Goal: Communication & Community: Share content

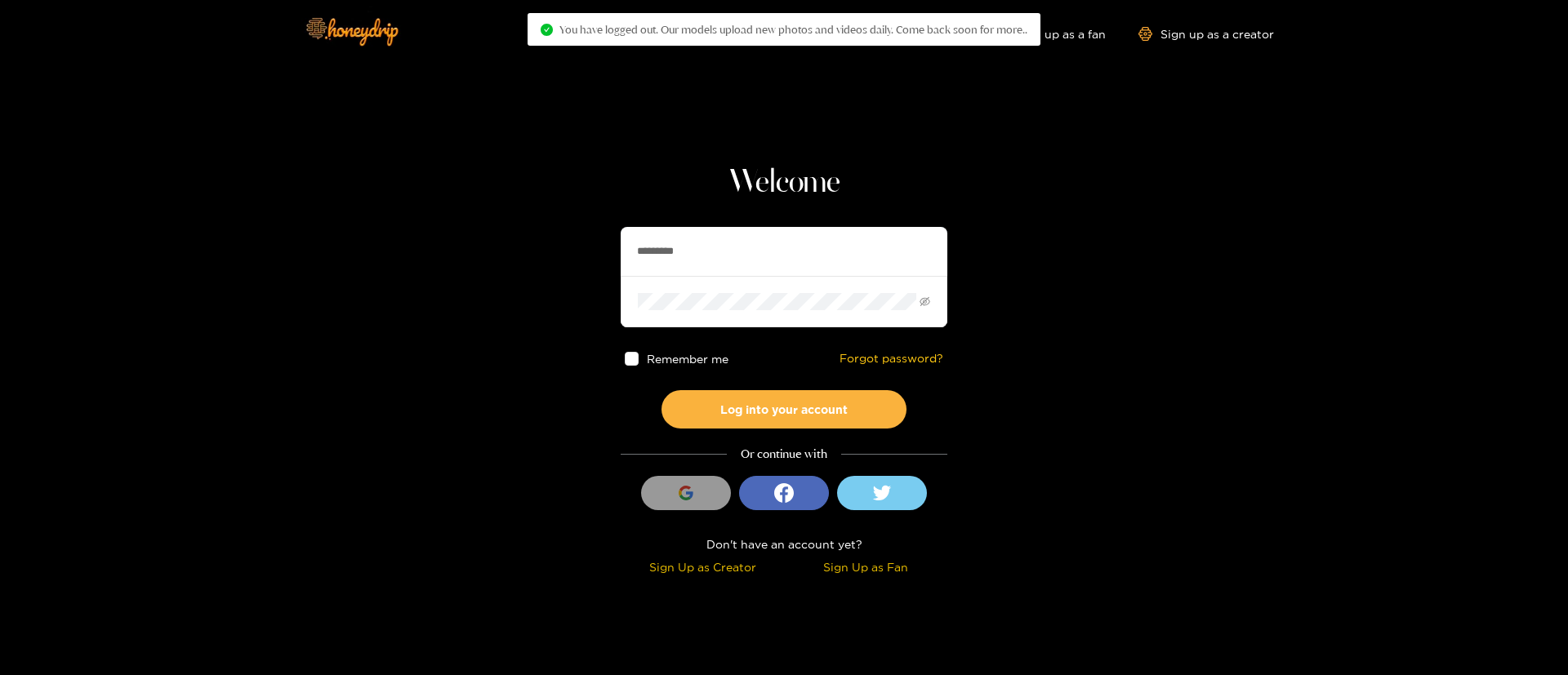
click at [802, 251] on input "*********" at bounding box center [784, 251] width 327 height 49
type input "*"
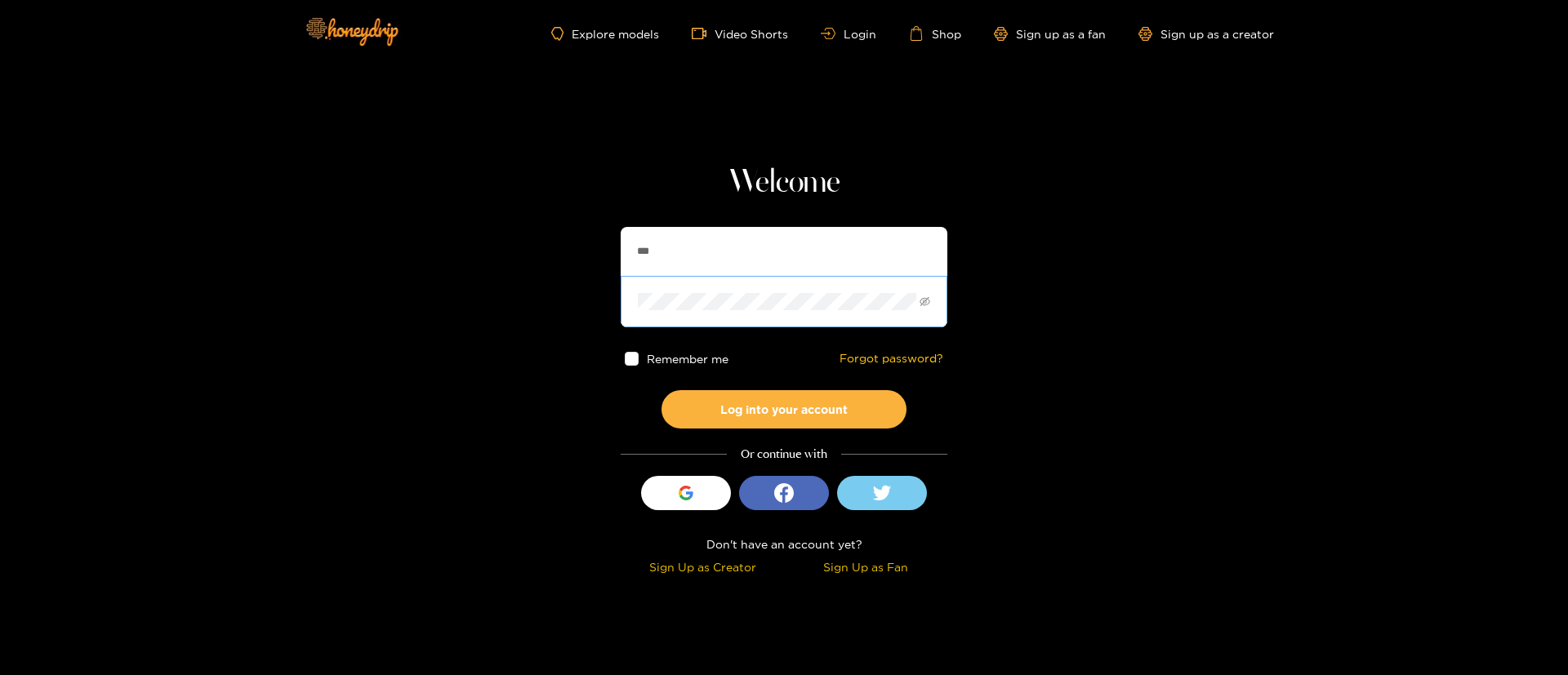
type input "******"
click at [814, 396] on button "Log into your account" at bounding box center [784, 409] width 245 height 39
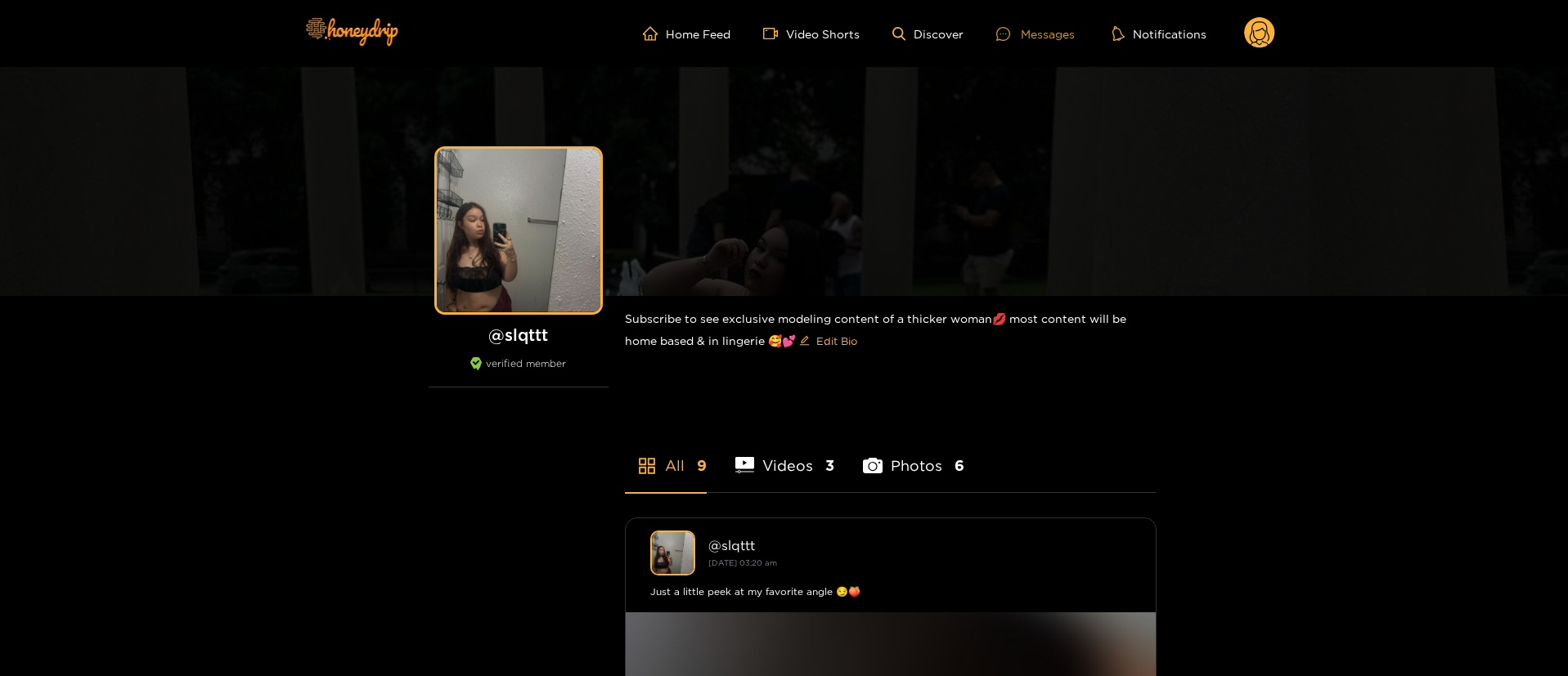
click at [1071, 29] on div "Messages" at bounding box center [1036, 34] width 79 height 19
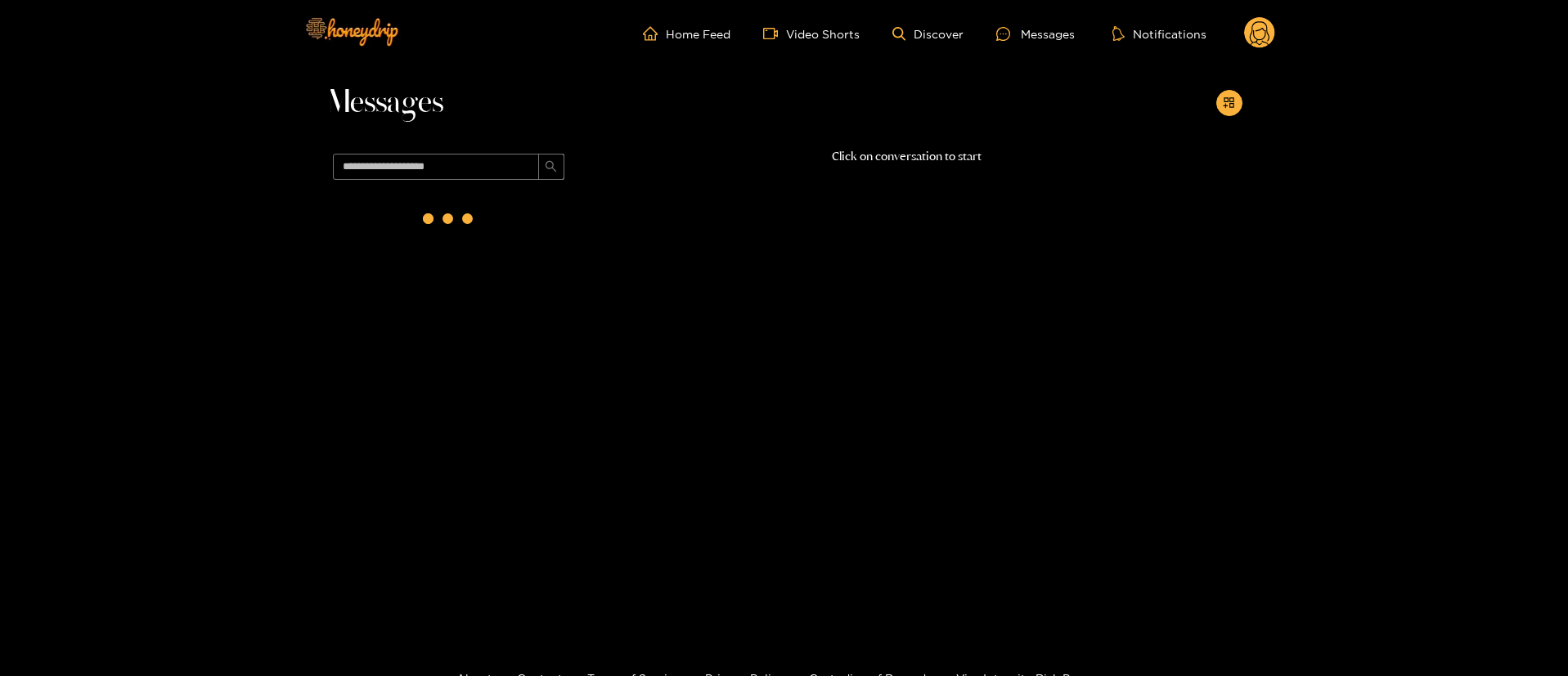
click at [1263, 26] on circle at bounding box center [1260, 33] width 31 height 31
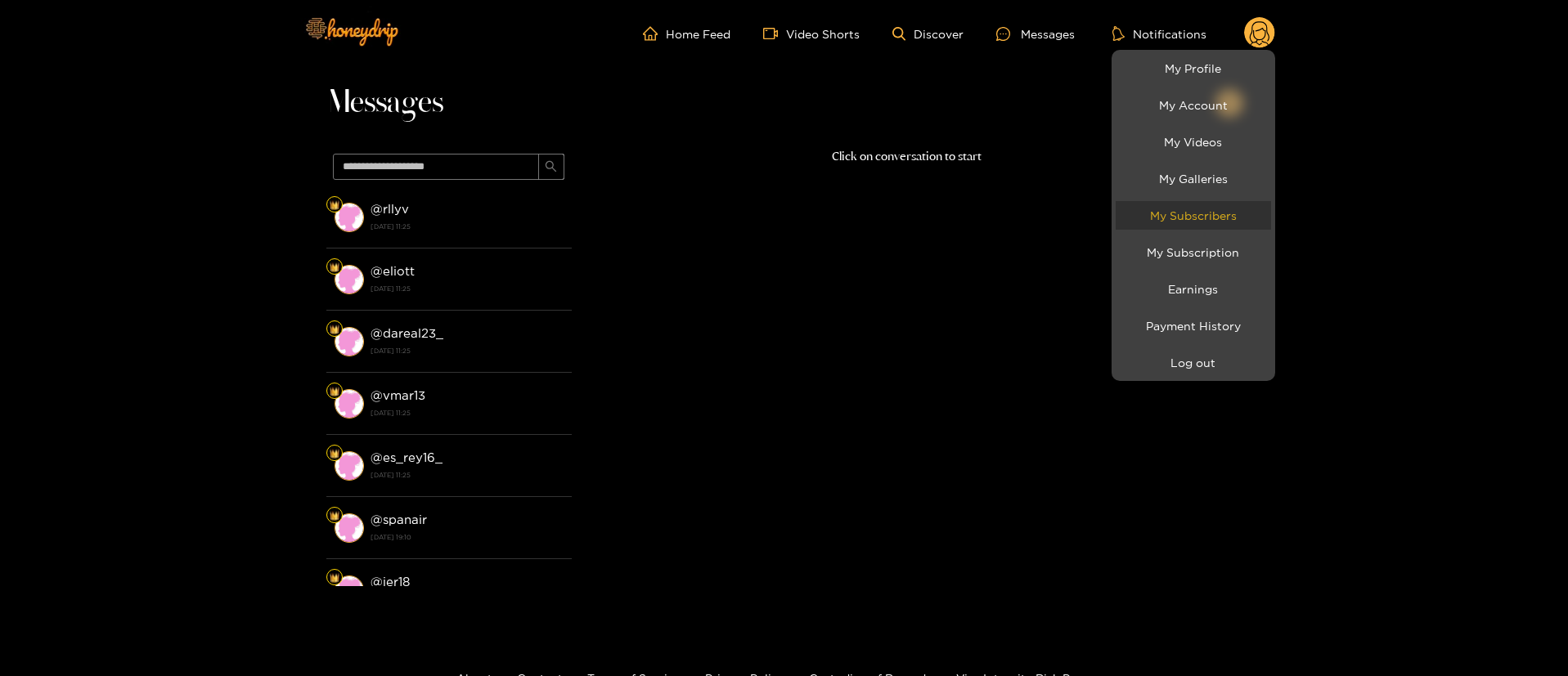
click at [1217, 218] on link "My Subscribers" at bounding box center [1193, 215] width 155 height 29
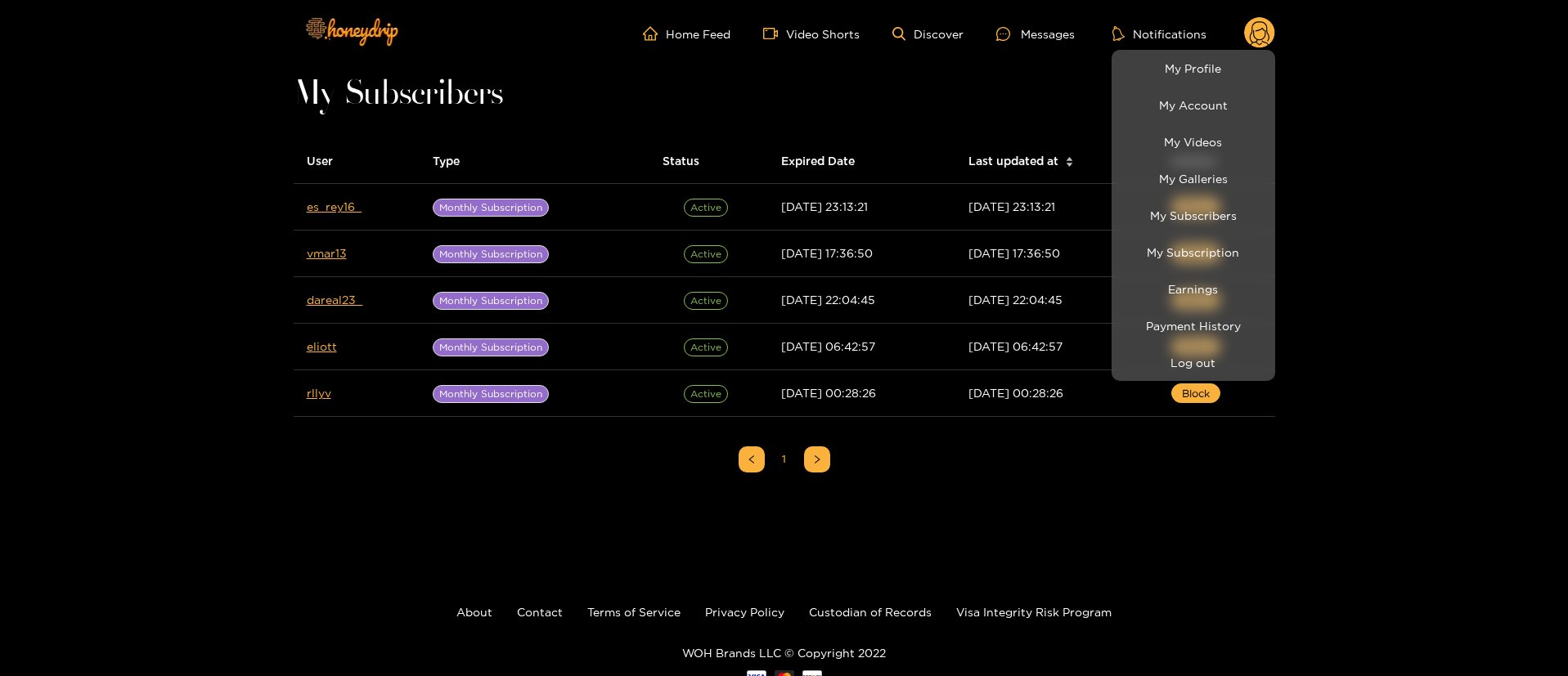
click at [169, 201] on div at bounding box center [784, 338] width 1568 height 676
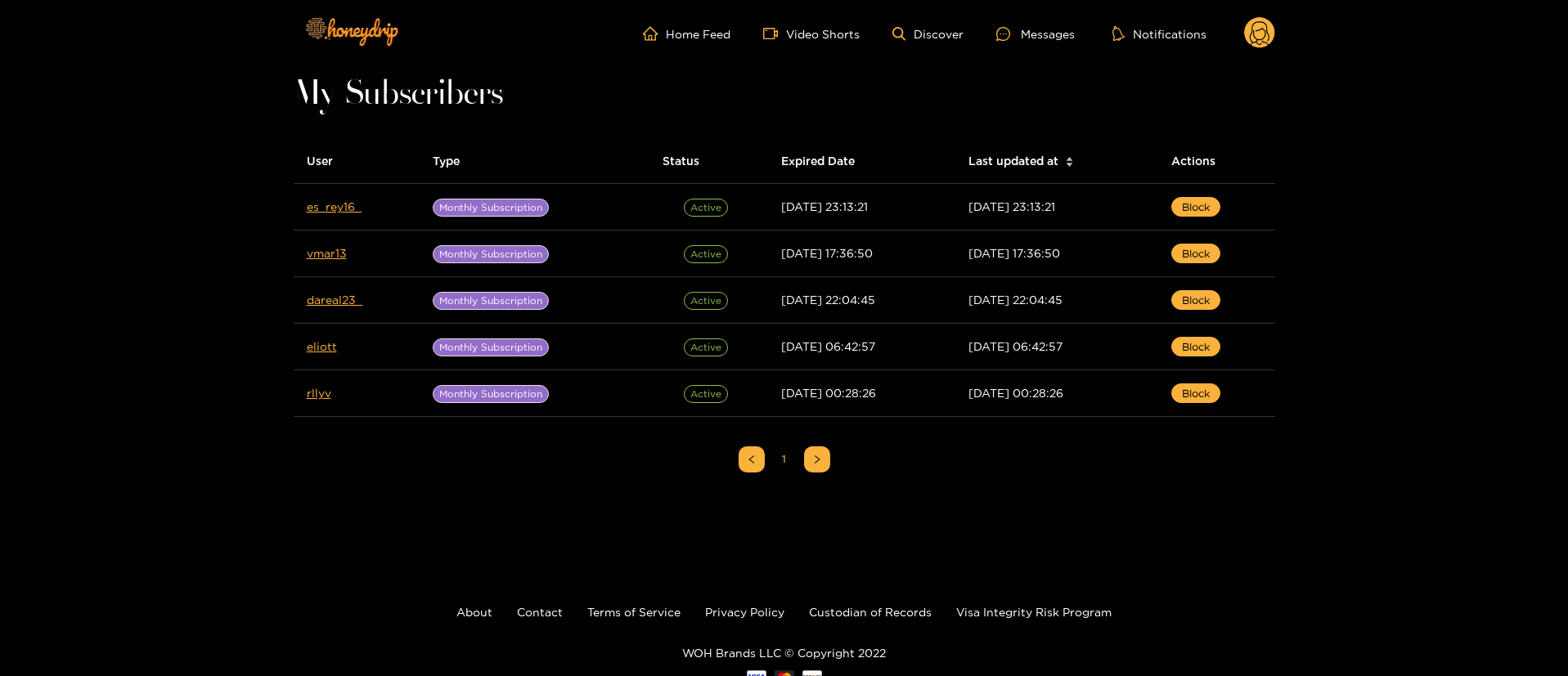
drag, startPoint x: 324, startPoint y: 212, endPoint x: 263, endPoint y: 198, distance: 62.6
click at [220, 199] on div "Home Feed Video Shorts Discover Messages Notifications 0 videos discover messag…" at bounding box center [784, 366] width 1568 height 733
click at [1061, 26] on div "Messages" at bounding box center [1036, 34] width 79 height 19
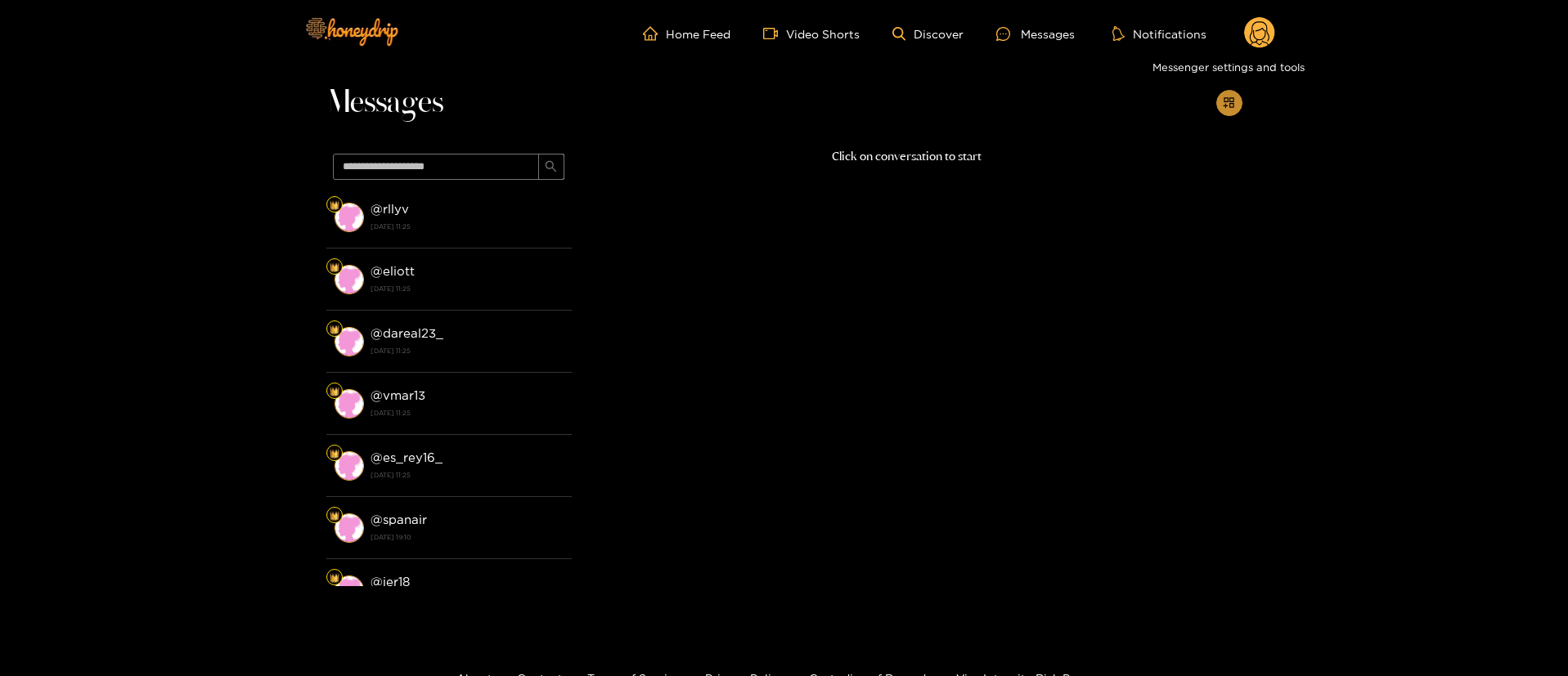
click at [1230, 103] on icon "appstore-add" at bounding box center [1229, 103] width 12 height 12
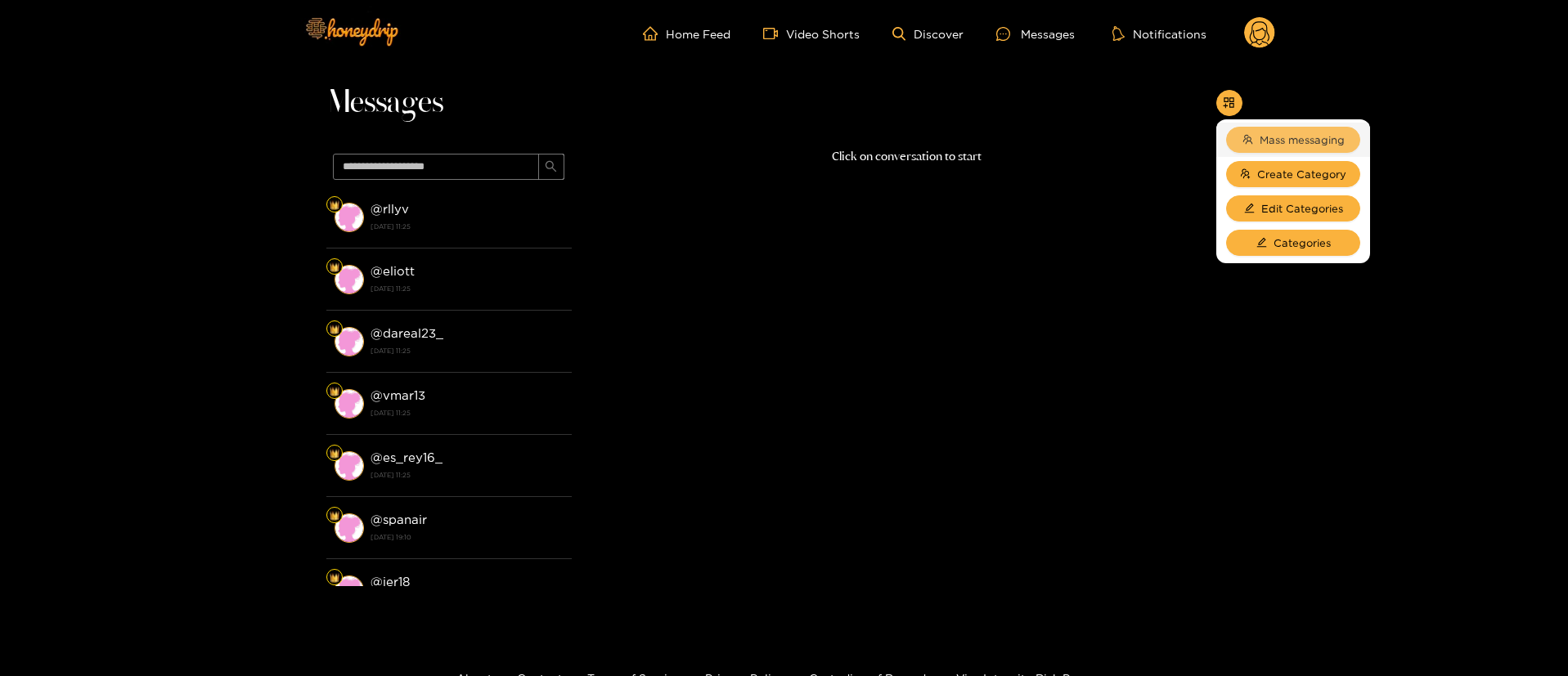
click at [1269, 143] on span "Mass messaging" at bounding box center [1303, 139] width 85 height 16
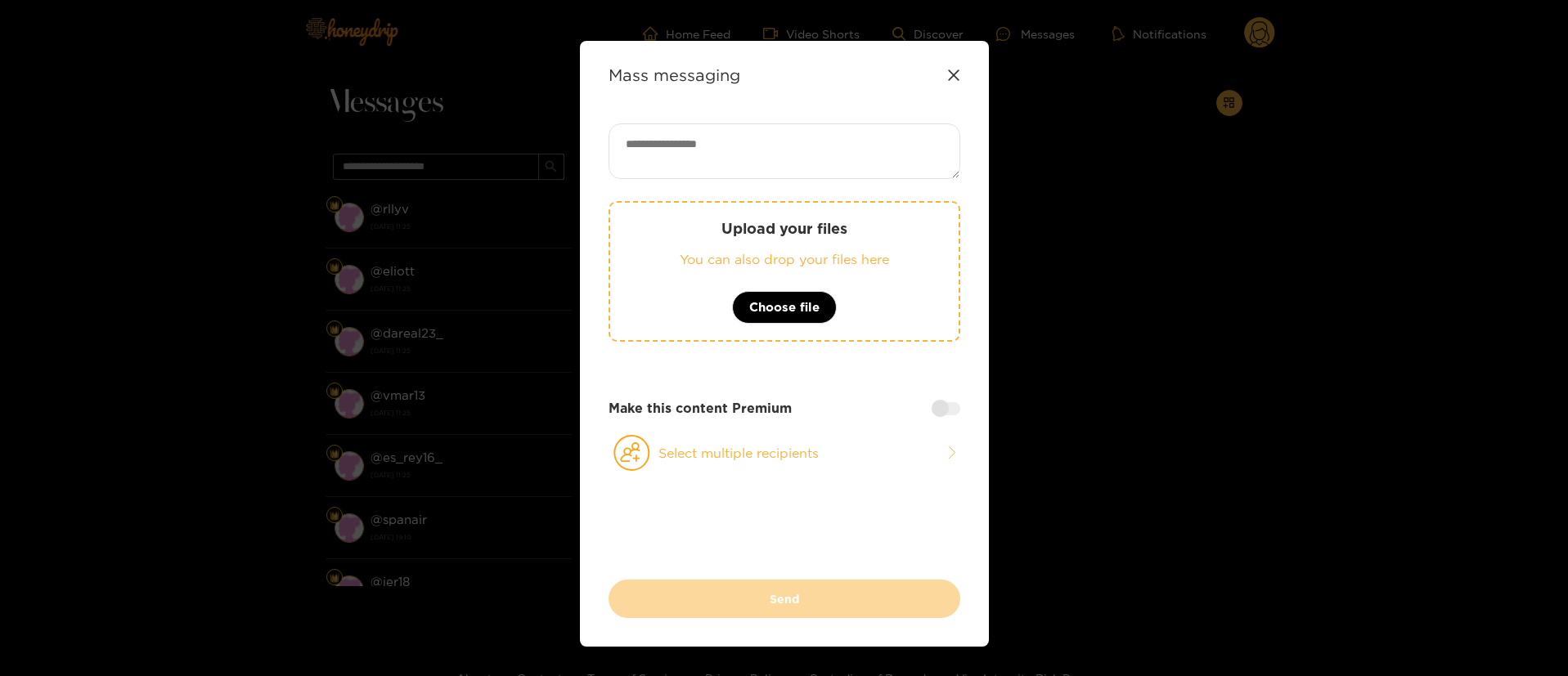
click at [945, 132] on textarea at bounding box center [784, 151] width 351 height 56
paste textarea "**********"
type textarea "**********"
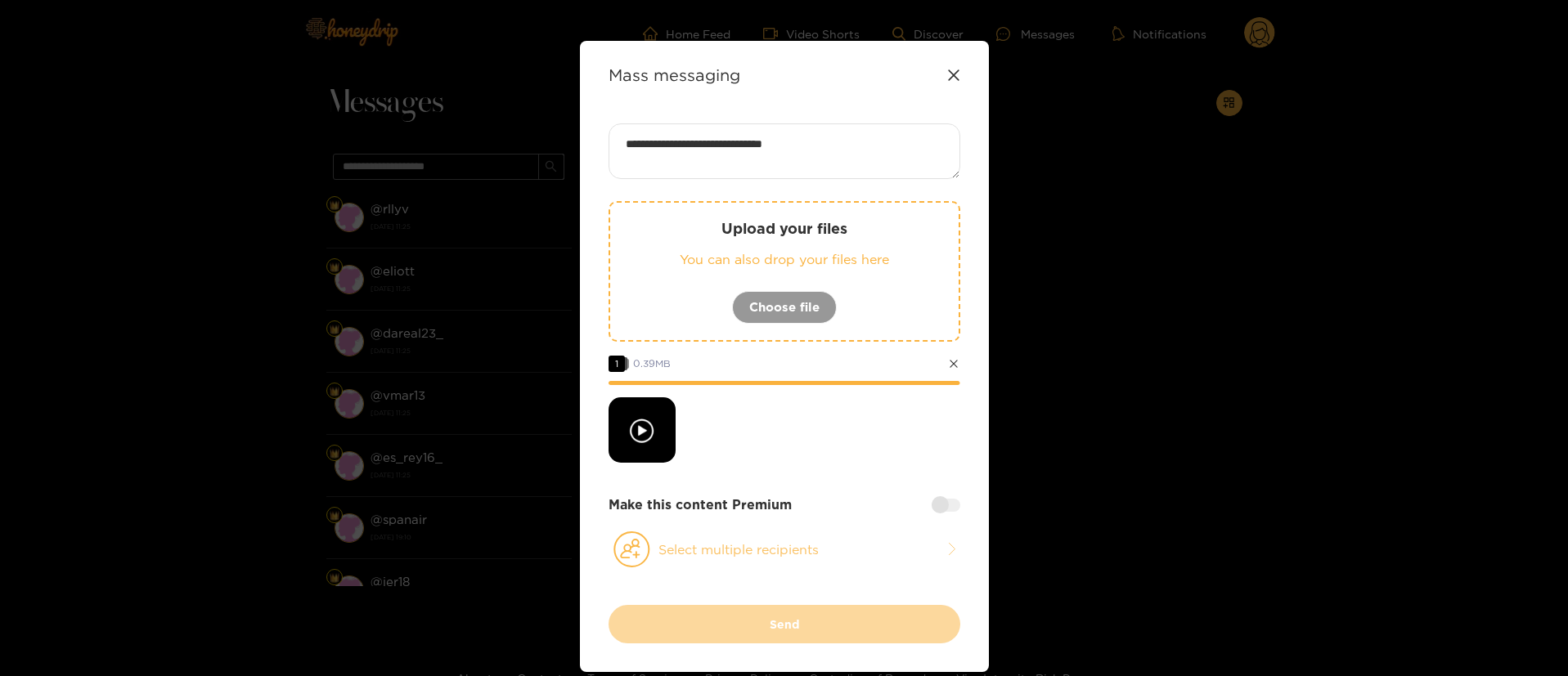
click at [808, 544] on button "Select multiple recipients" at bounding box center [784, 550] width 351 height 38
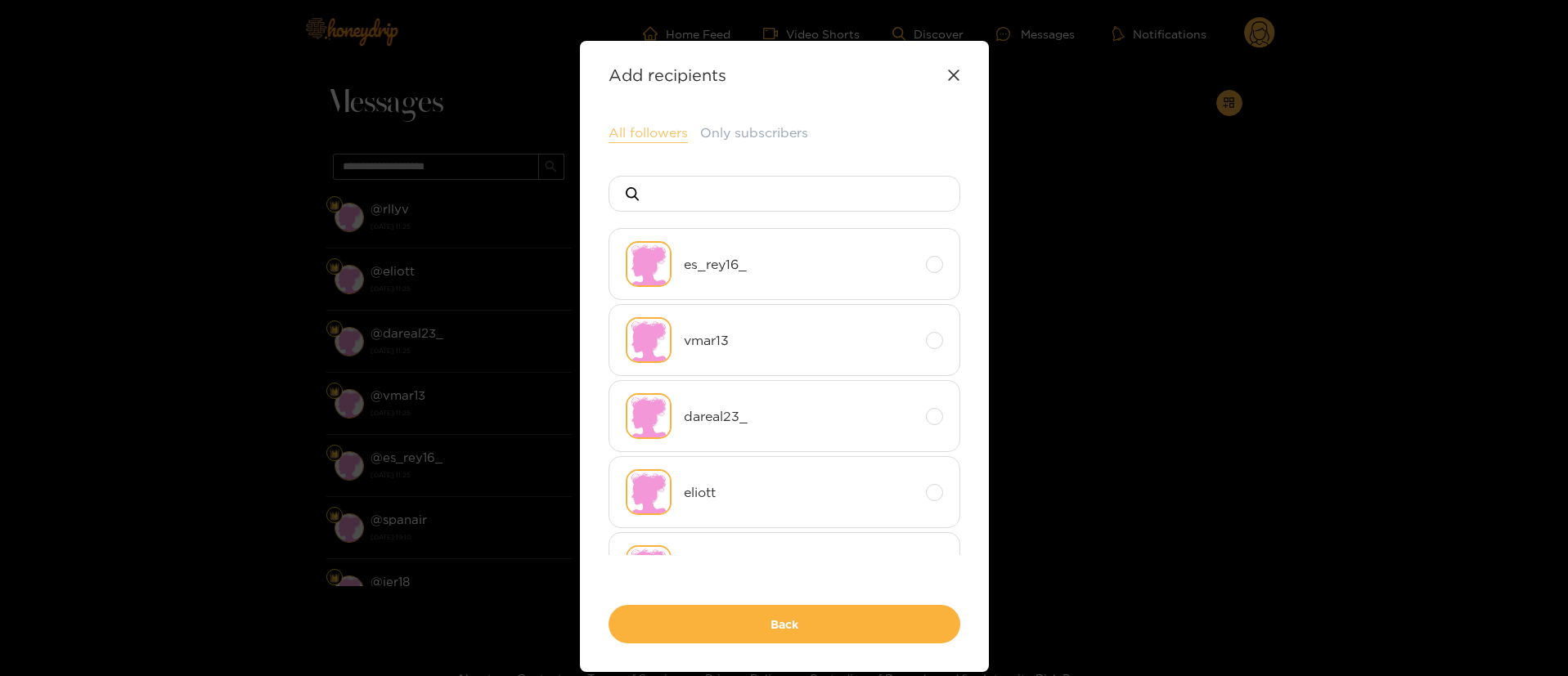
click at [671, 128] on button "All followers" at bounding box center [648, 133] width 80 height 20
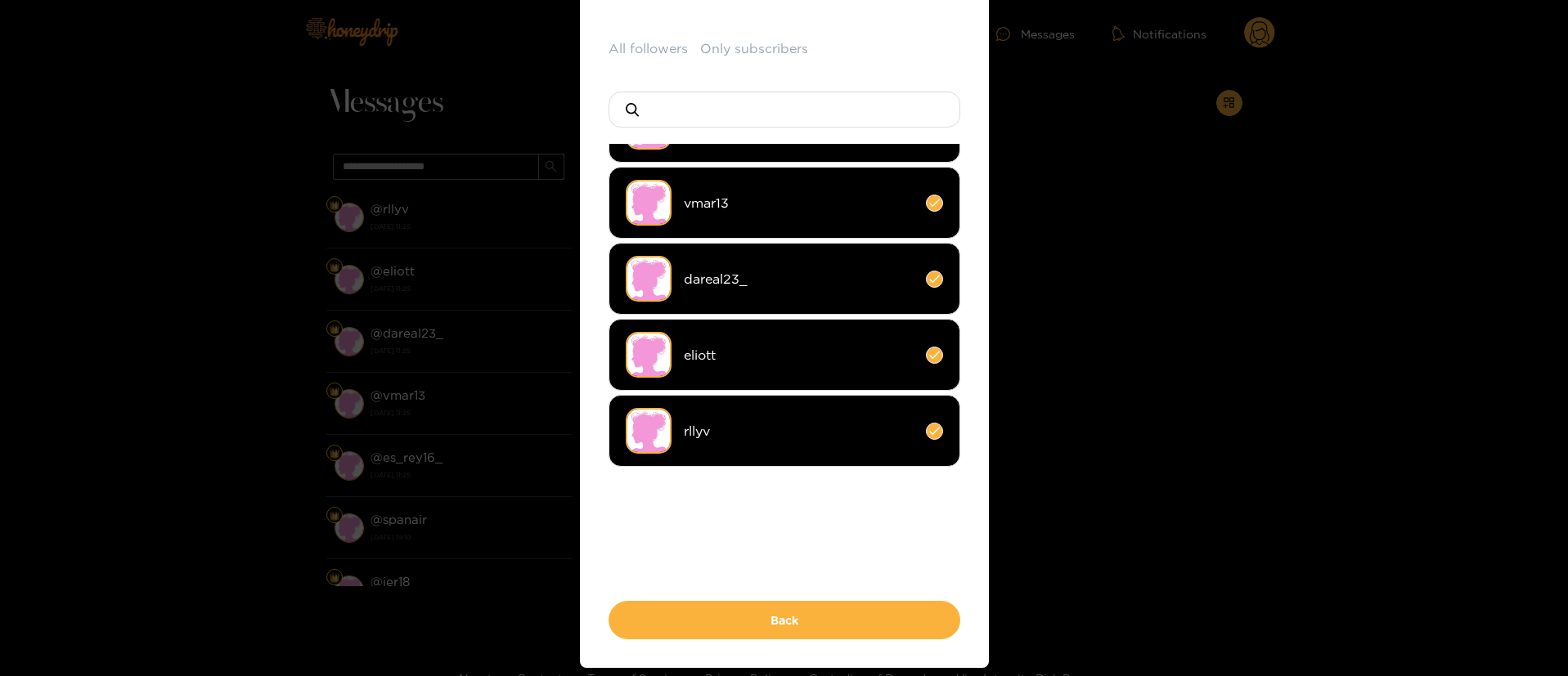
scroll to position [122, 0]
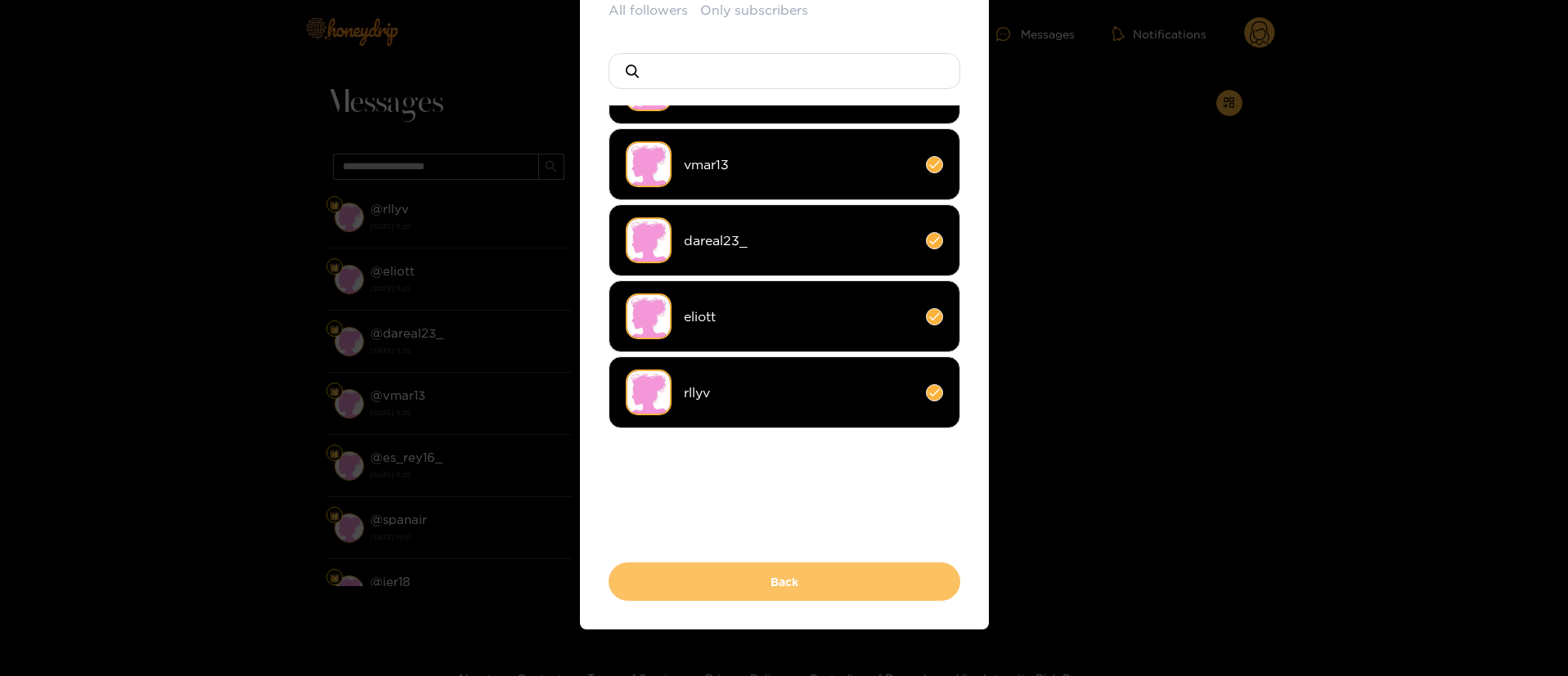
click at [795, 596] on button "Back" at bounding box center [784, 582] width 351 height 39
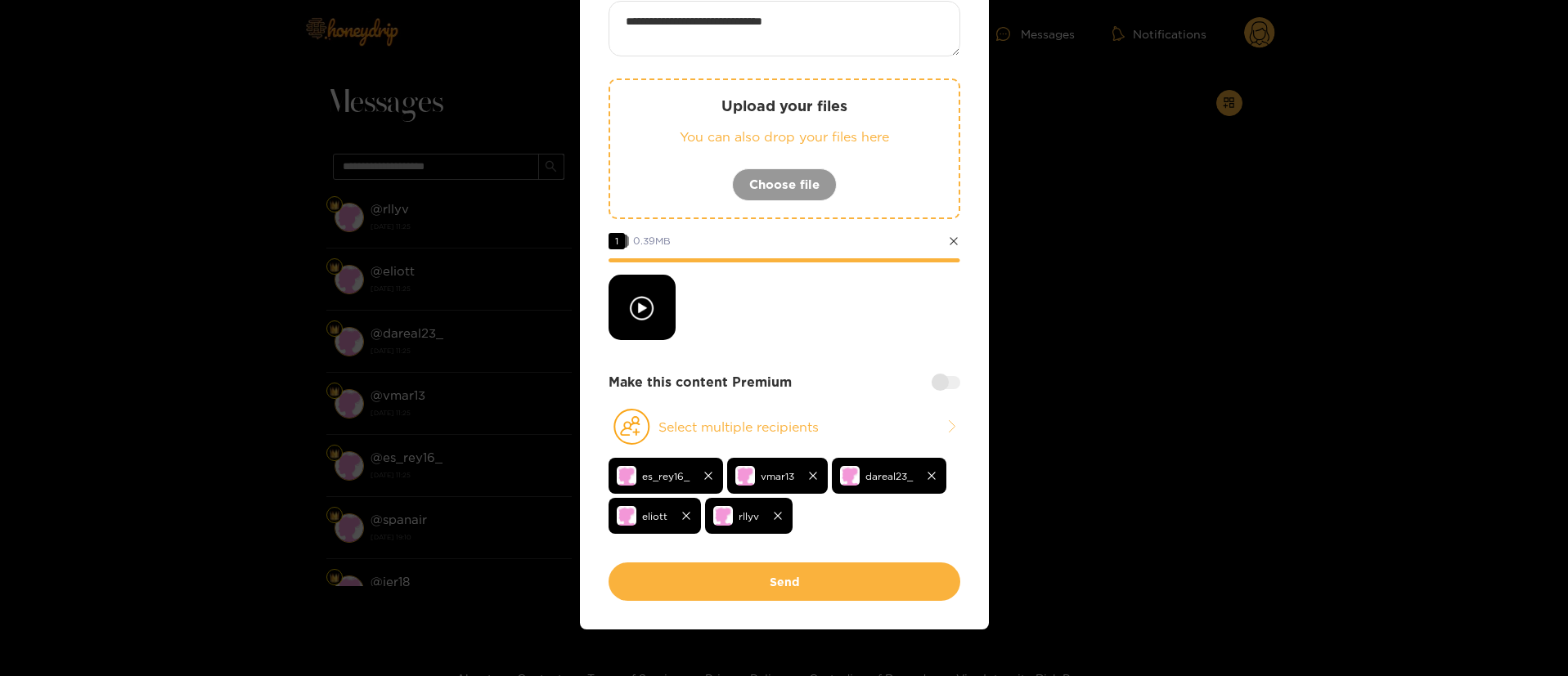
click at [938, 380] on div at bounding box center [946, 382] width 29 height 13
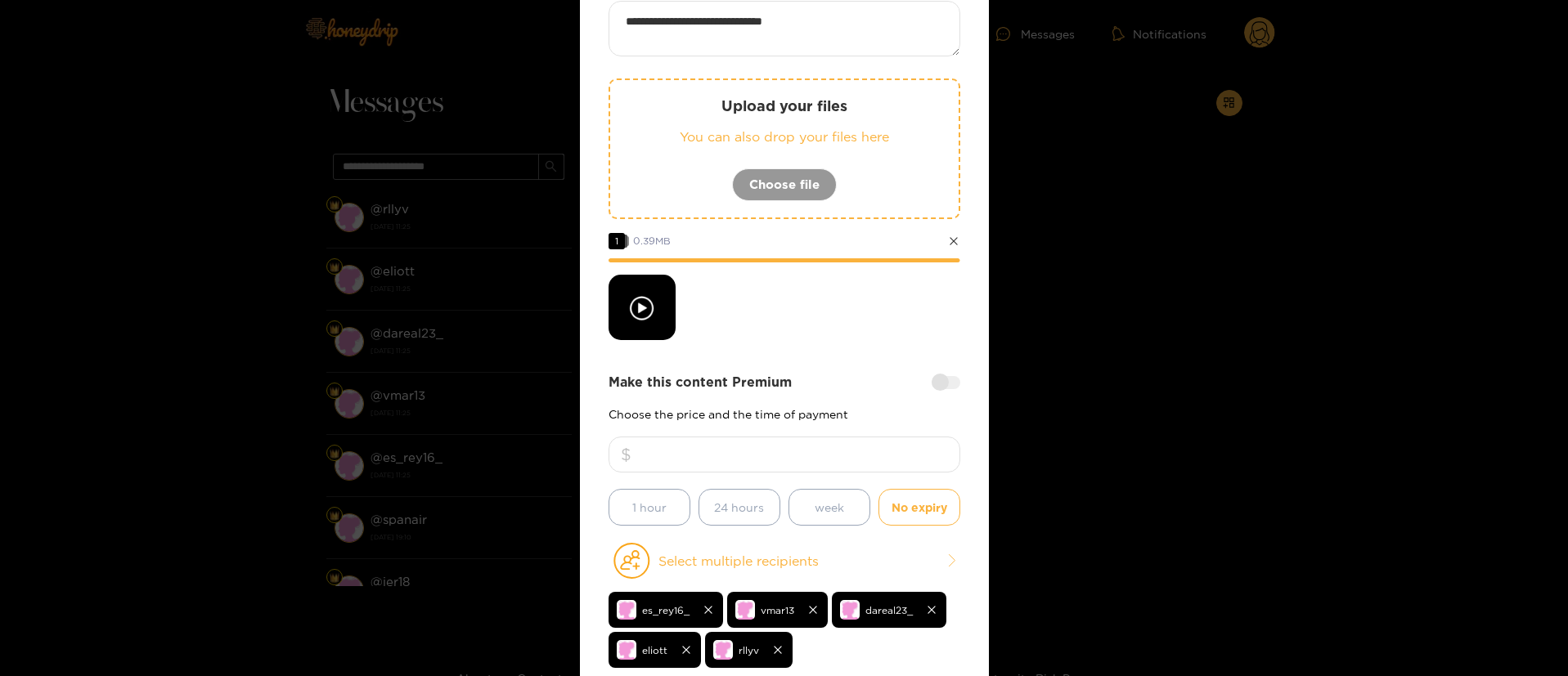
click at [858, 450] on input "number" at bounding box center [784, 454] width 351 height 36
type input "**"
click at [886, 283] on div at bounding box center [784, 308] width 351 height 66
click at [828, 347] on div "**********" at bounding box center [784, 349] width 351 height 696
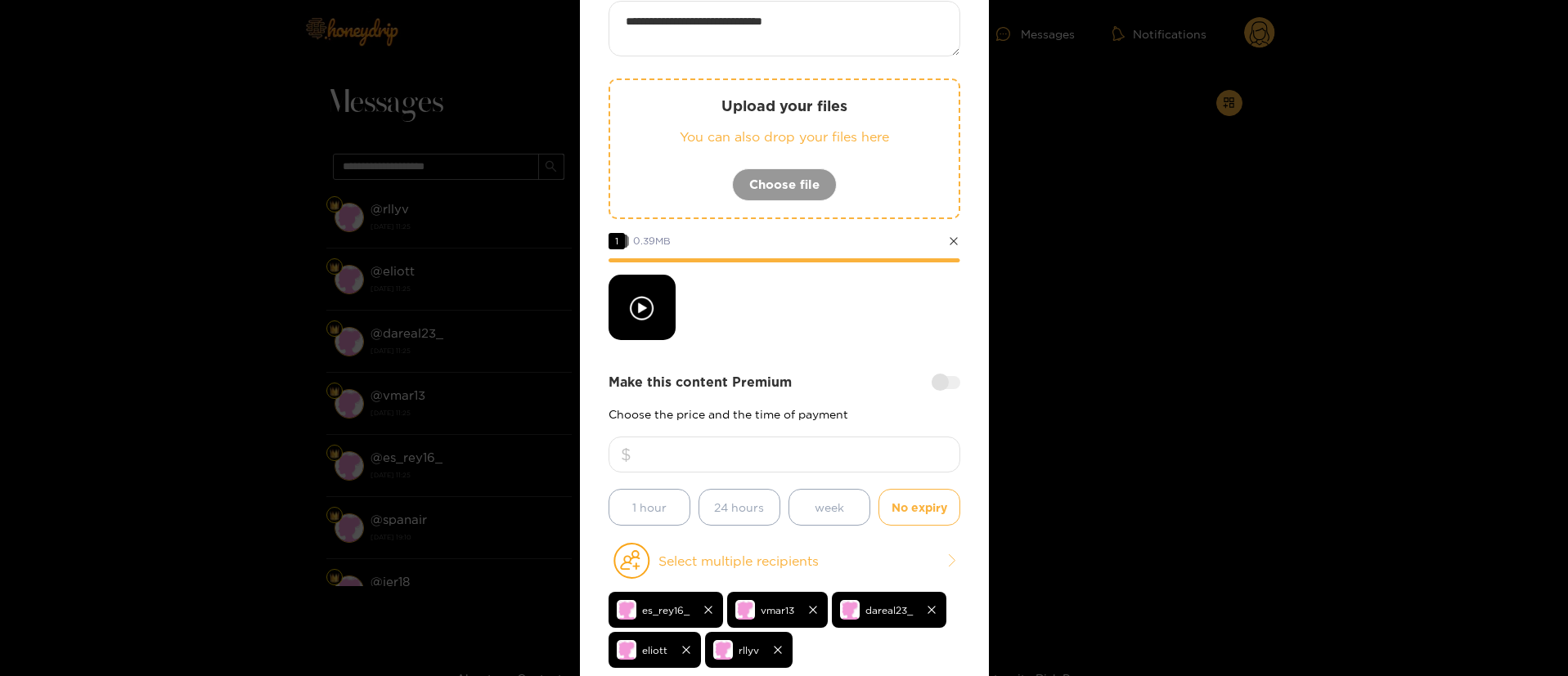
click at [828, 347] on div "**********" at bounding box center [784, 349] width 351 height 696
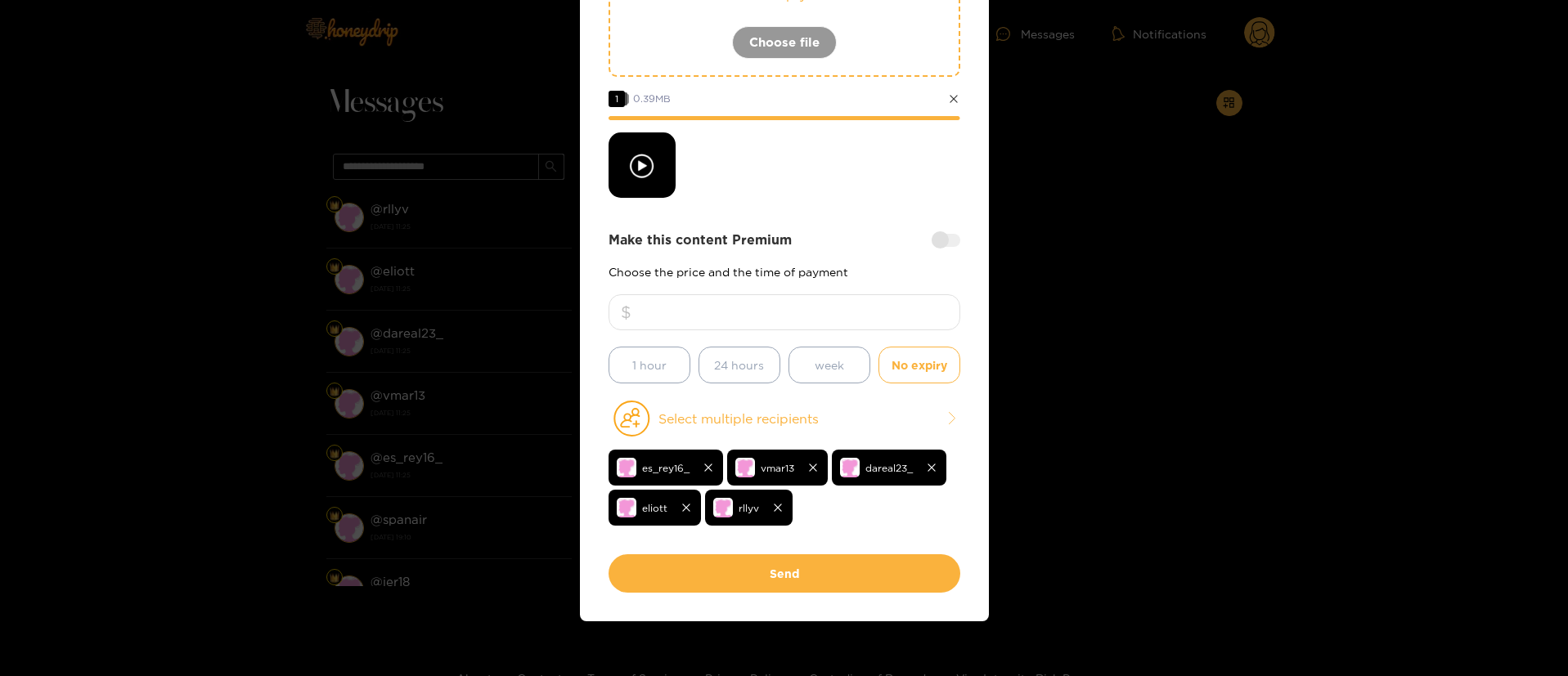
scroll to position [276, 0]
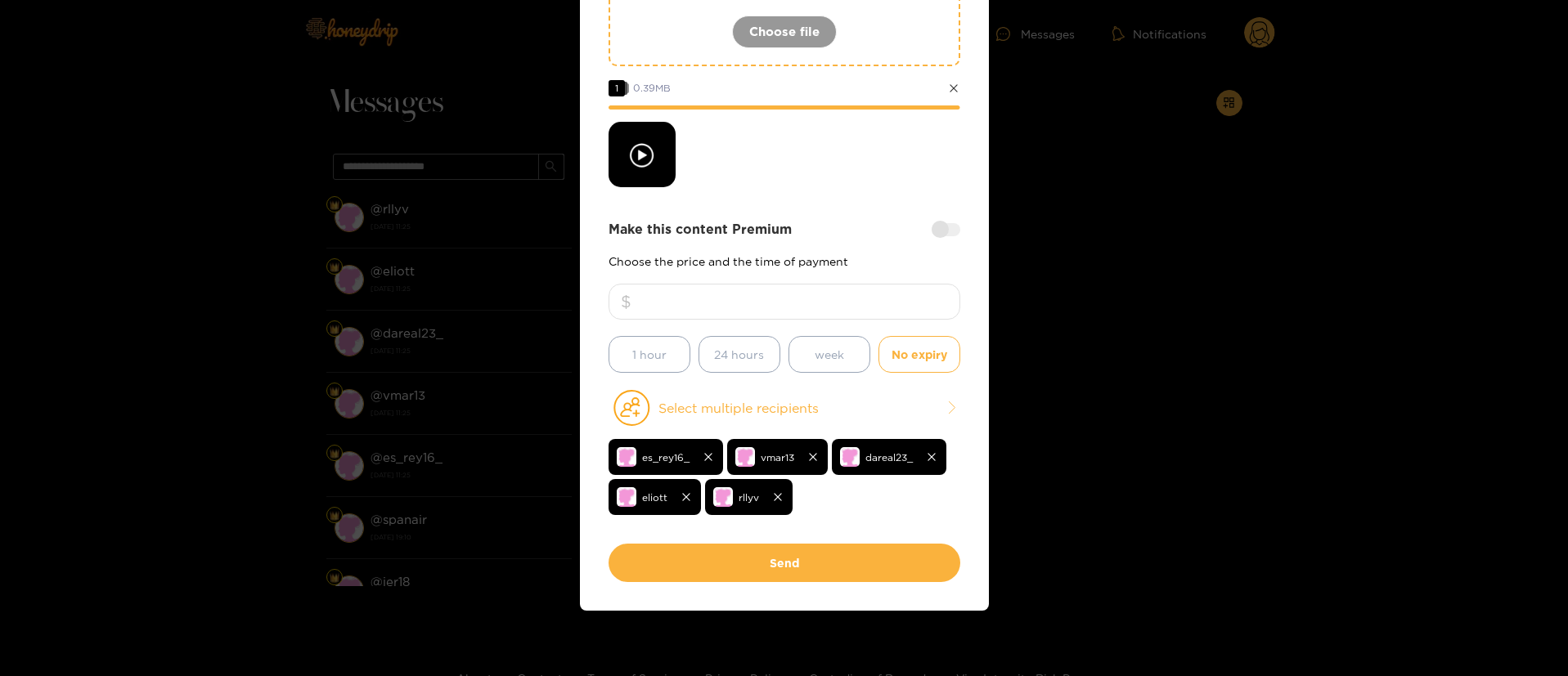
click at [873, 161] on div at bounding box center [784, 154] width 351 height 66
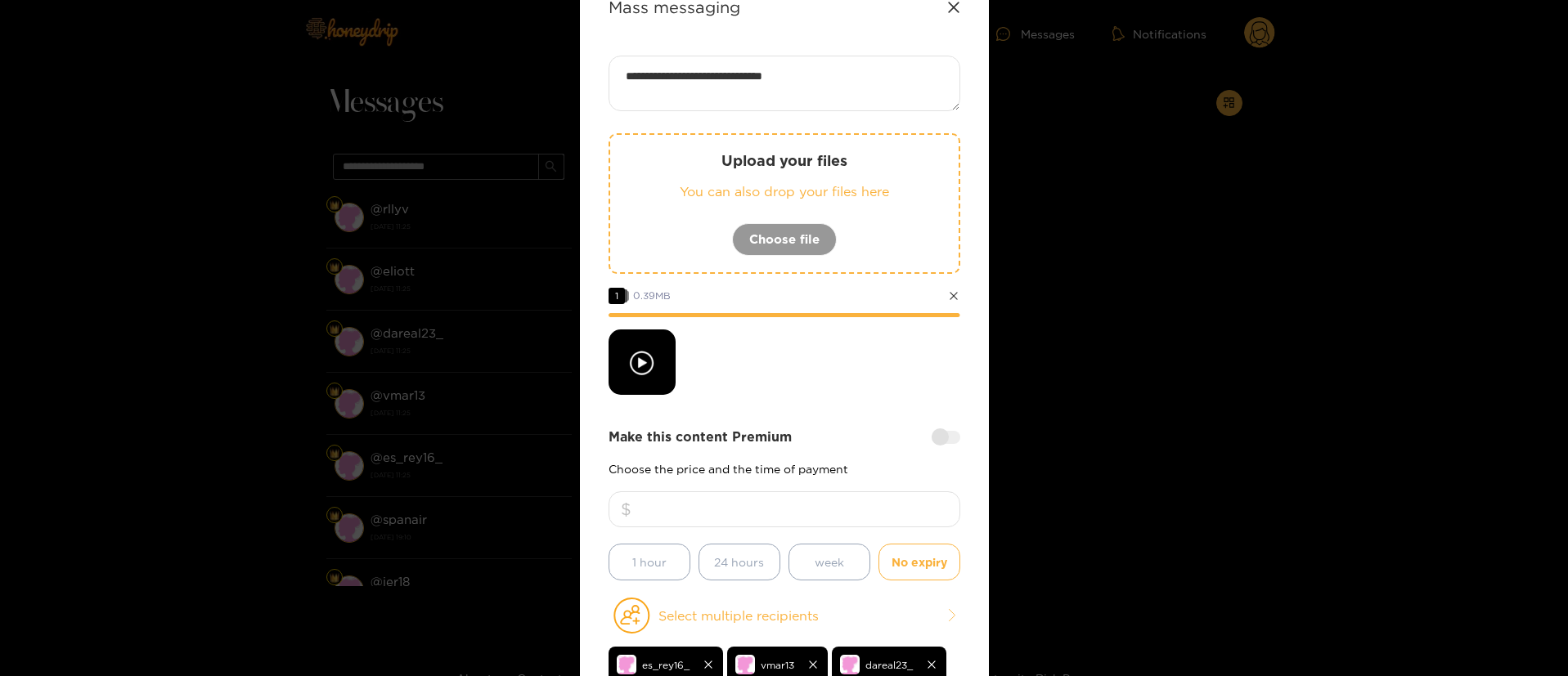
scroll to position [30, 0]
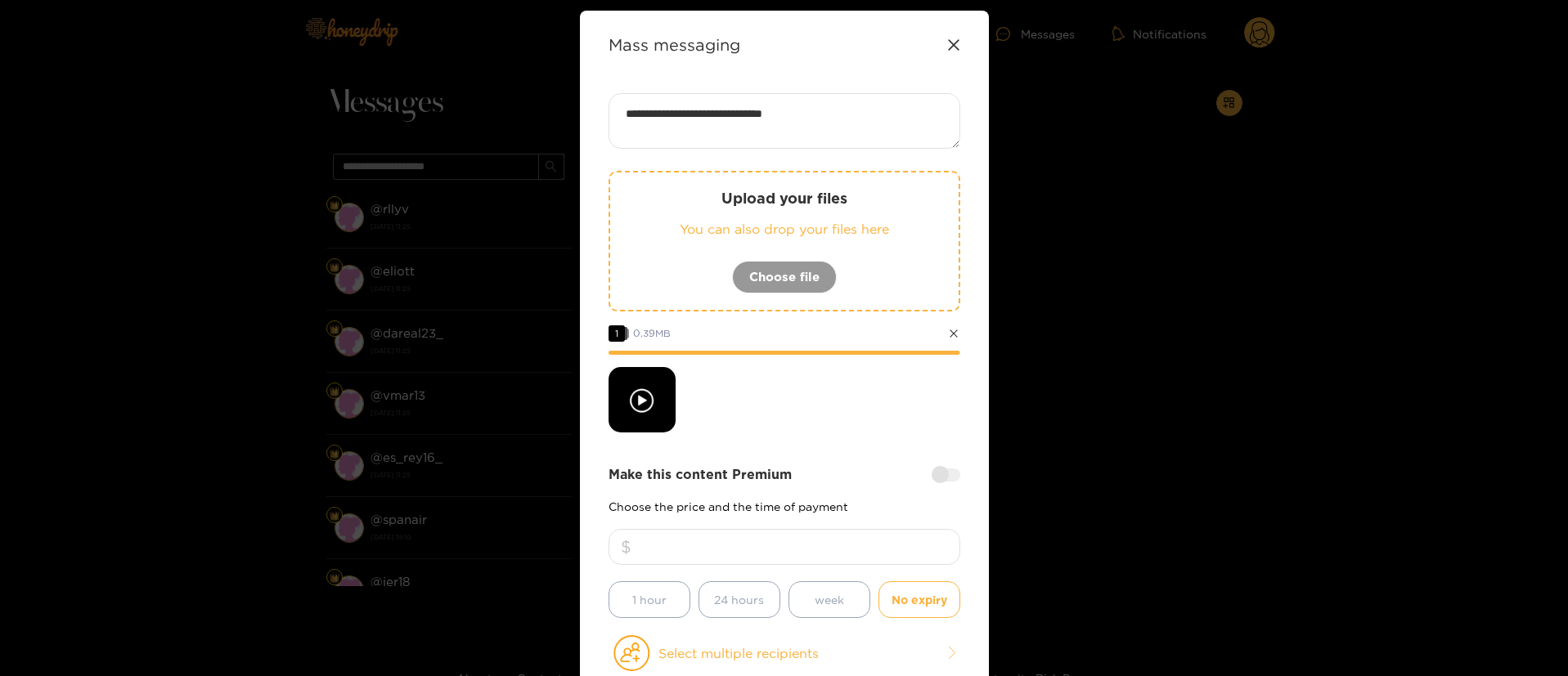
click at [837, 393] on div at bounding box center [784, 400] width 351 height 66
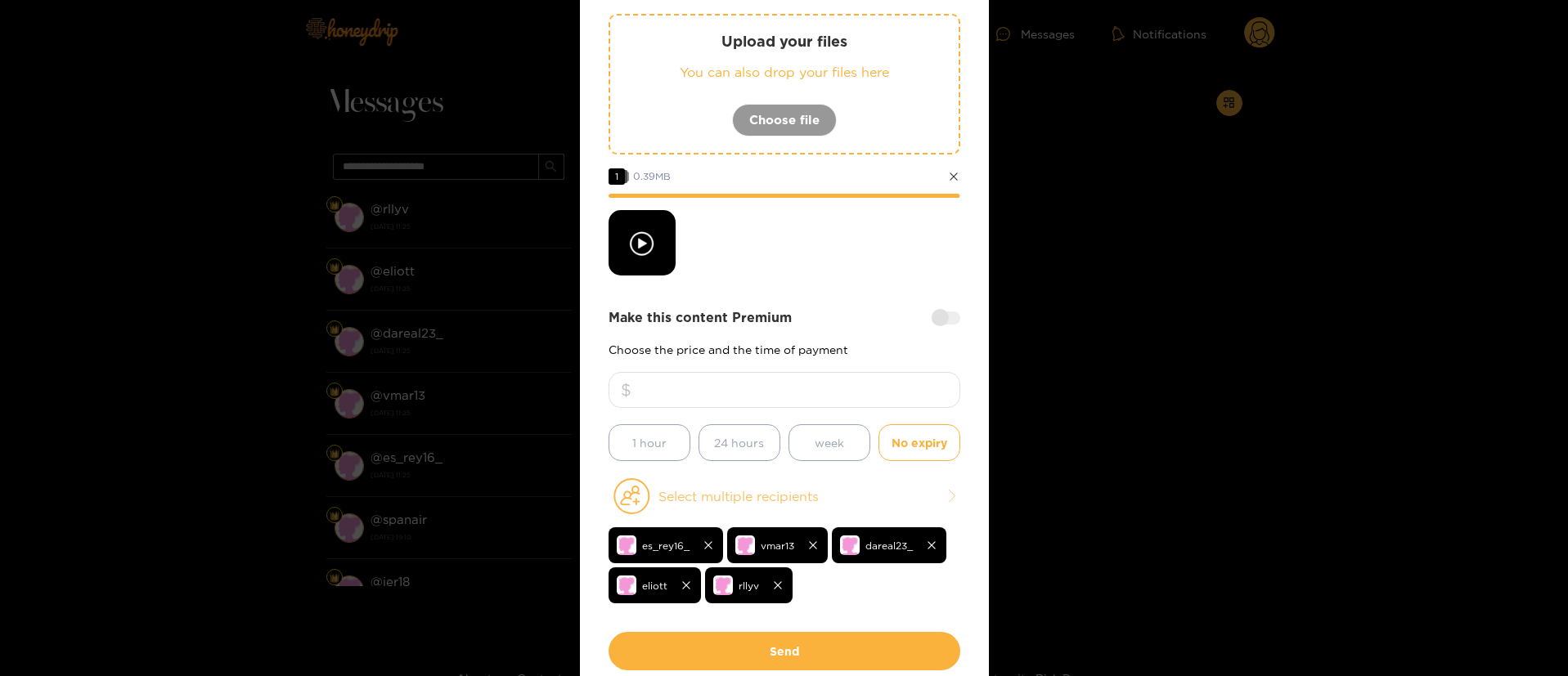
scroll to position [276, 0]
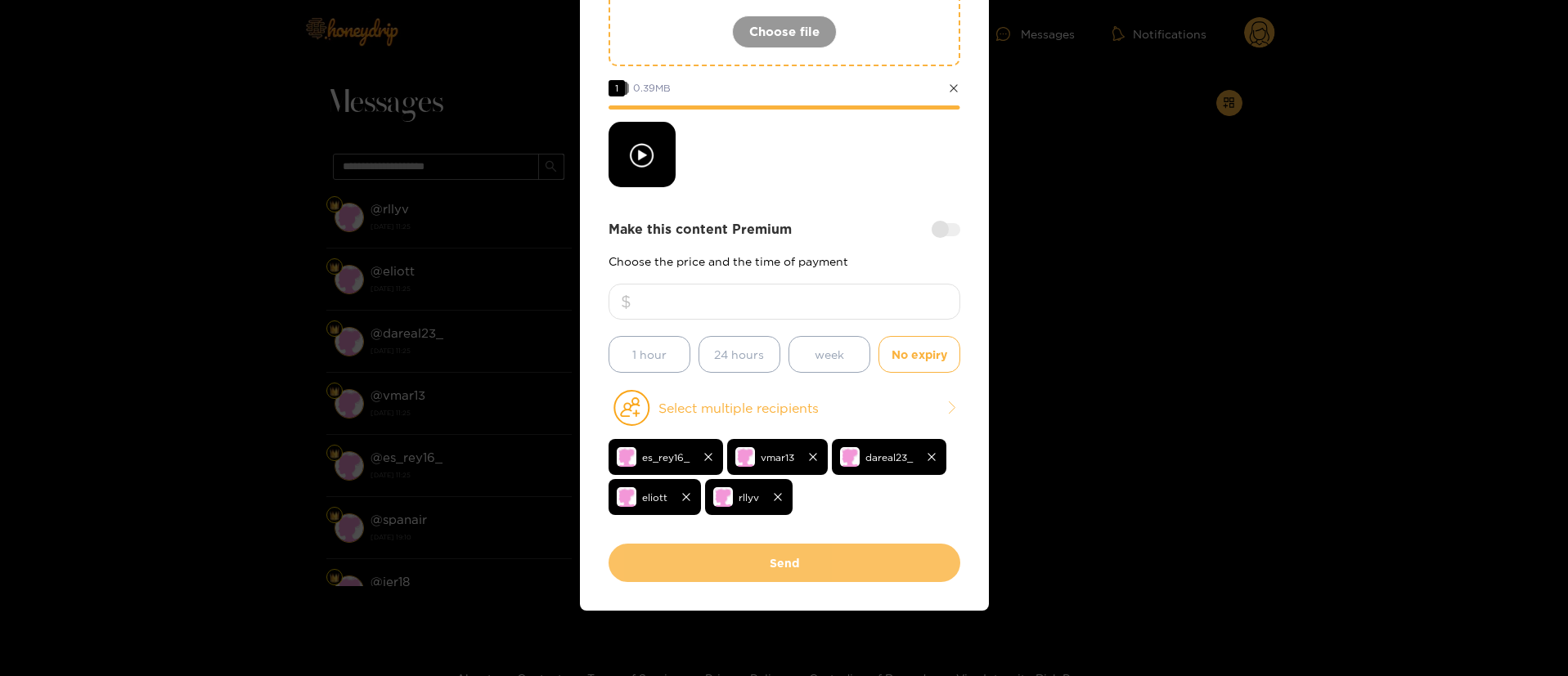
click at [746, 571] on button "Send" at bounding box center [784, 563] width 351 height 39
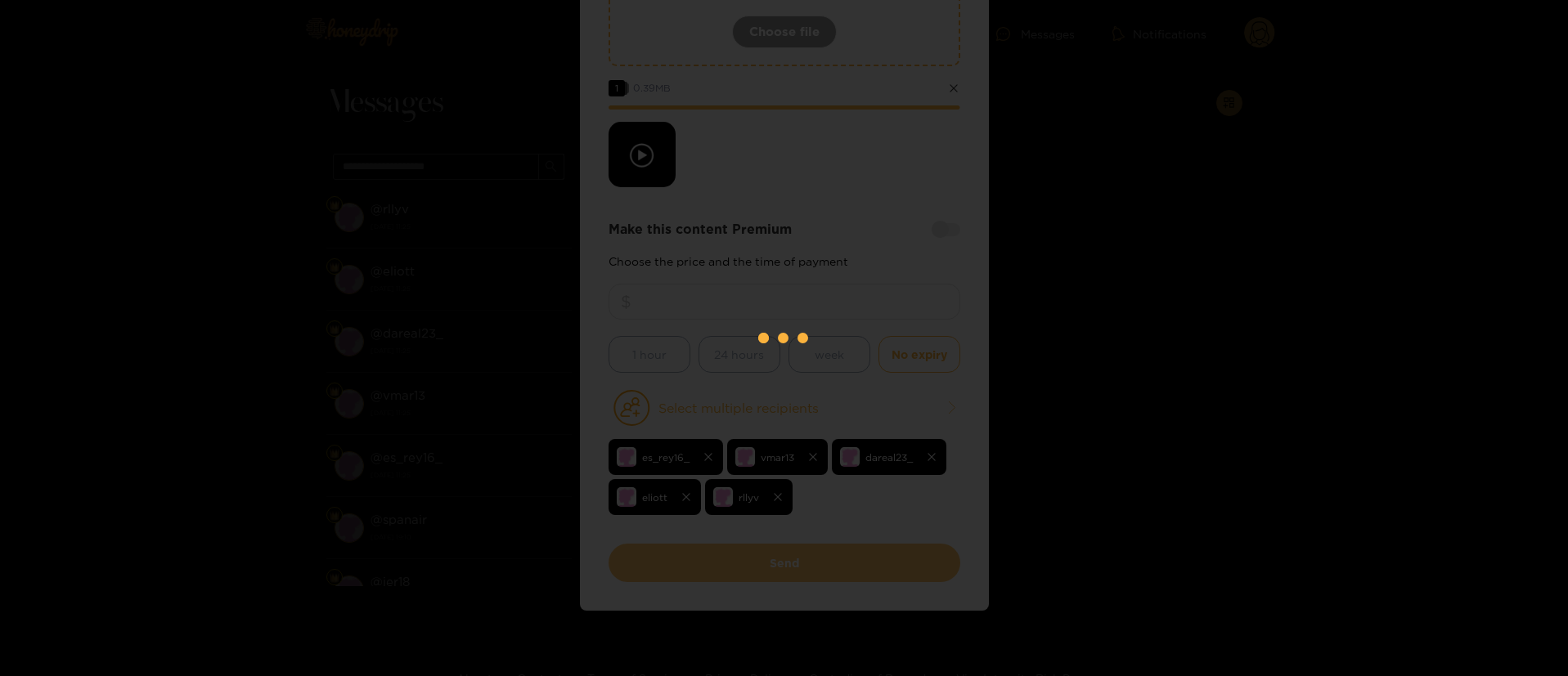
scroll to position [0, 0]
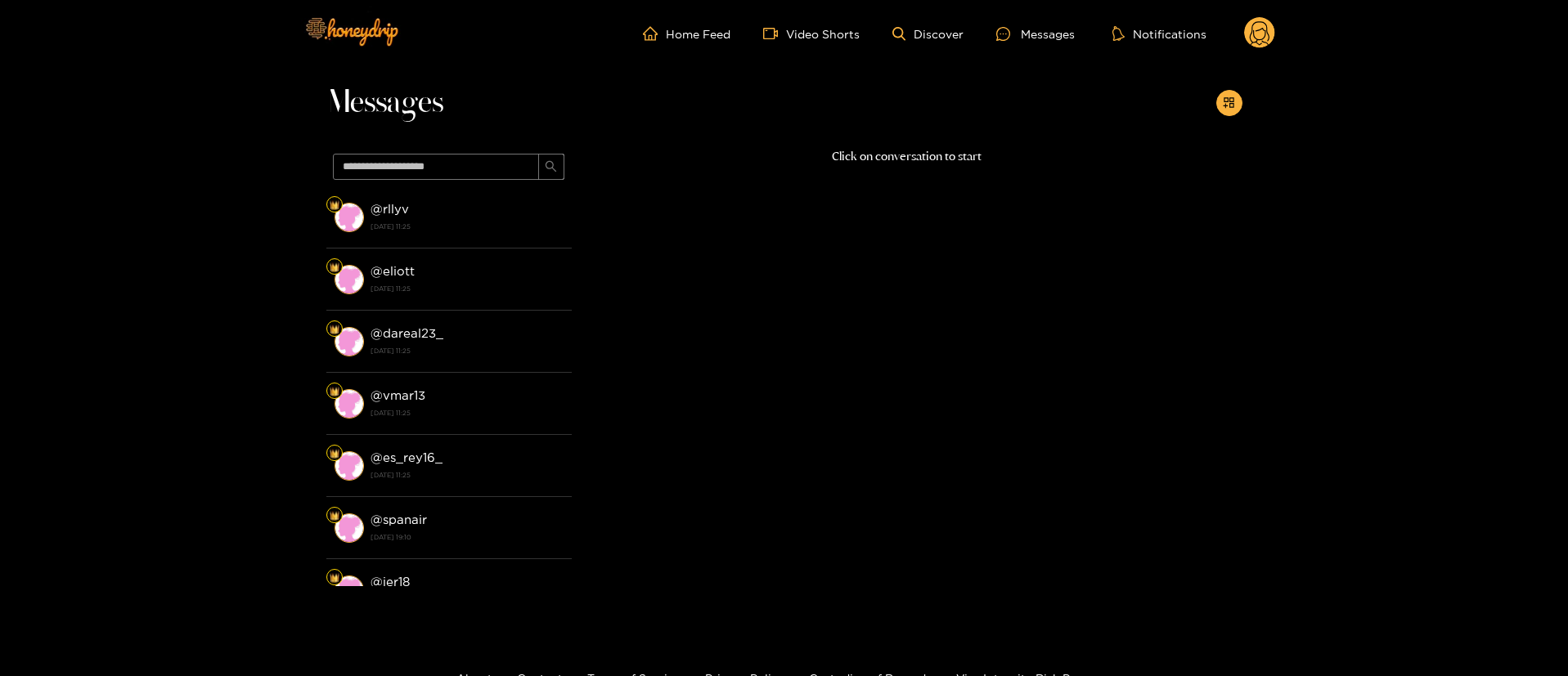
click at [1257, 30] on icon at bounding box center [1260, 35] width 20 height 29
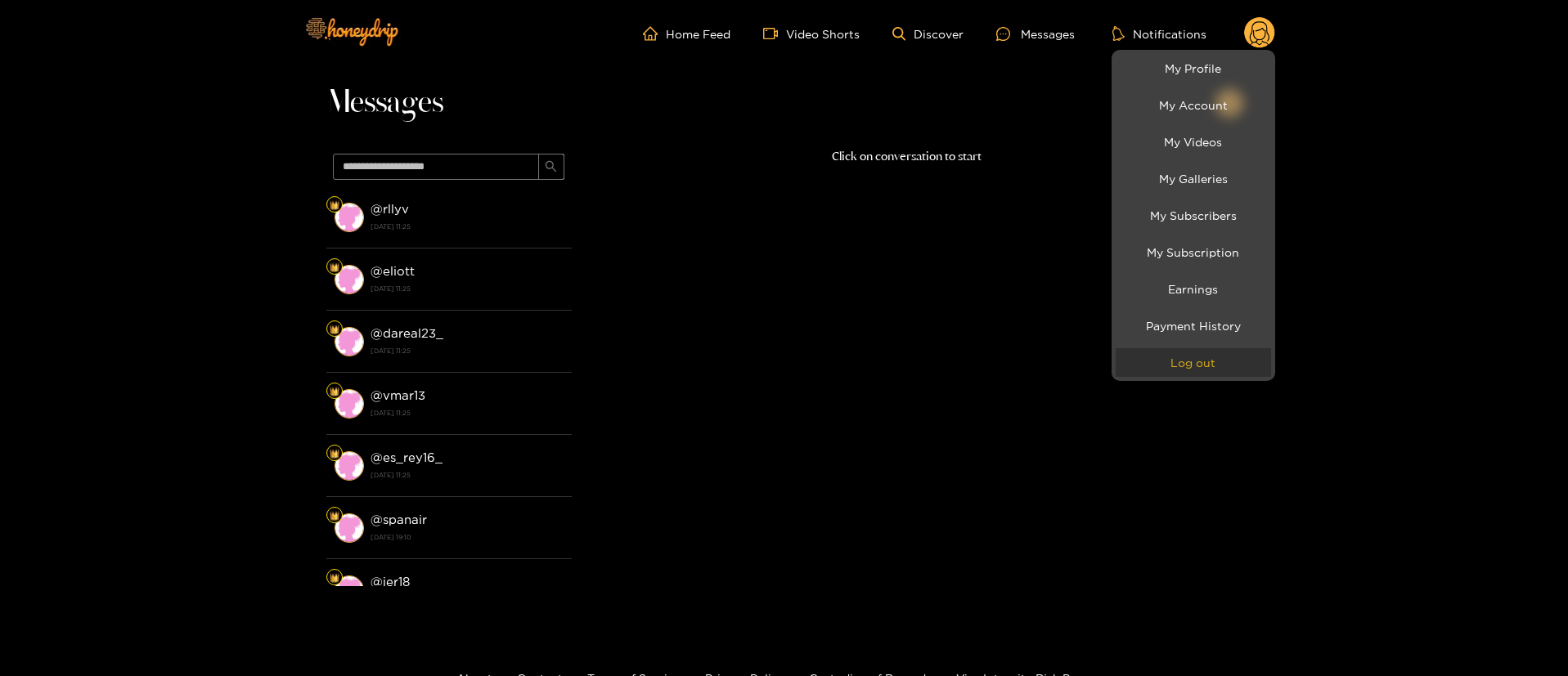
click at [1185, 353] on button "Log out" at bounding box center [1193, 362] width 155 height 29
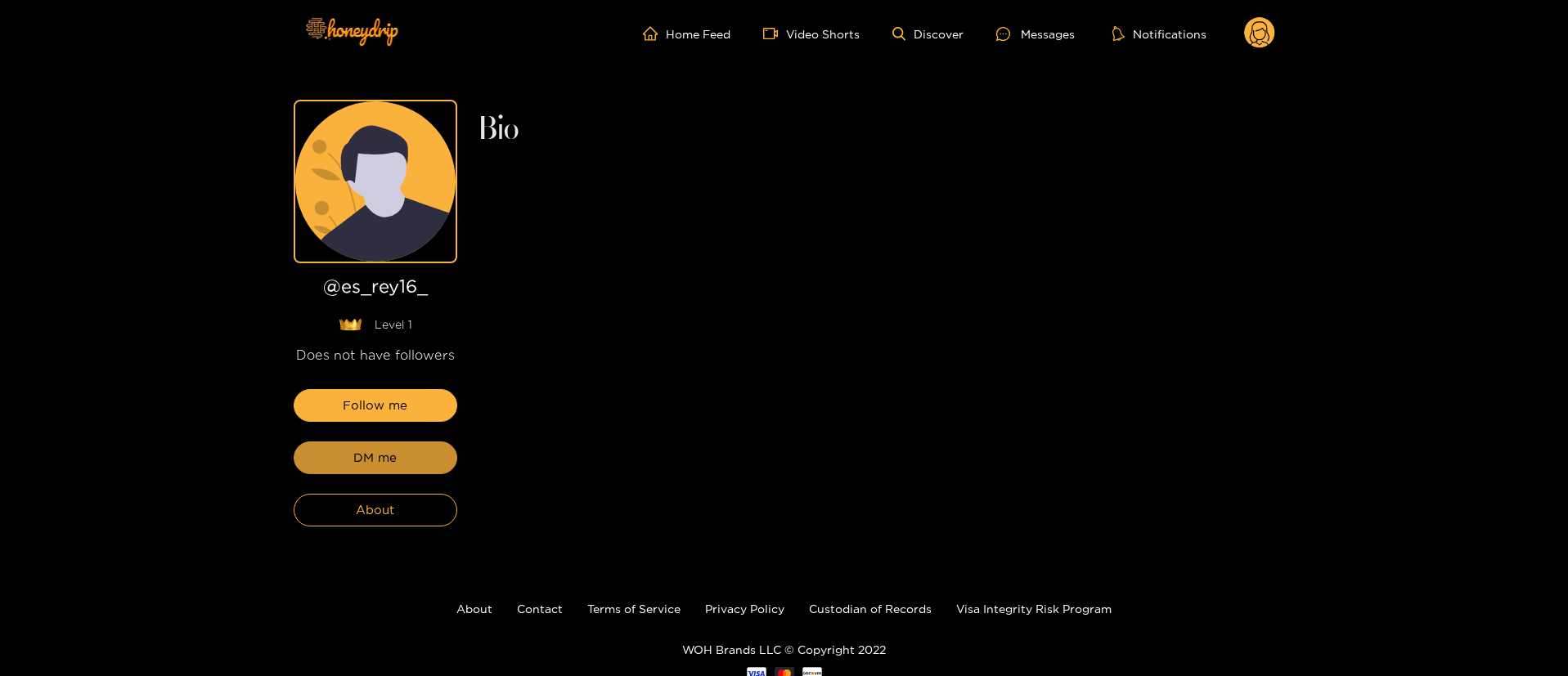
click at [396, 463] on span "DM me" at bounding box center [374, 458] width 44 height 20
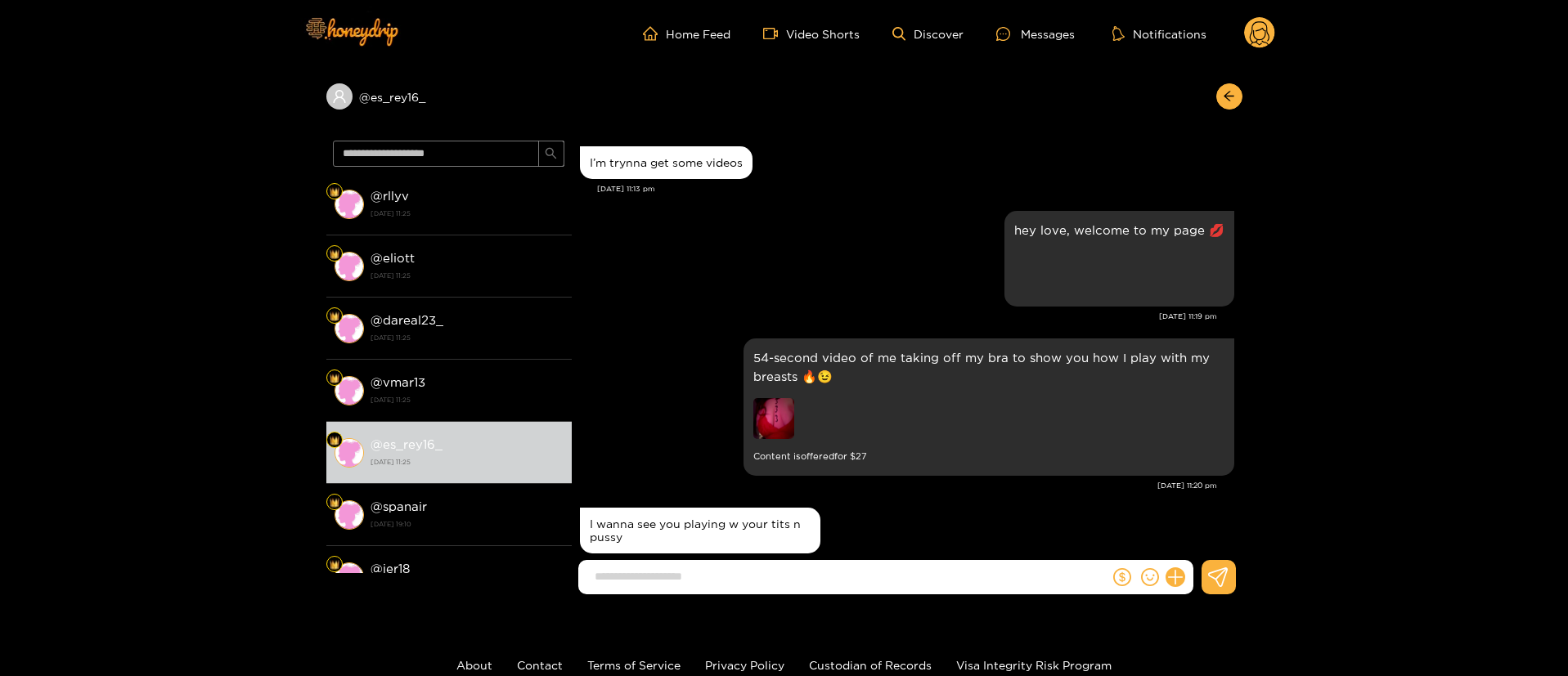
scroll to position [1146, 0]
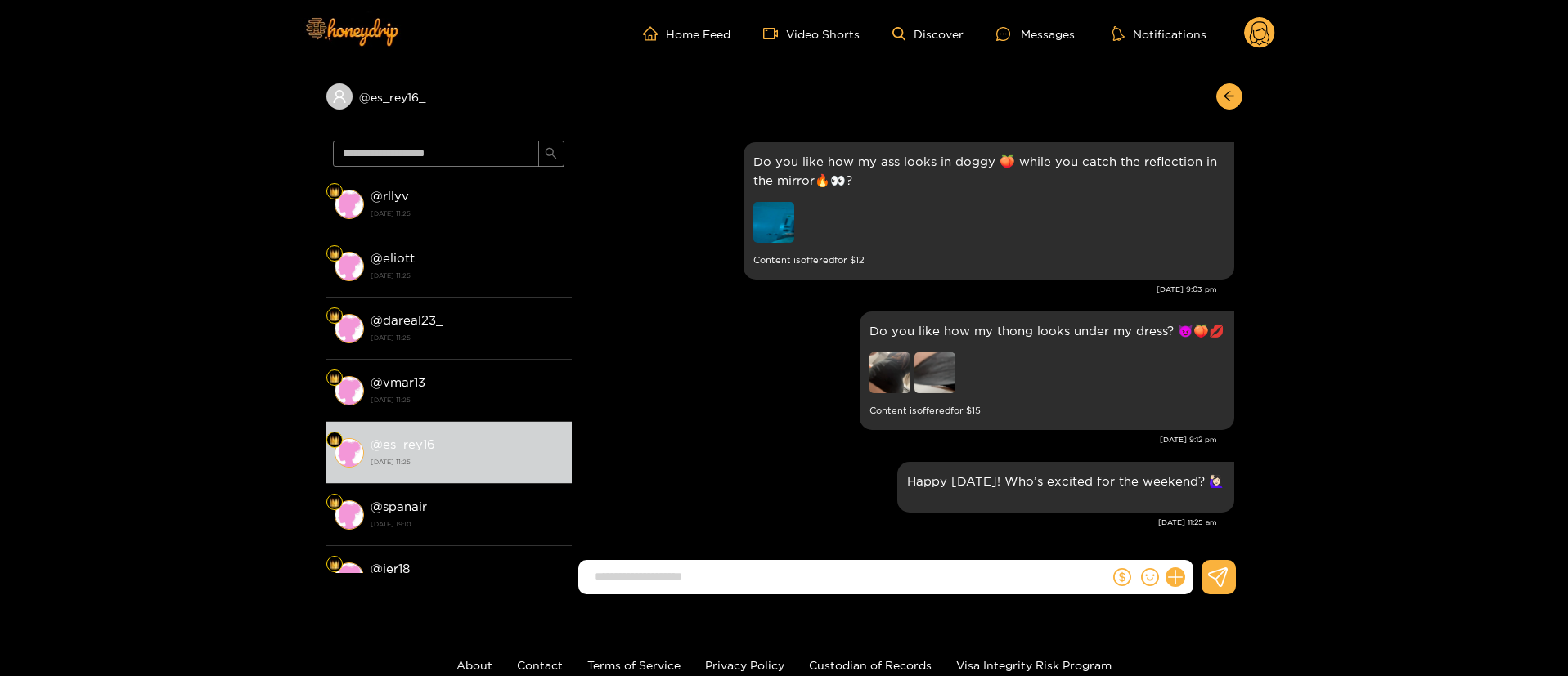
click at [777, 441] on div "[DATE] 9:12 pm" at bounding box center [899, 440] width 637 height 11
click at [759, 442] on div "[DATE] 9:12 pm" at bounding box center [899, 440] width 637 height 11
click at [752, 389] on div "Do you like how my thong looks under my dress? 😈🍑💋 Content is offered for $ 15" at bounding box center [907, 371] width 654 height 126
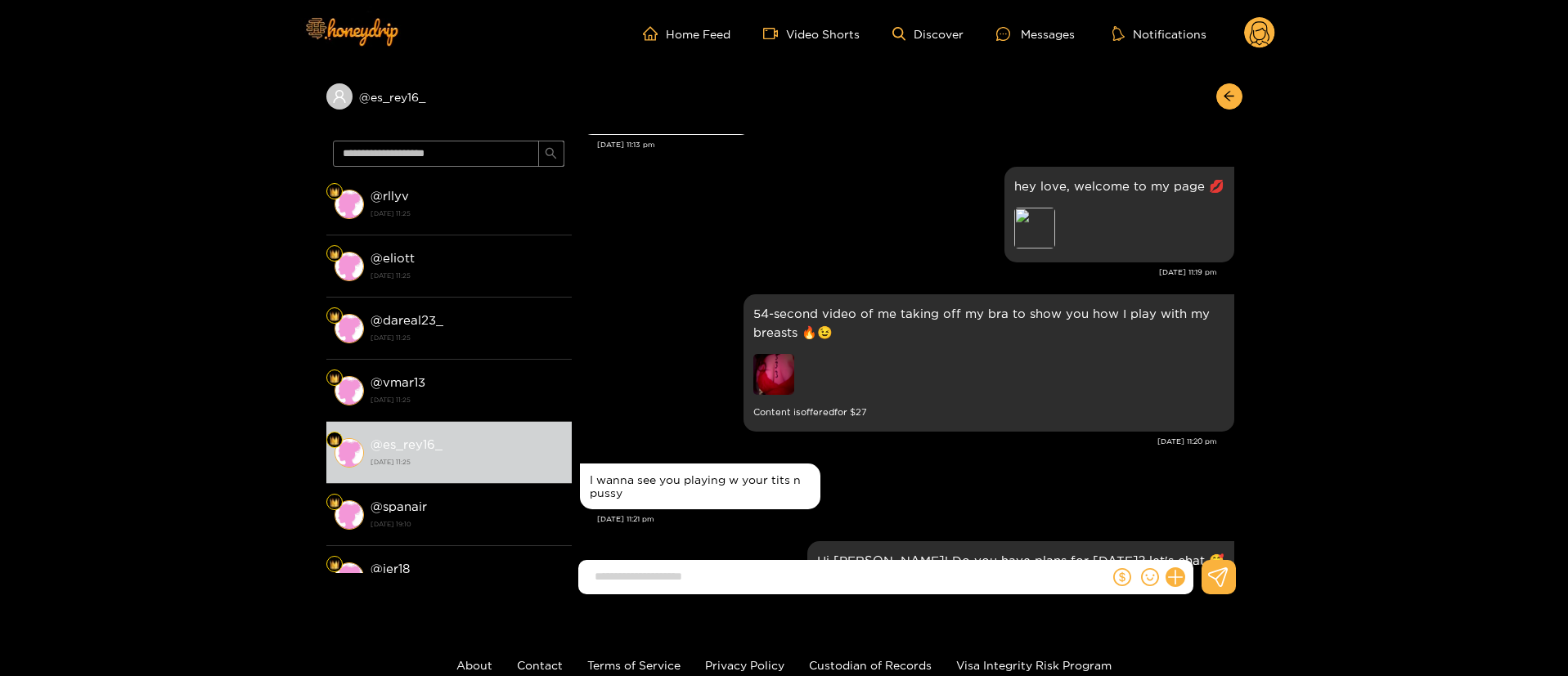
scroll to position [0, 0]
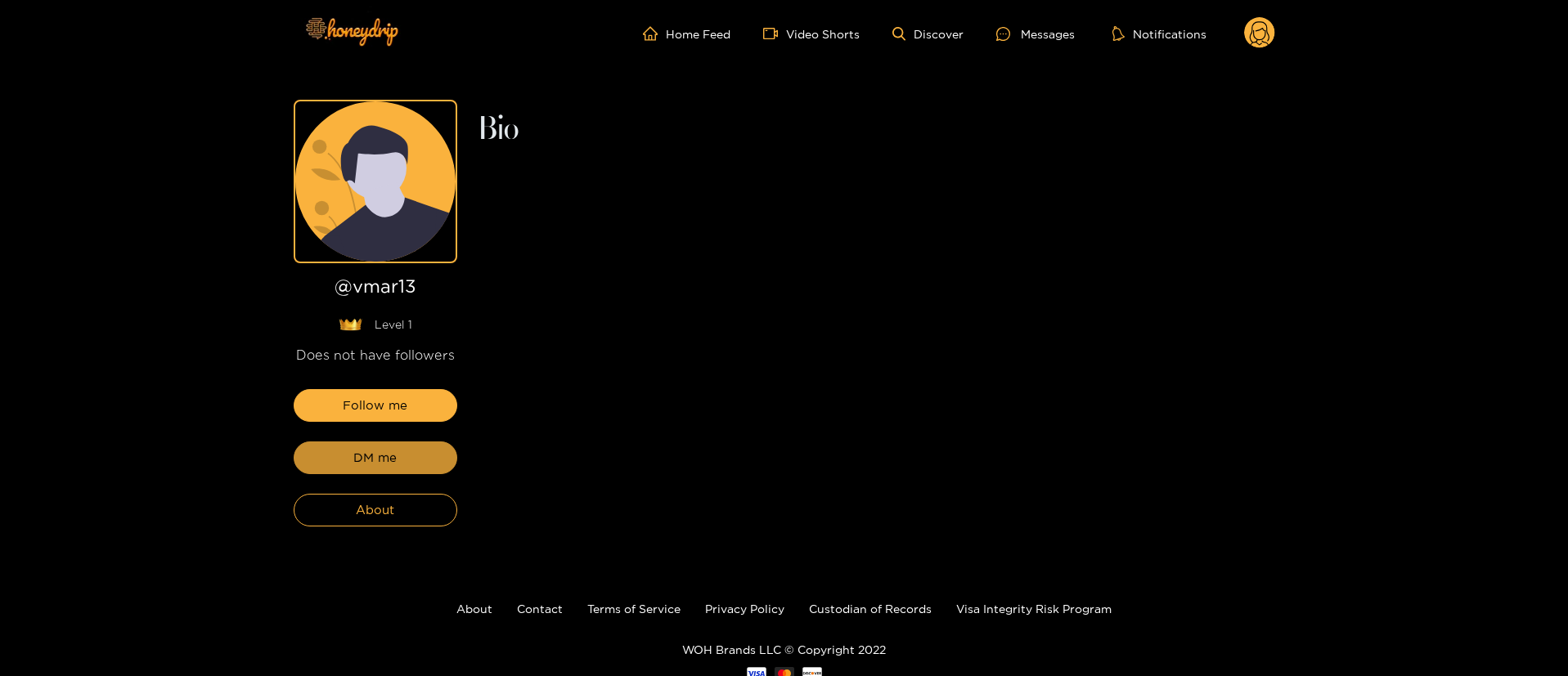
click at [419, 441] on button "DM me" at bounding box center [375, 458] width 163 height 33
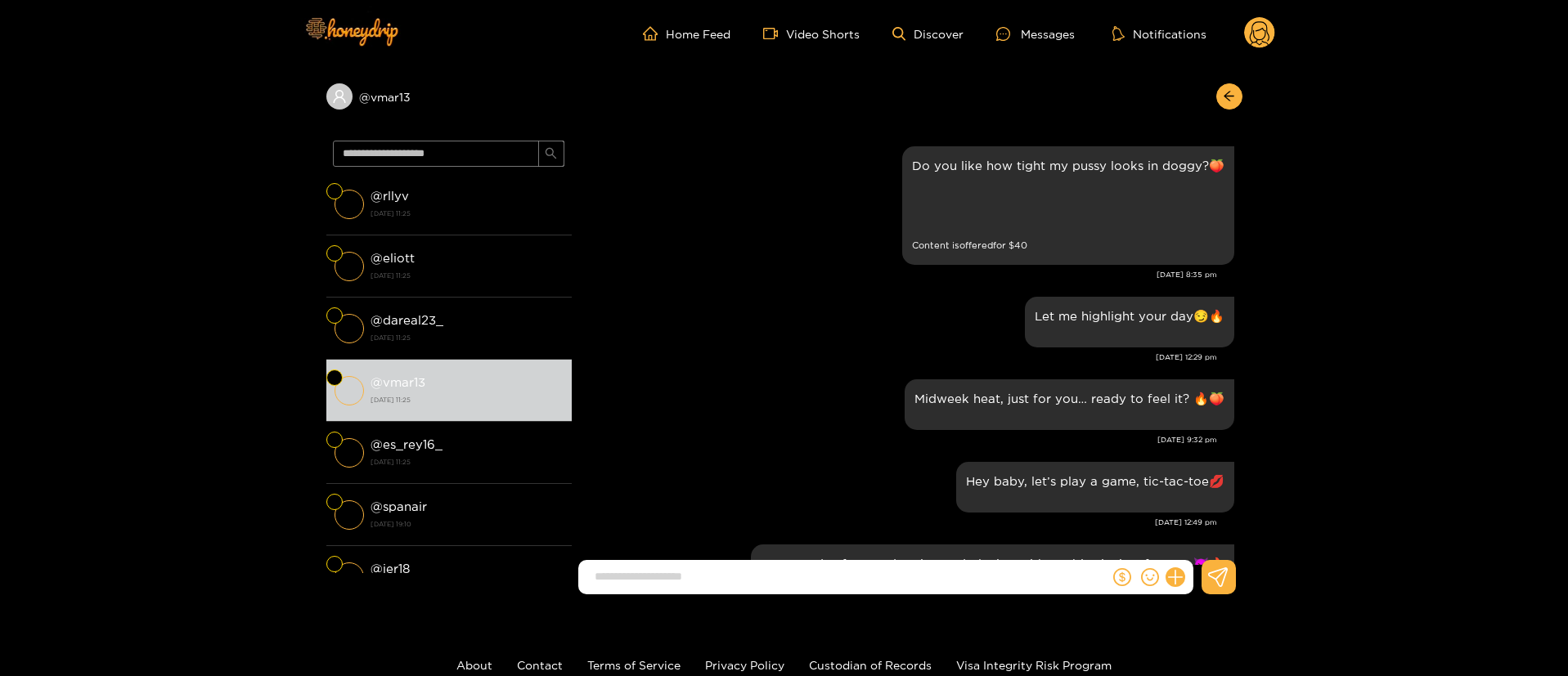
scroll to position [2703, 0]
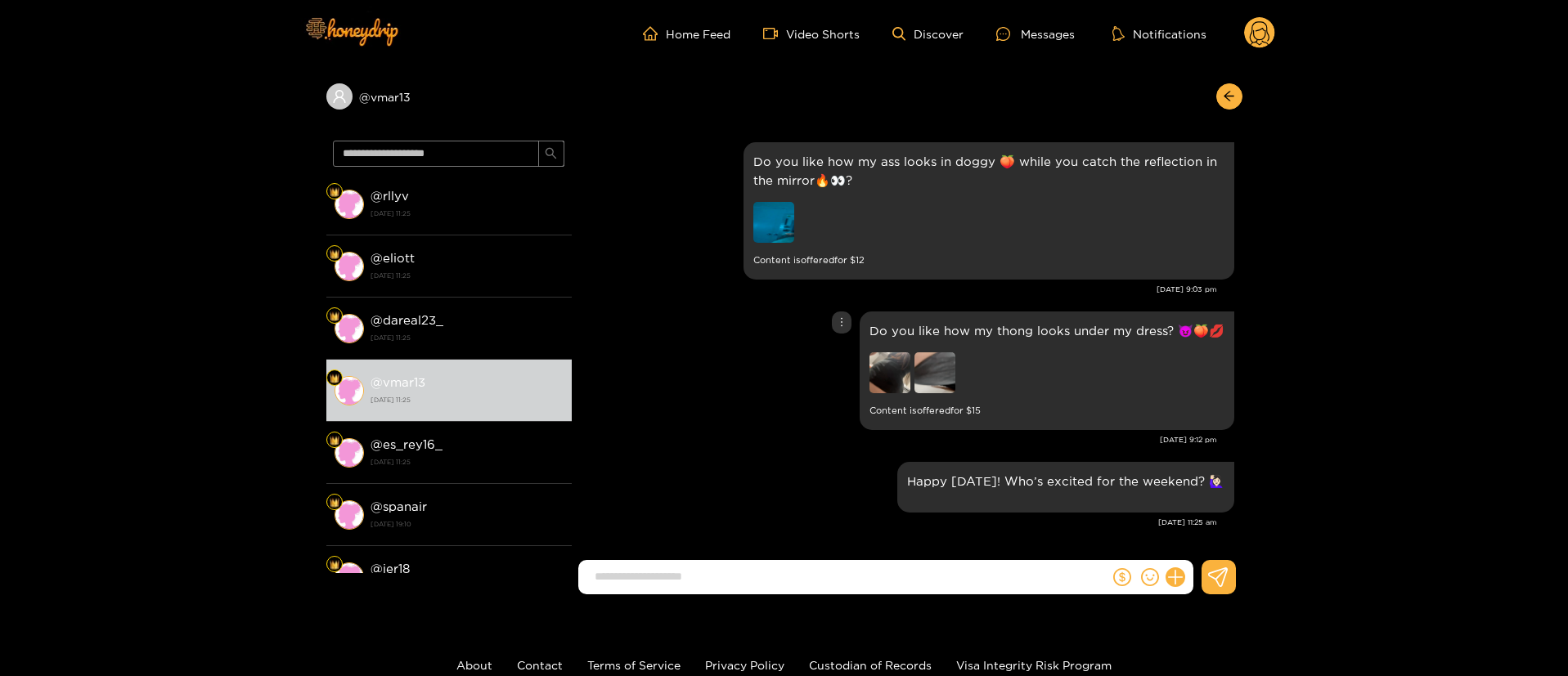
click at [732, 412] on div "Do you like how my thong looks under my dress? 😈🍑💋 Content is offered for $ 15" at bounding box center [907, 371] width 654 height 126
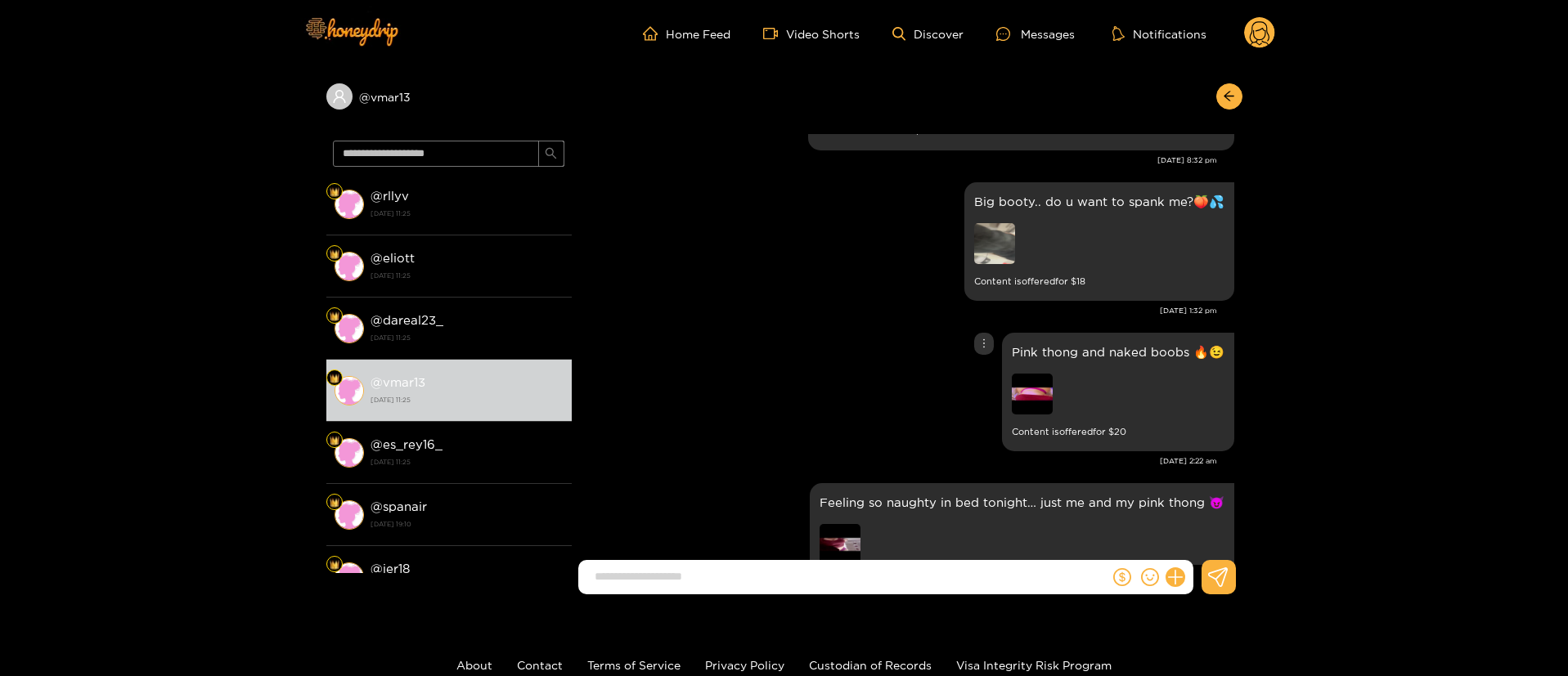
scroll to position [491, 0]
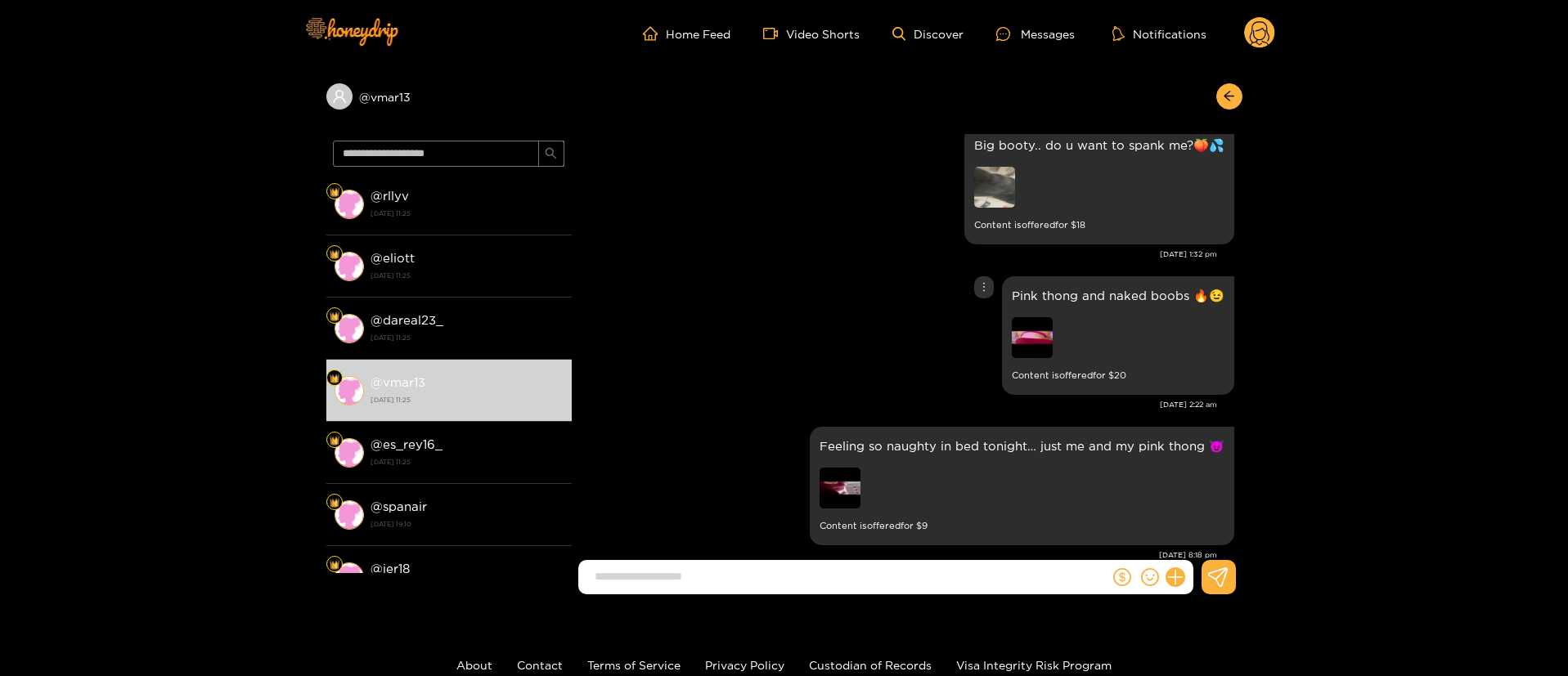
click at [1053, 305] on div "Pink thong and naked boobs 🔥😉 Content is offered for $ 20" at bounding box center [1118, 336] width 213 height 99
click at [1066, 286] on p "Pink thong and naked boobs 🔥😉" at bounding box center [1118, 295] width 213 height 19
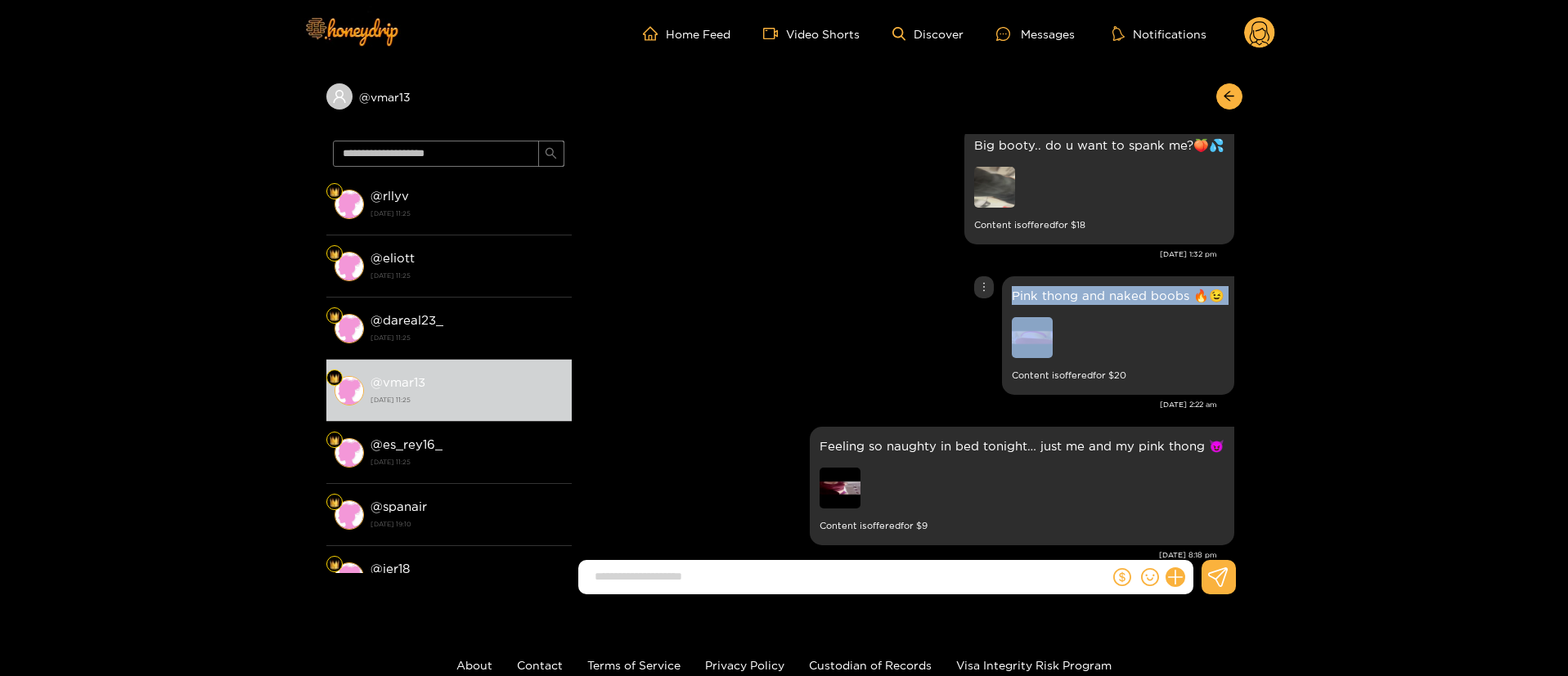
click at [1066, 286] on p "Pink thong and naked boobs 🔥😉" at bounding box center [1118, 295] width 213 height 19
copy p "Pink thong and naked boobs 🔥😉"
click at [1143, 289] on p "Pink thong and naked boobs 🔥😉" at bounding box center [1118, 295] width 213 height 19
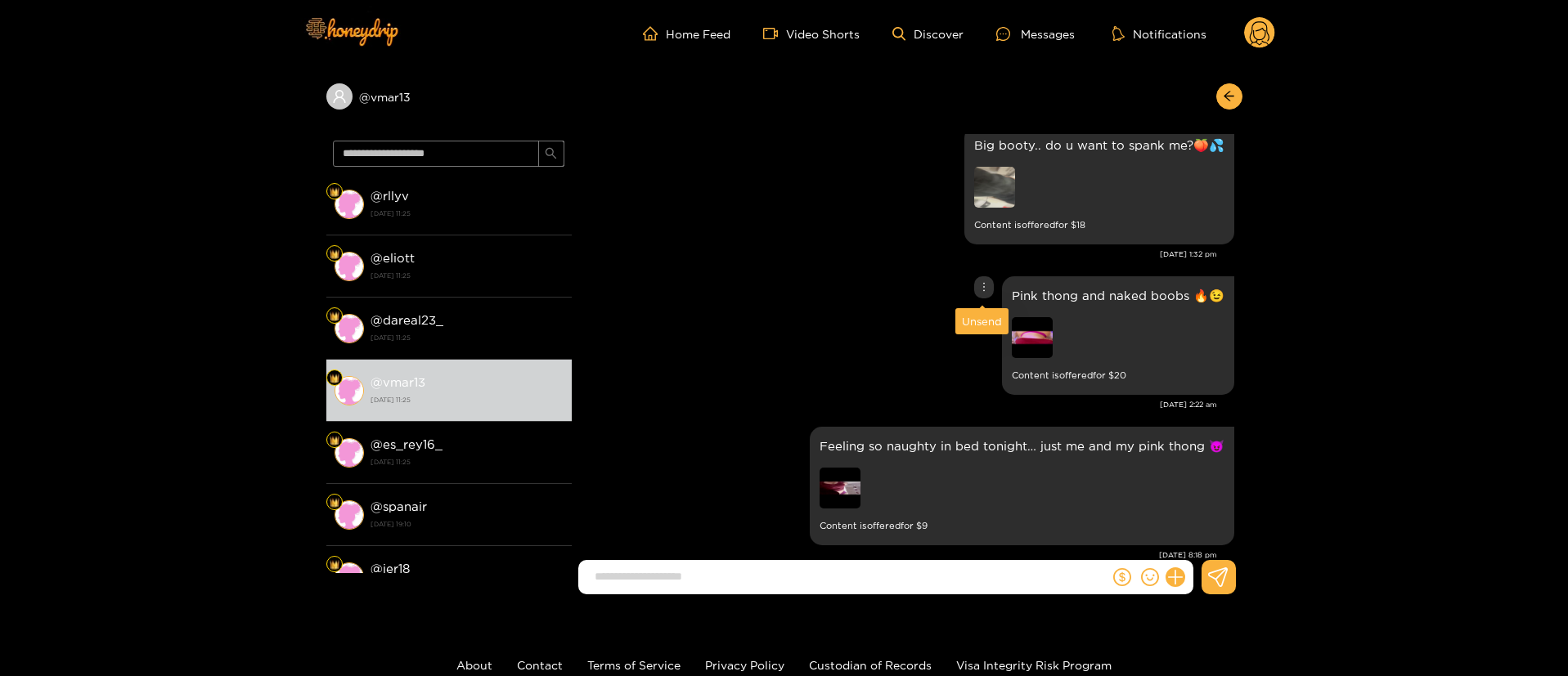
click at [983, 285] on icon "more" at bounding box center [984, 287] width 11 height 11
click at [987, 316] on div "Unsend" at bounding box center [982, 322] width 40 height 16
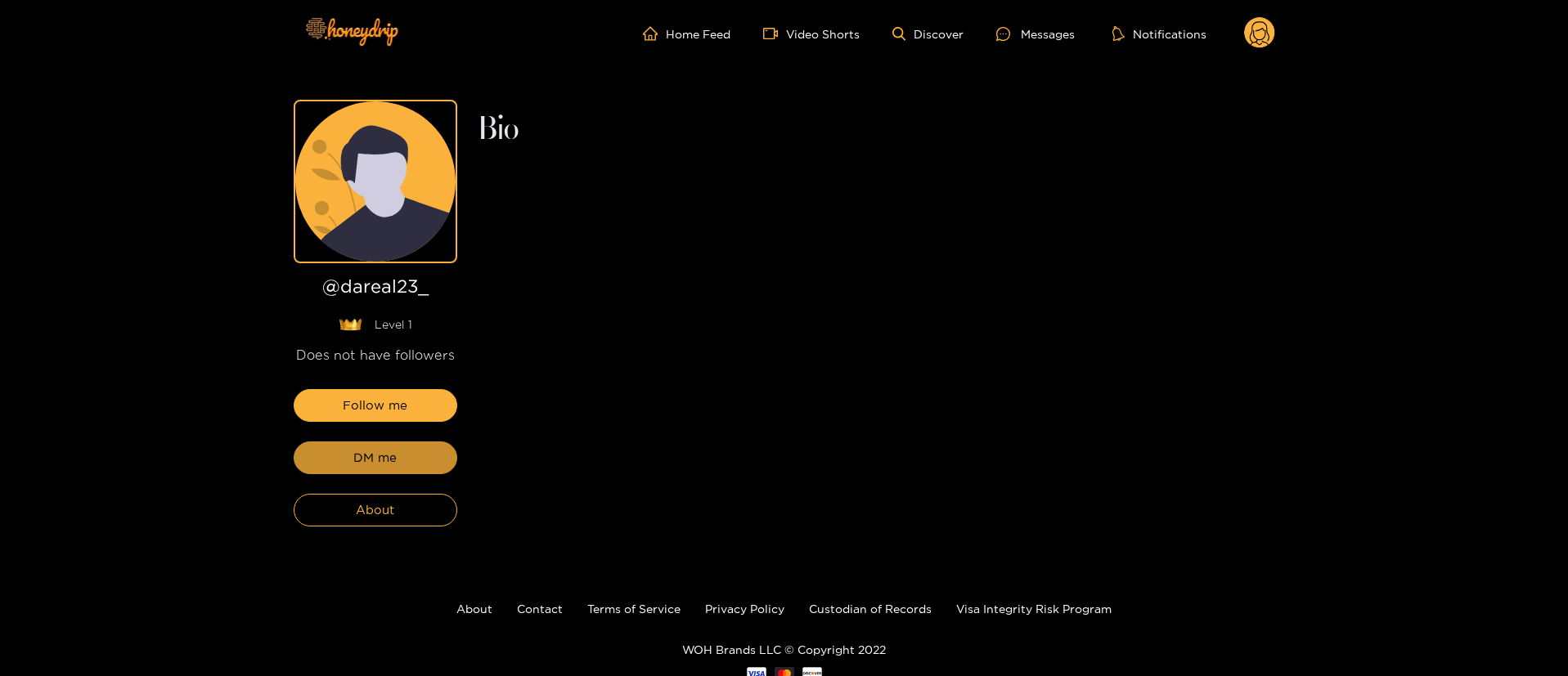
click at [364, 465] on span "DM me" at bounding box center [374, 458] width 44 height 20
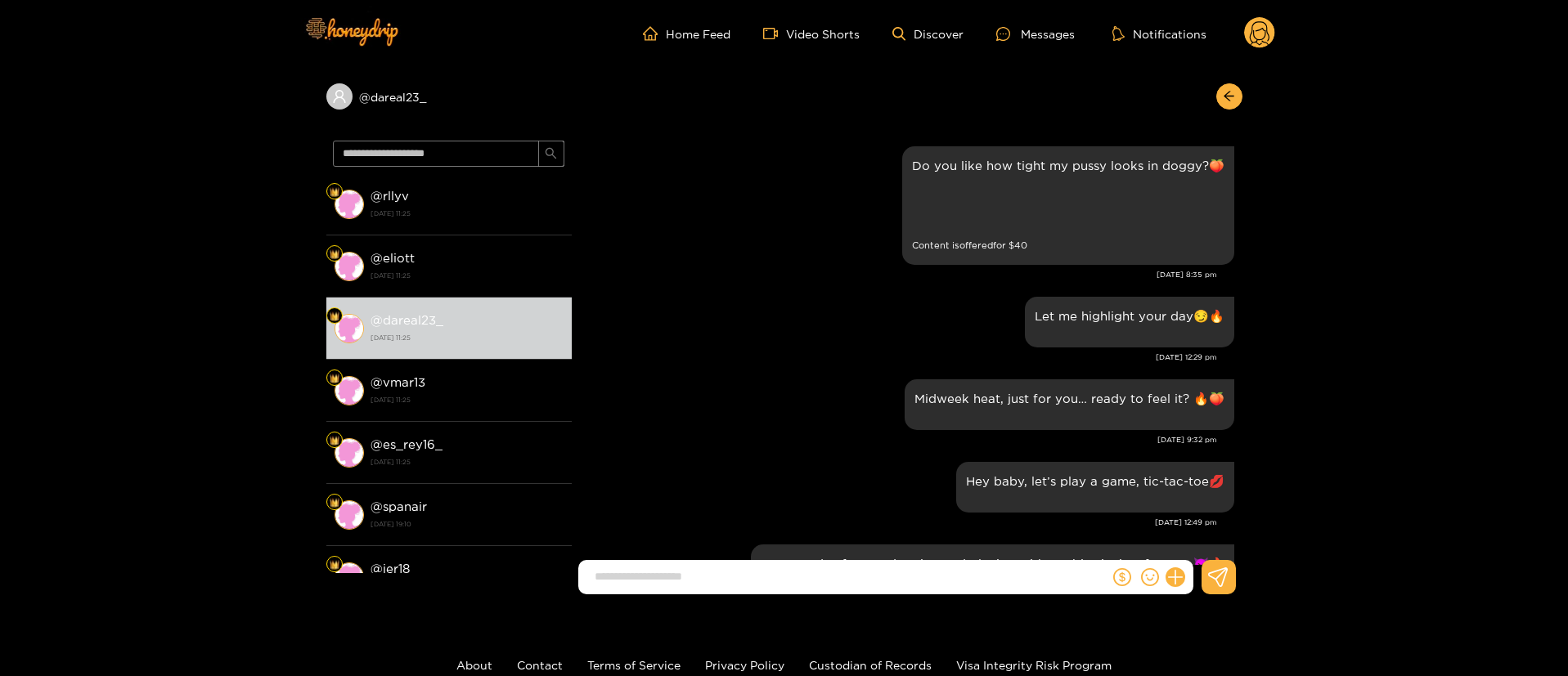
scroll to position [2703, 0]
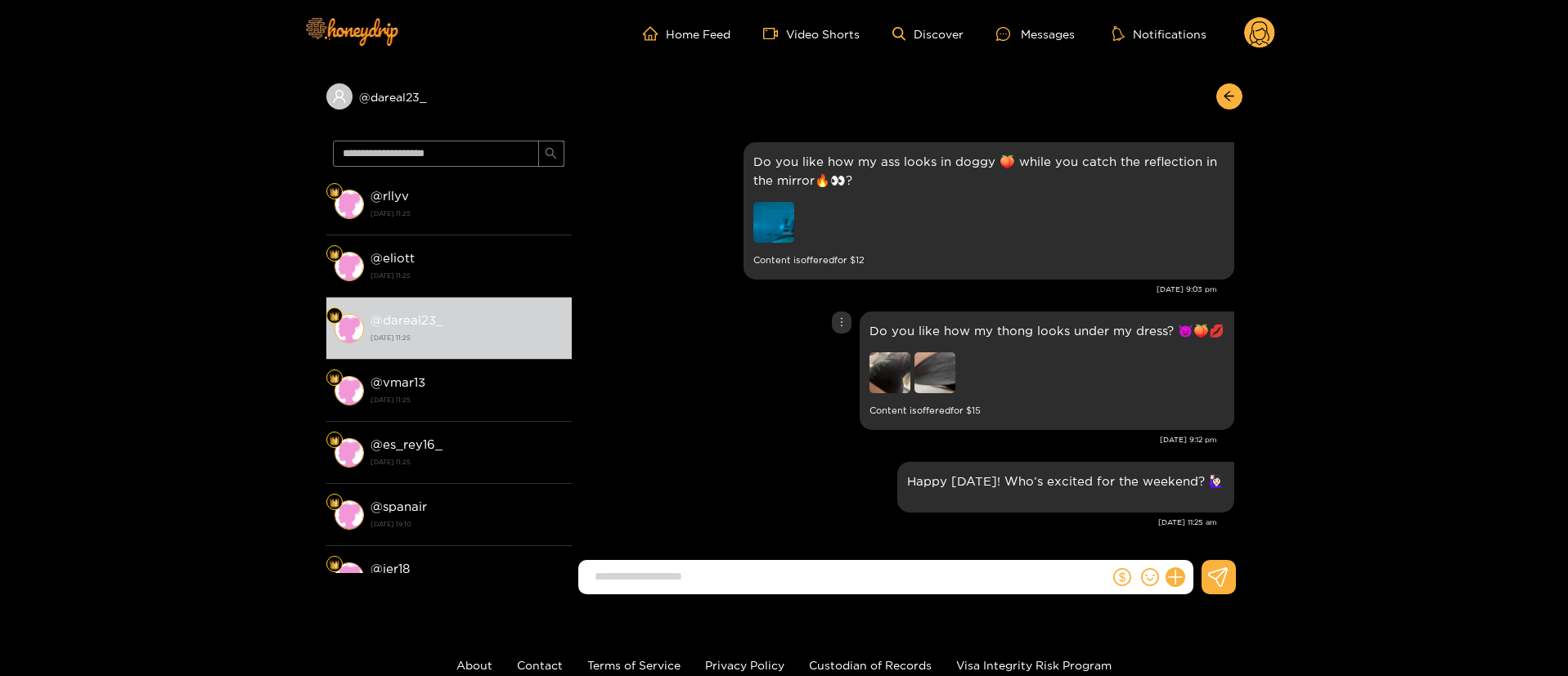
click at [832, 354] on div "Do you like how my thong looks under my dress? 😈🍑💋 Content is offered for $ 15" at bounding box center [907, 371] width 654 height 126
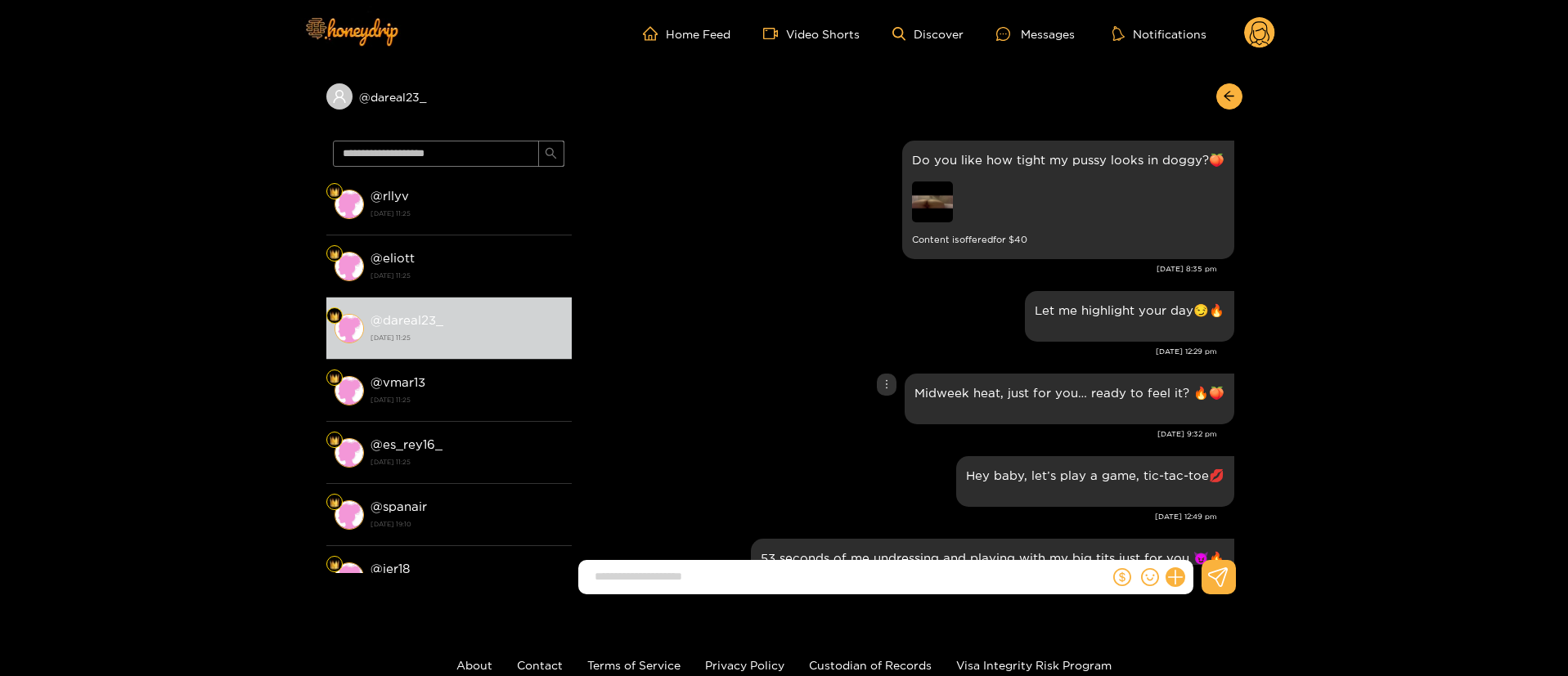
scroll to position [0, 0]
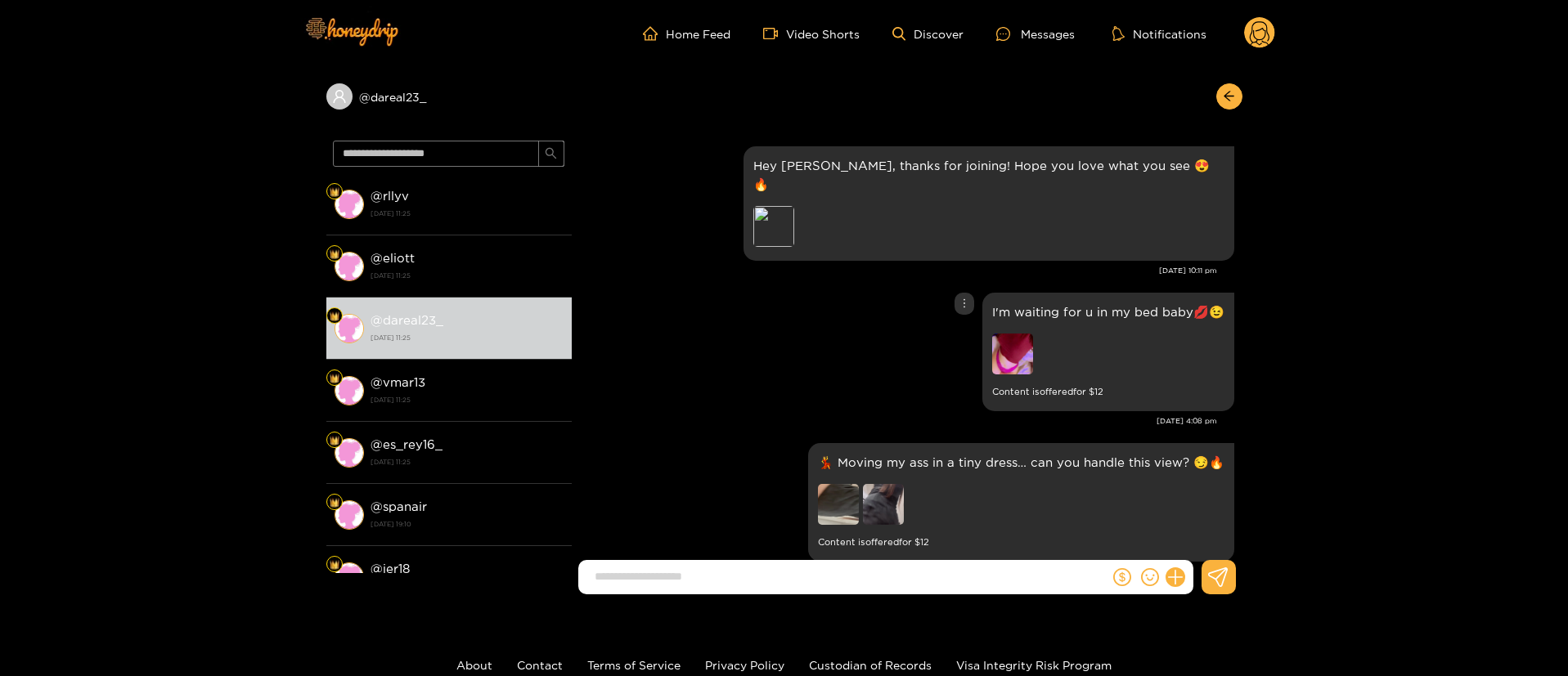
click at [821, 345] on div "I'm waiting for u in my bed baby💋😉 Content is offered for $ 12" at bounding box center [907, 352] width 654 height 126
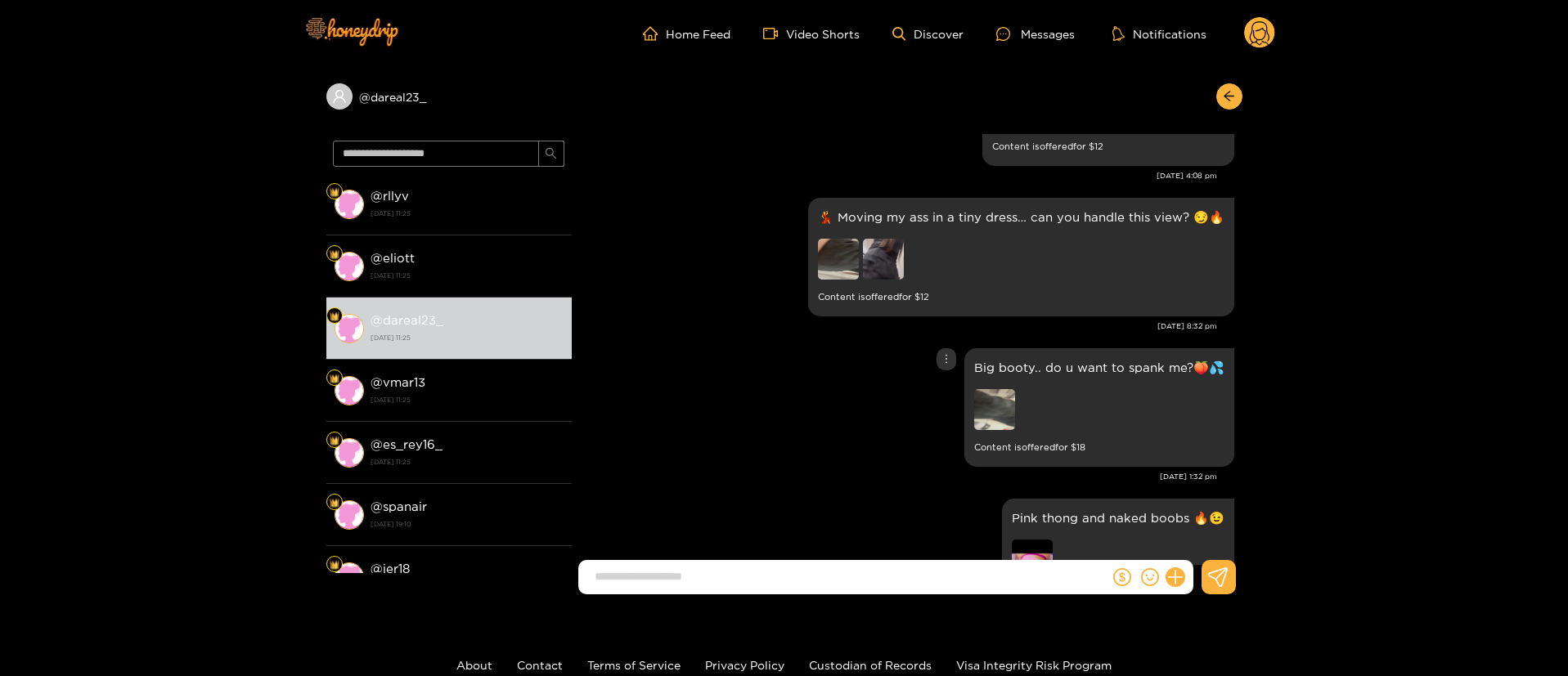
click at [794, 345] on div "Big booty.. do u want to spank me?🍑💦 Content is offered for $ 18" at bounding box center [907, 408] width 654 height 126
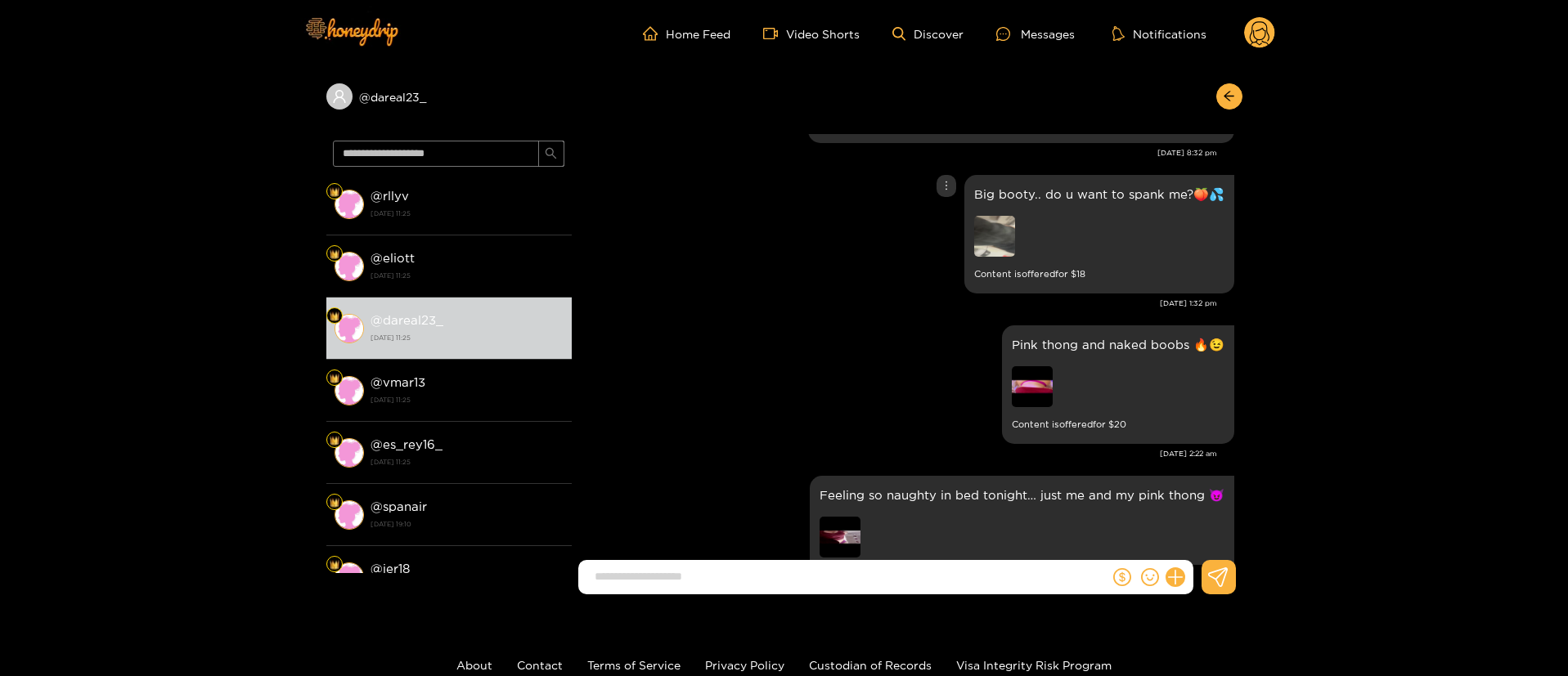
scroll to position [491, 0]
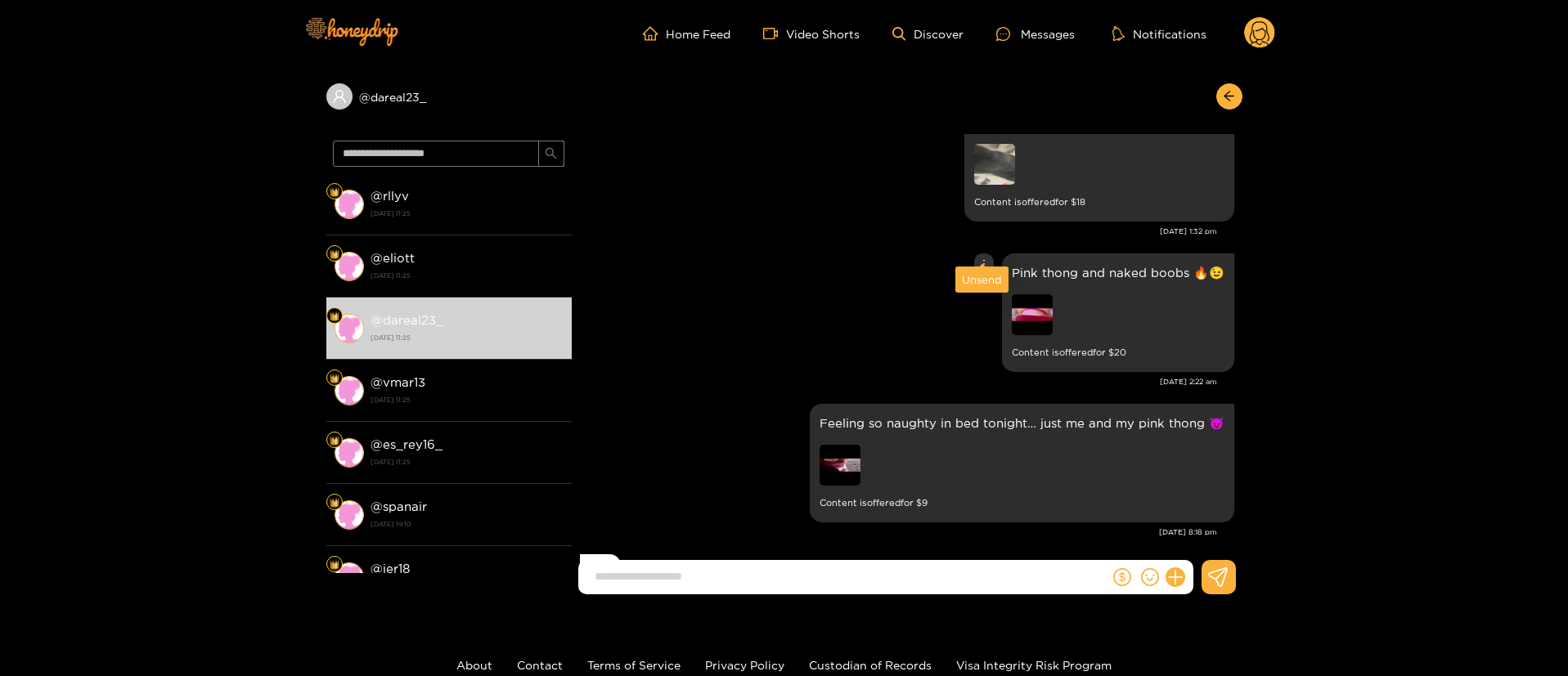
click at [979, 258] on icon "more" at bounding box center [984, 264] width 11 height 11
click at [979, 281] on div "Unsend" at bounding box center [982, 280] width 40 height 16
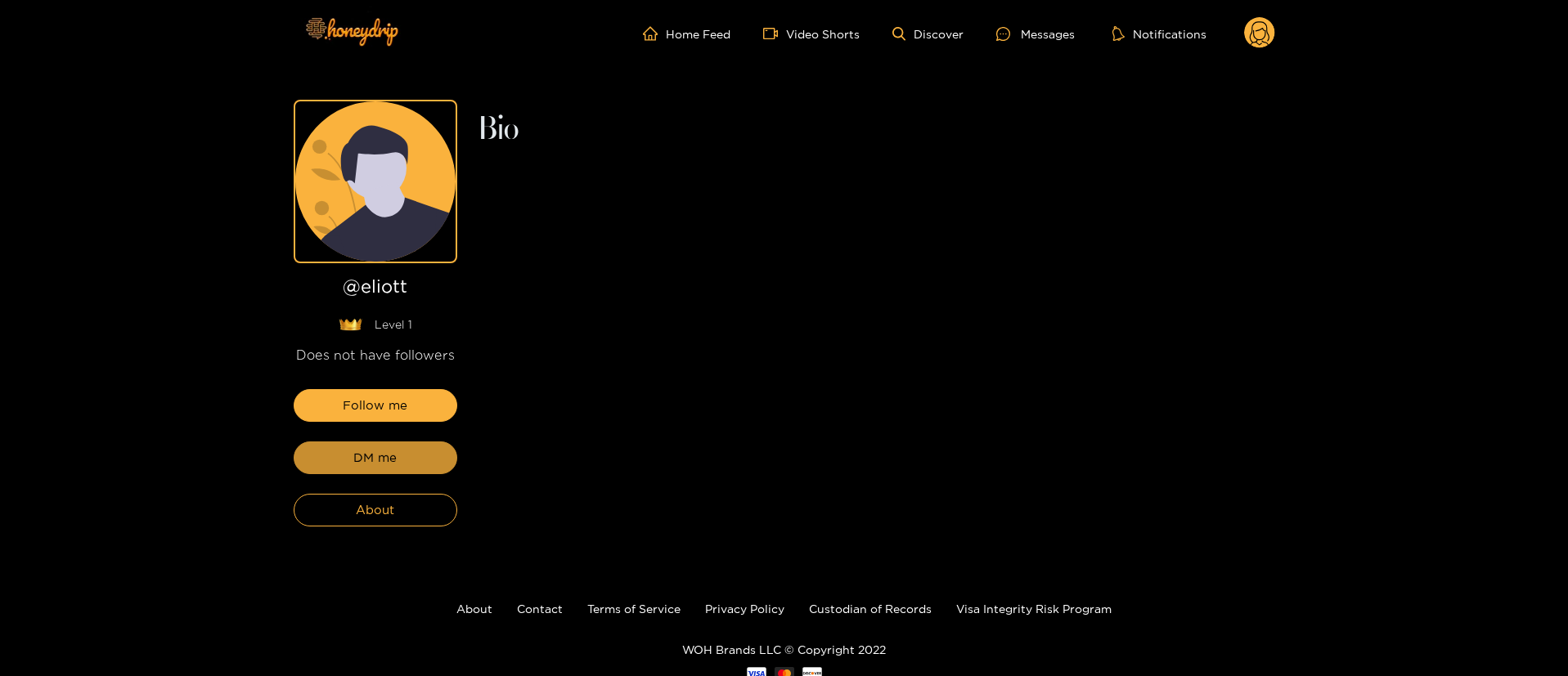
click at [390, 453] on span "DM me" at bounding box center [374, 458] width 44 height 20
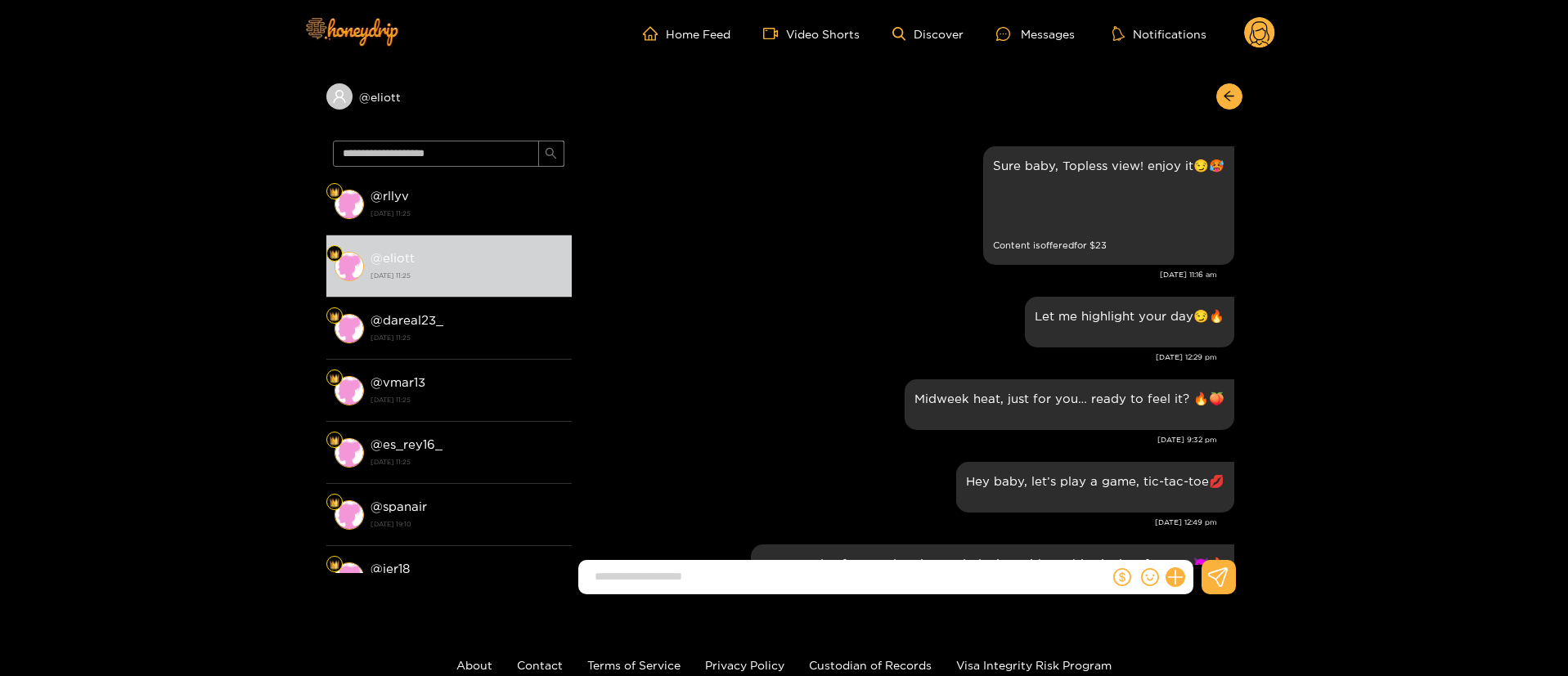
scroll to position [2703, 0]
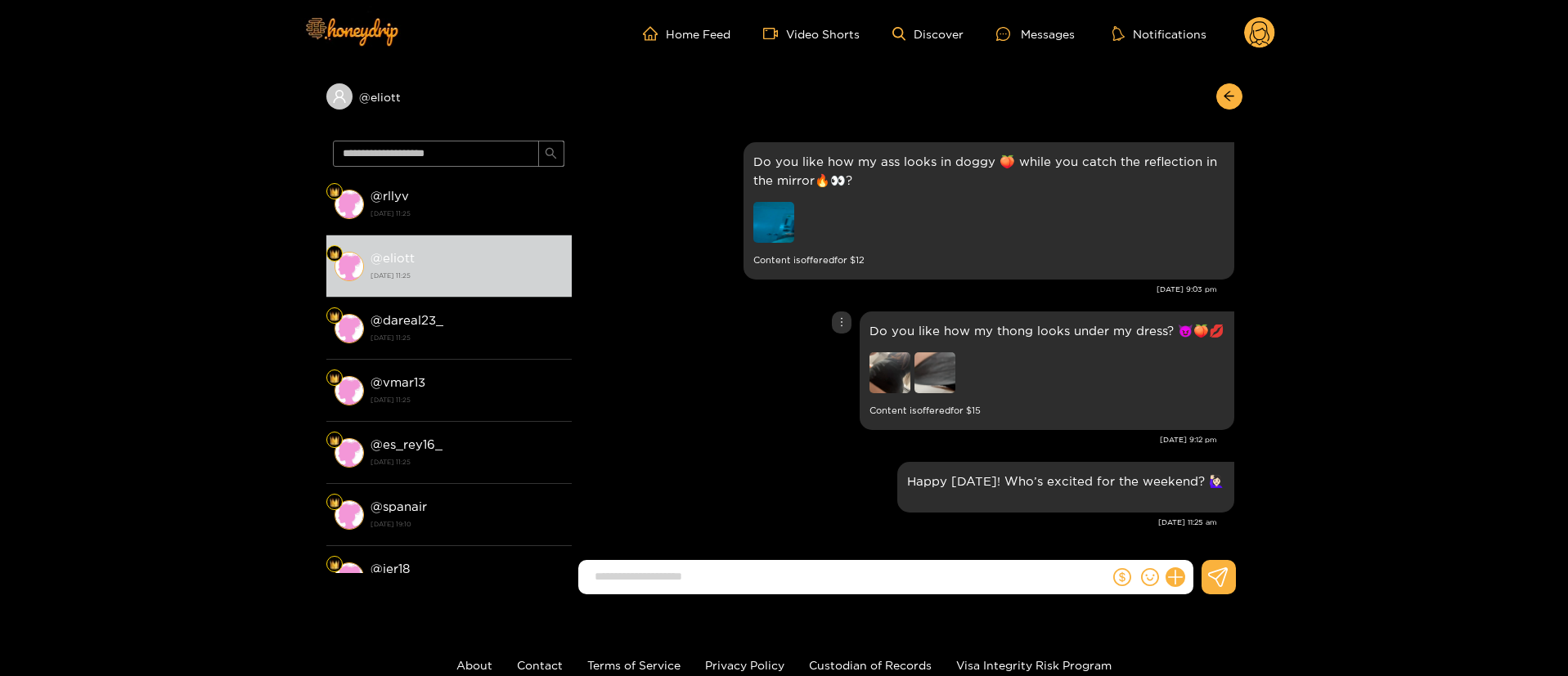
click at [761, 413] on div "Do you like how my thong looks under my dress? 😈🍑💋 Content is offered for $ 15" at bounding box center [907, 371] width 654 height 126
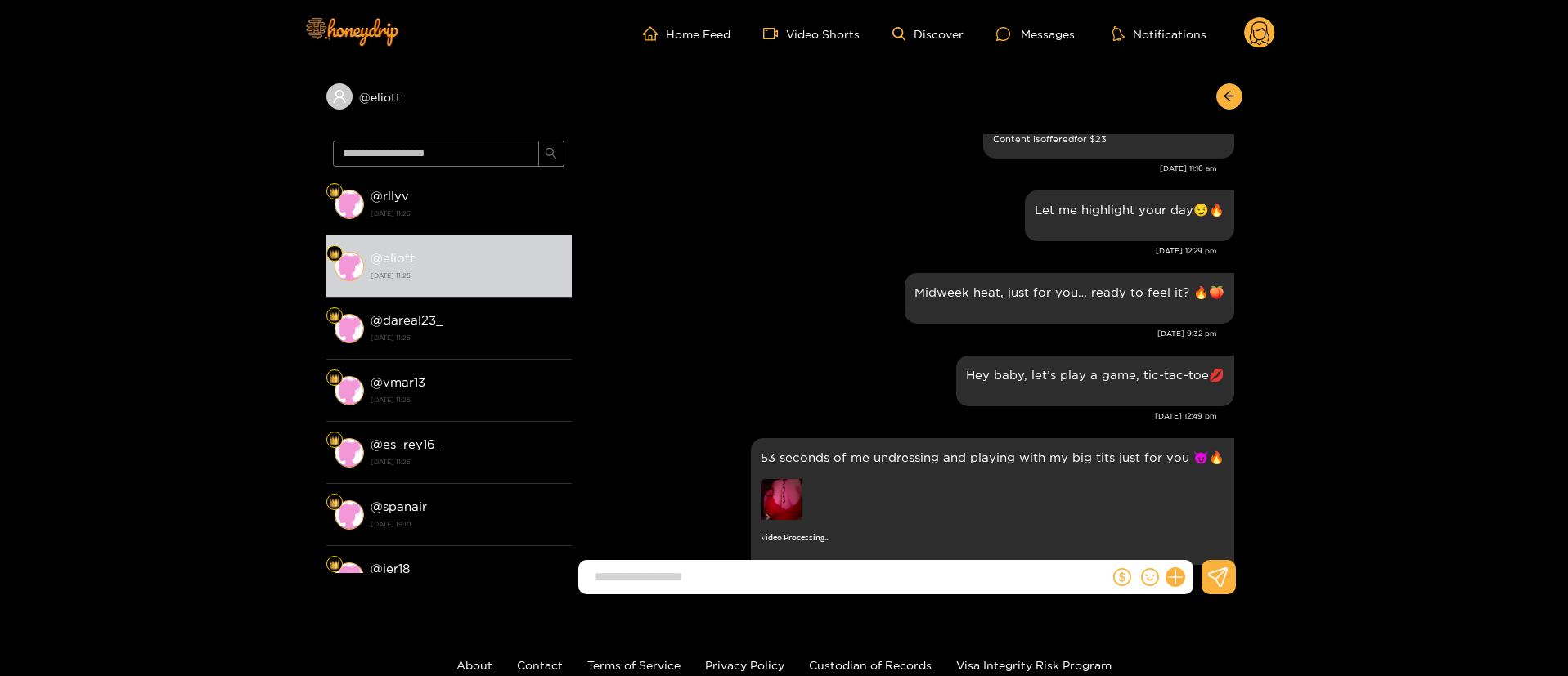
scroll to position [0, 0]
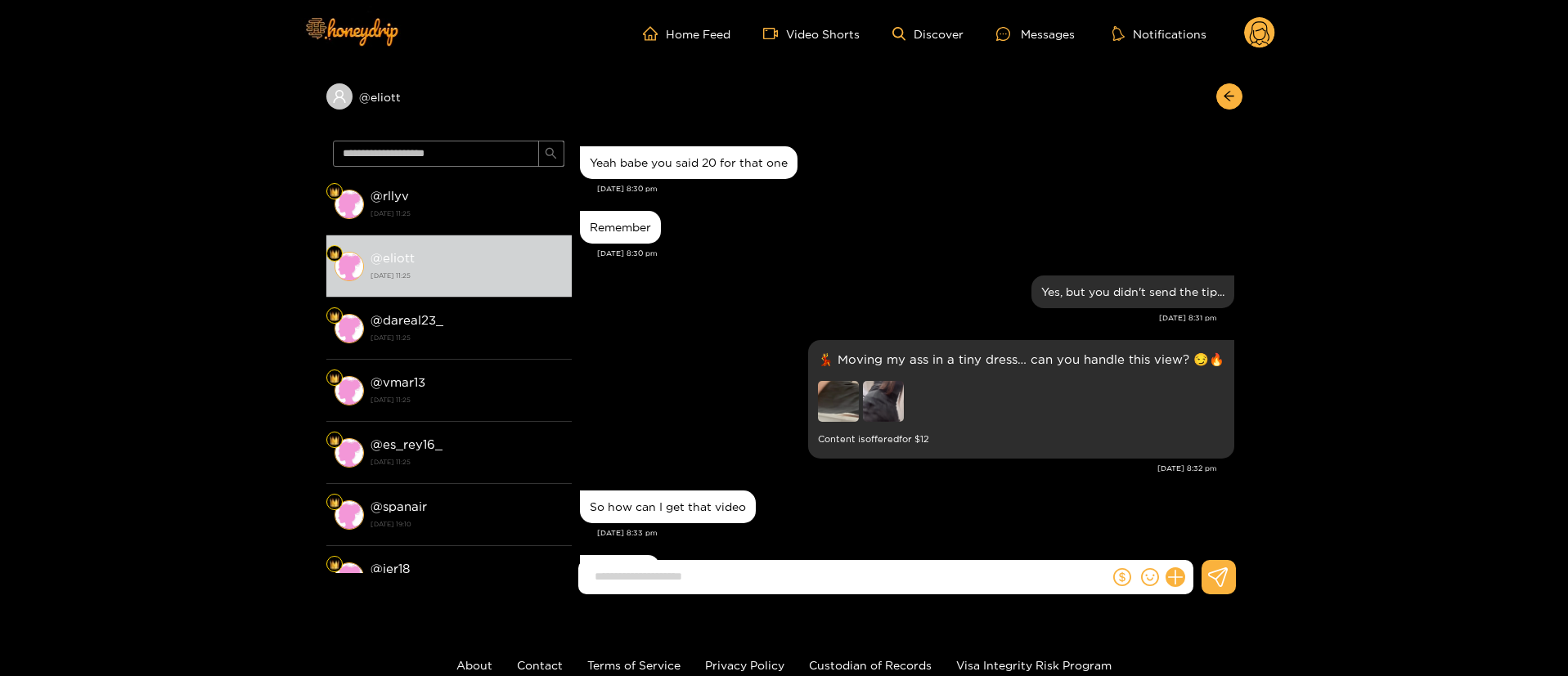
click at [905, 248] on div "Sep. 2, 8:30 pm" at bounding box center [915, 254] width 637 height 11
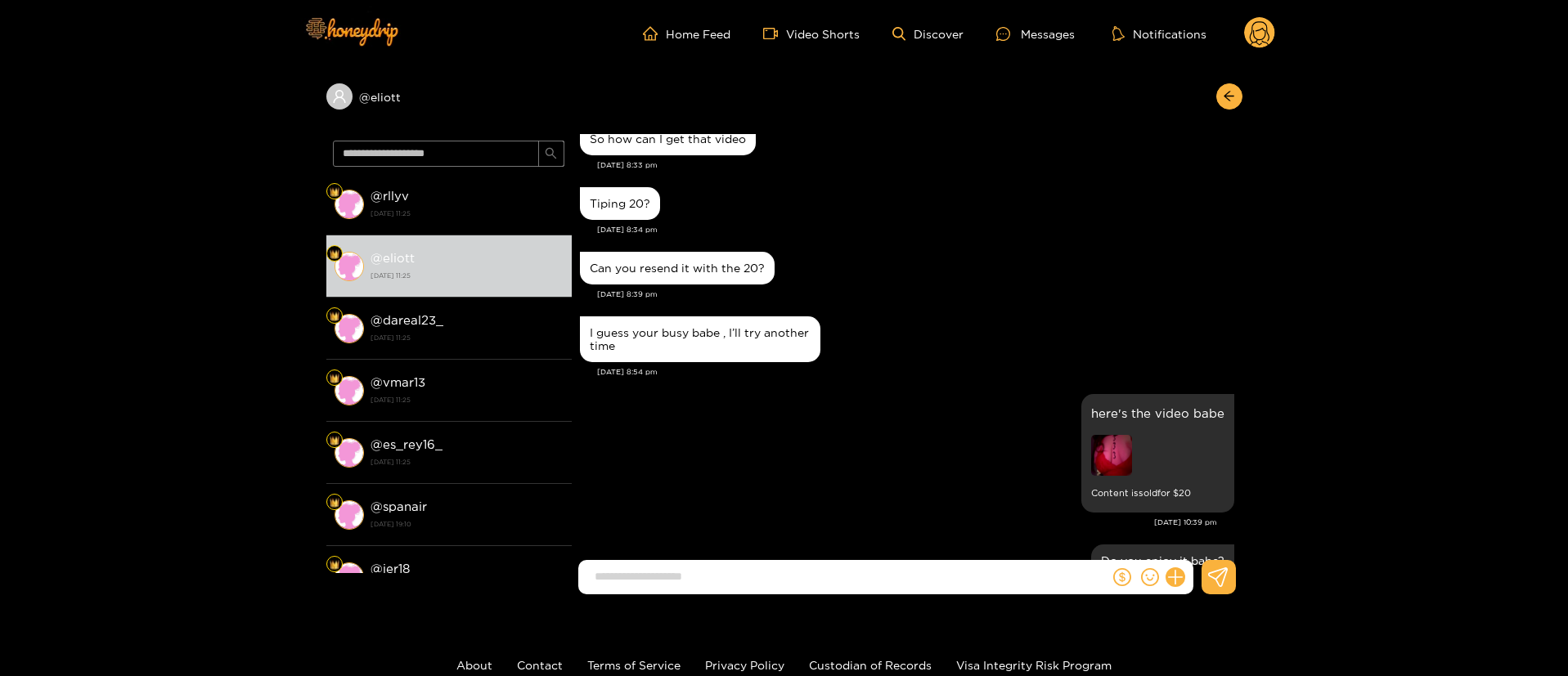
scroll to position [858, 0]
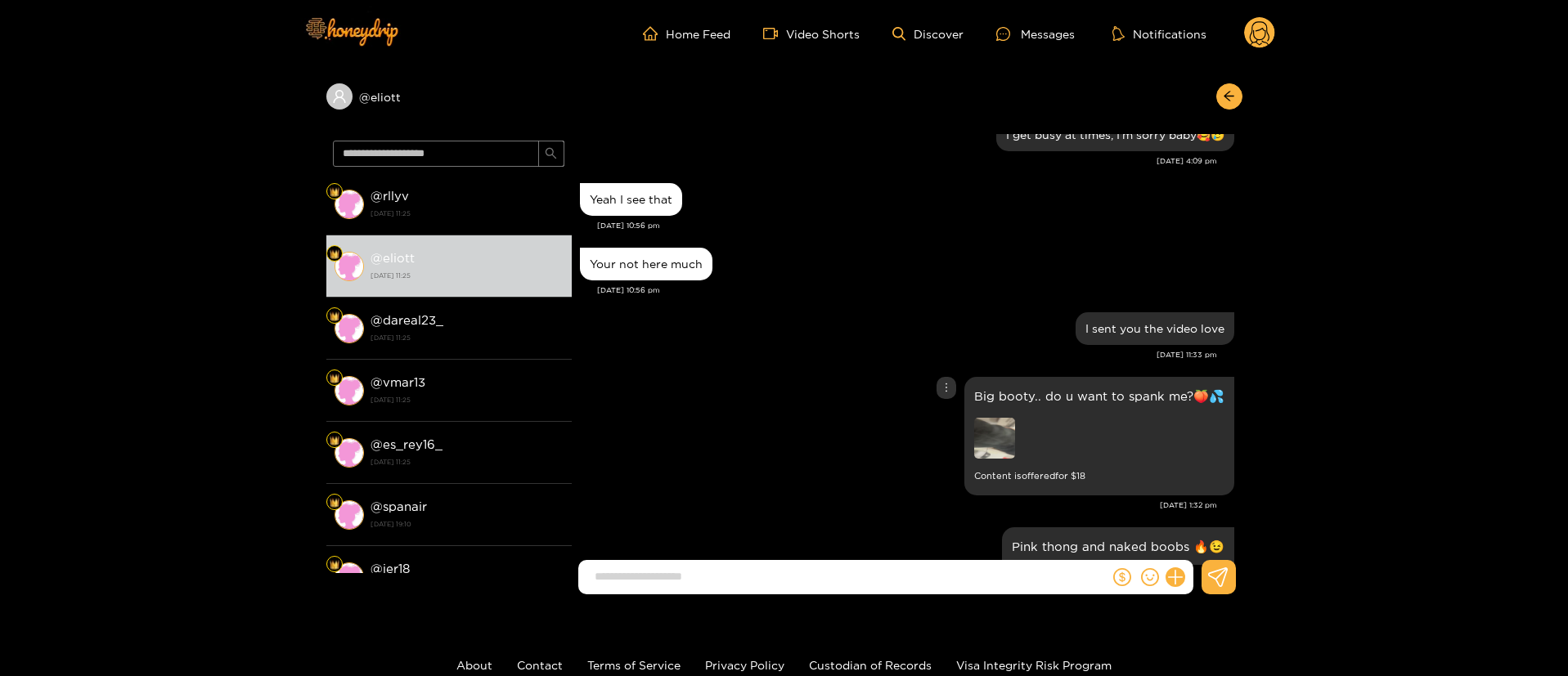
click at [983, 459] on img at bounding box center [995, 438] width 41 height 41
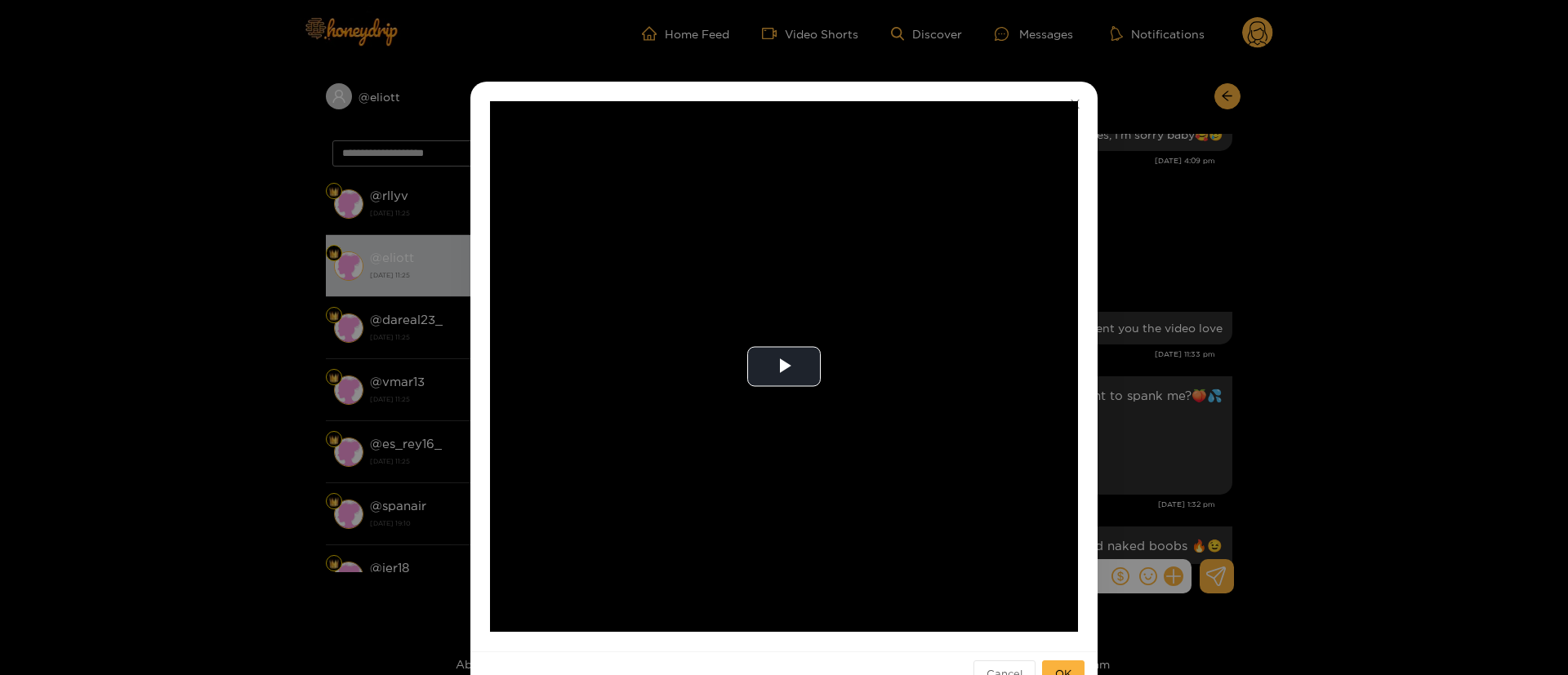
click at [1284, 299] on div "**********" at bounding box center [784, 338] width 1568 height 675
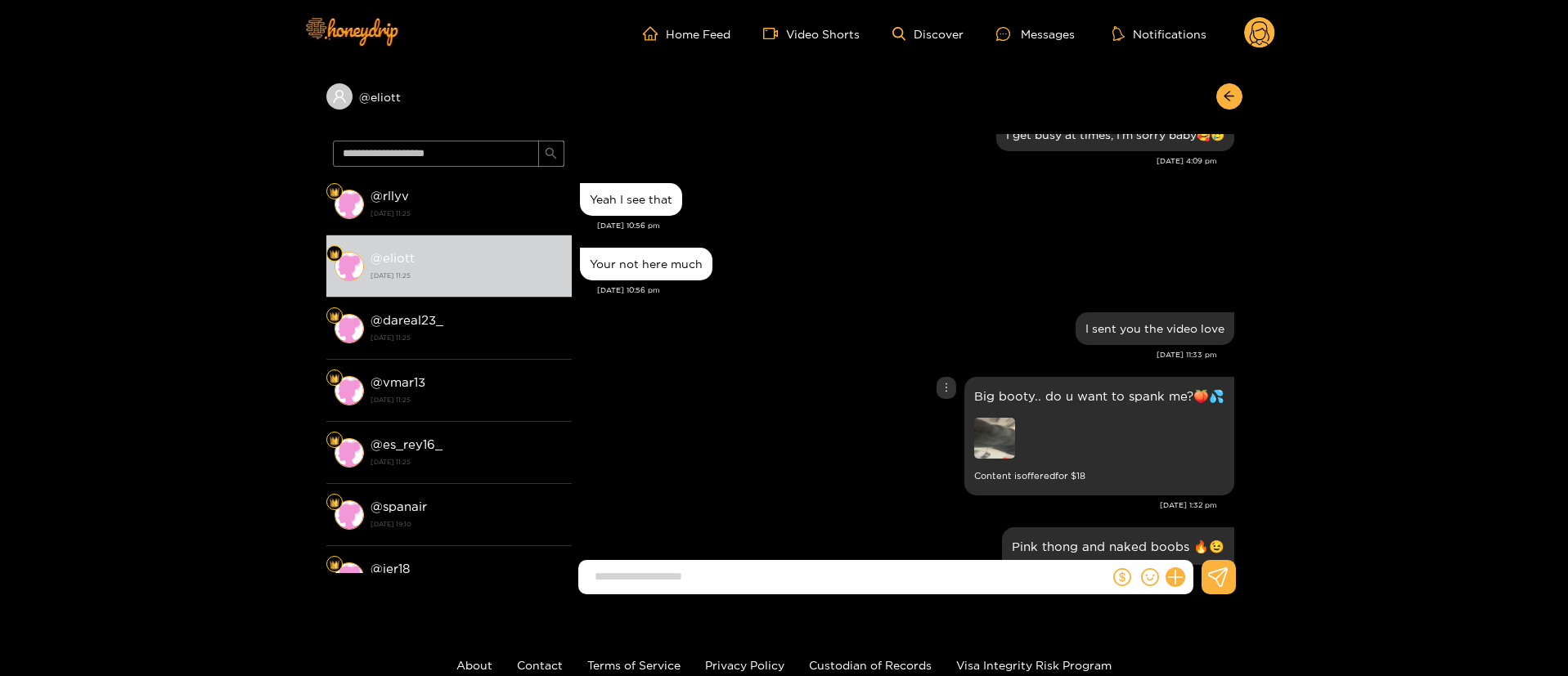
click at [1026, 444] on div at bounding box center [1089, 440] width 229 height 45
click at [1014, 456] on img at bounding box center [995, 438] width 41 height 41
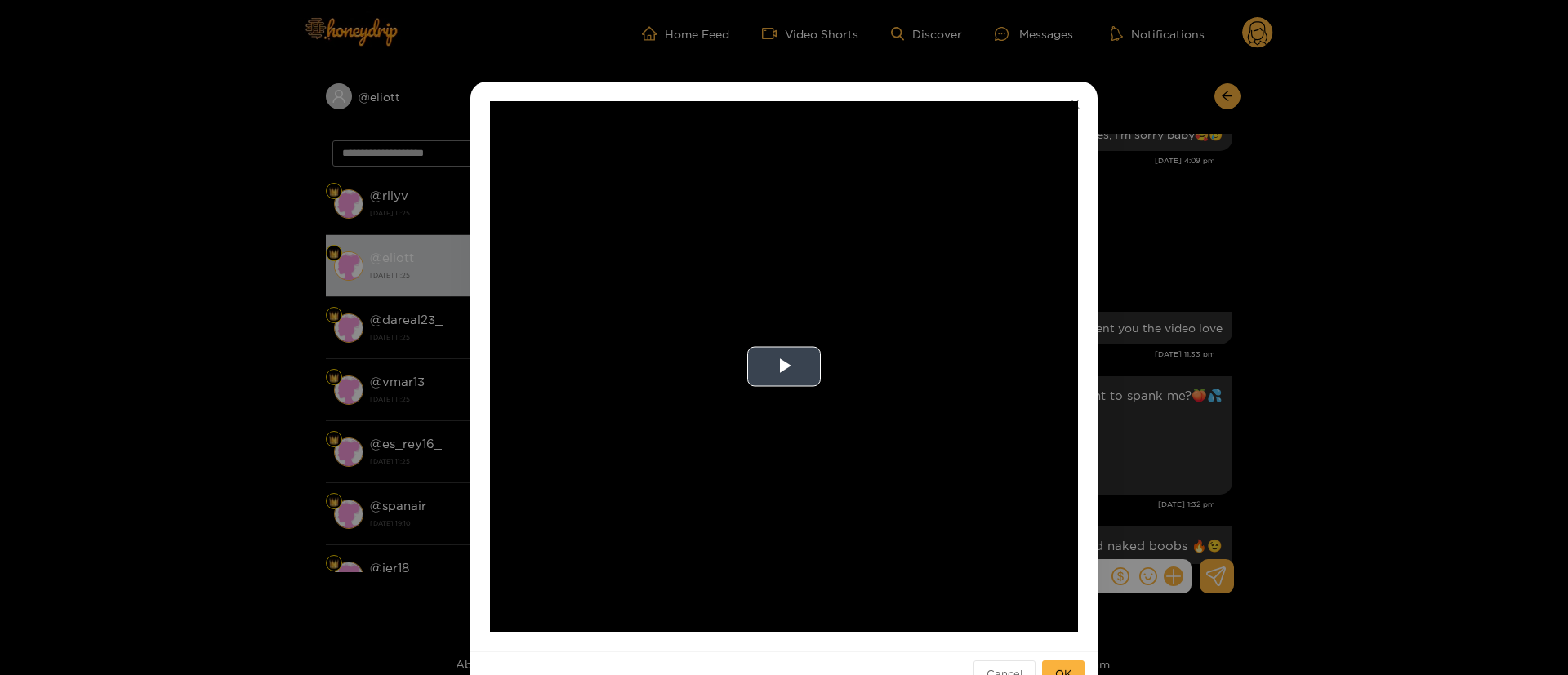
click at [775, 331] on video "Video Player" at bounding box center [784, 367] width 588 height 531
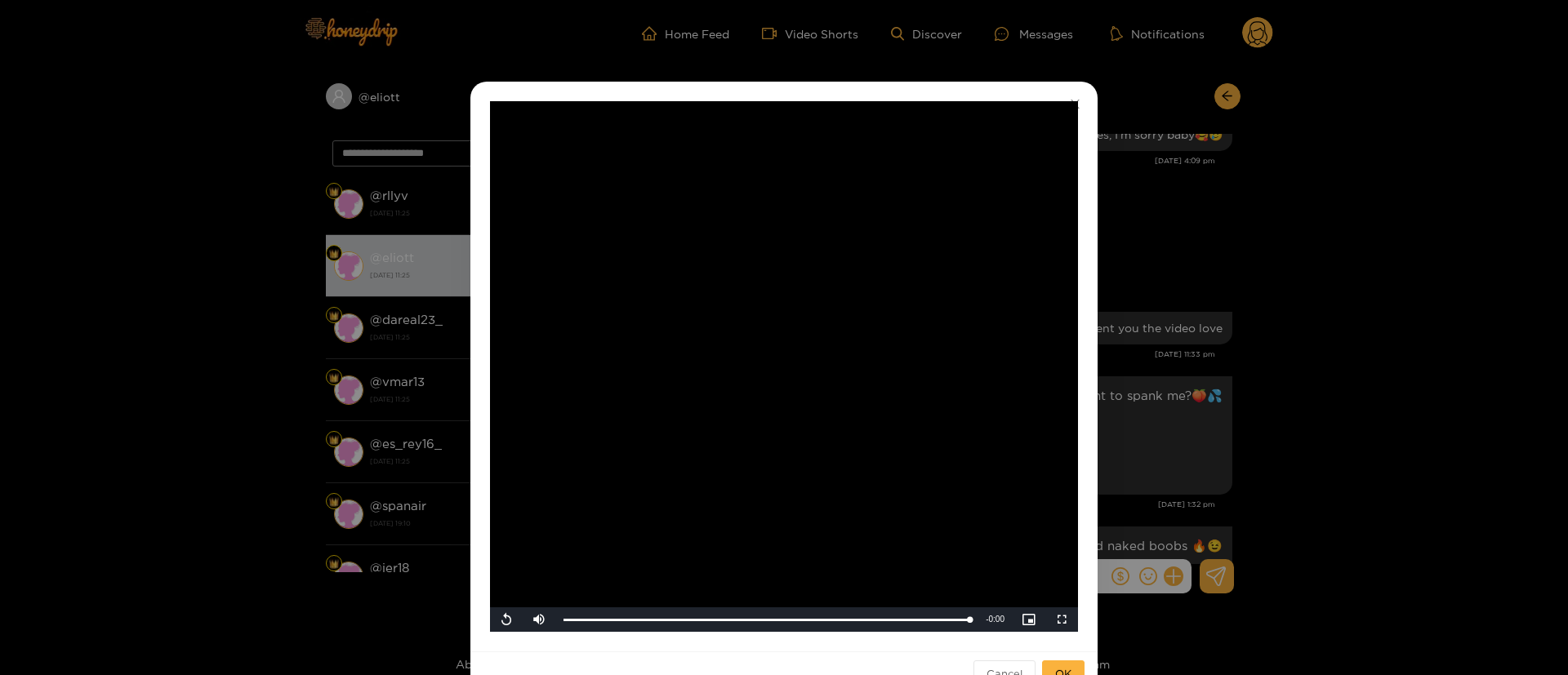
click at [1131, 316] on div "**********" at bounding box center [784, 338] width 1568 height 675
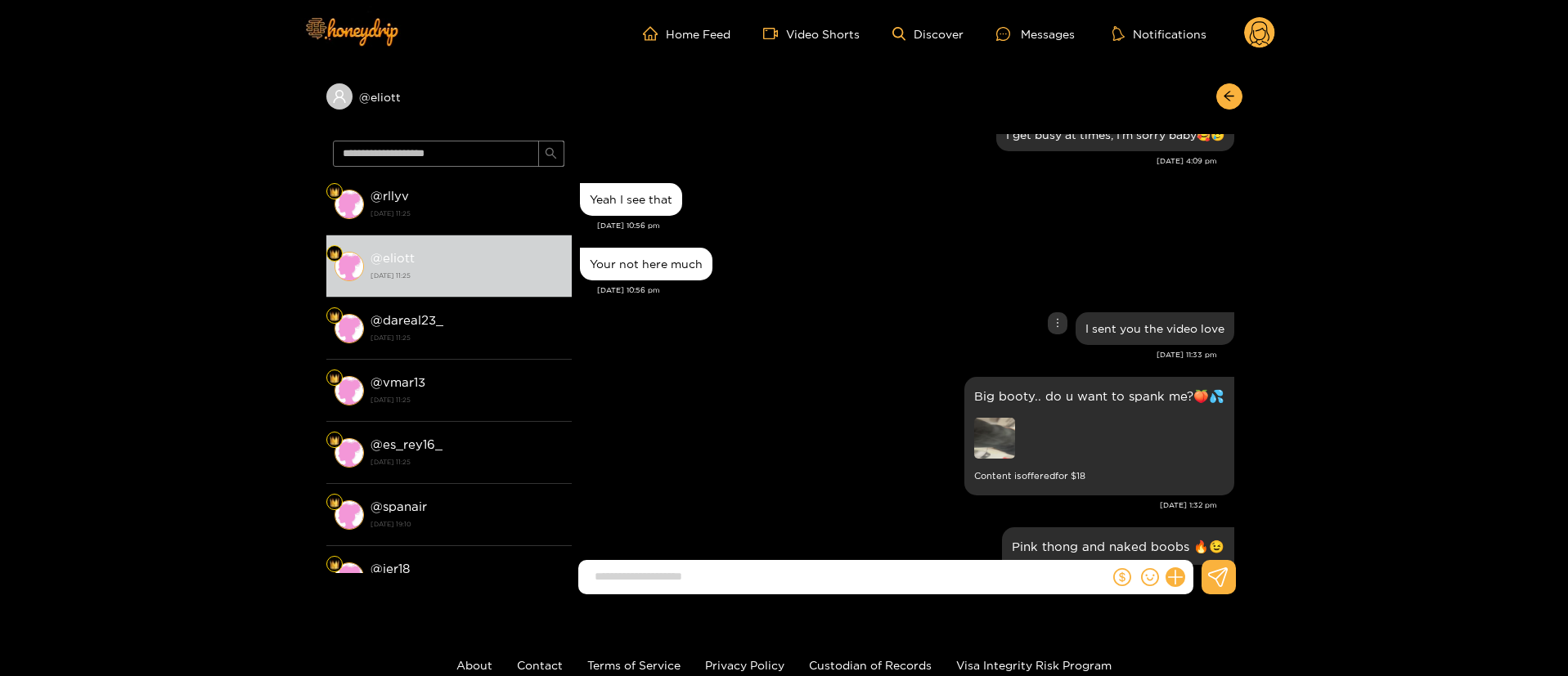
click at [913, 331] on div "I sent you the video love" at bounding box center [907, 329] width 654 height 41
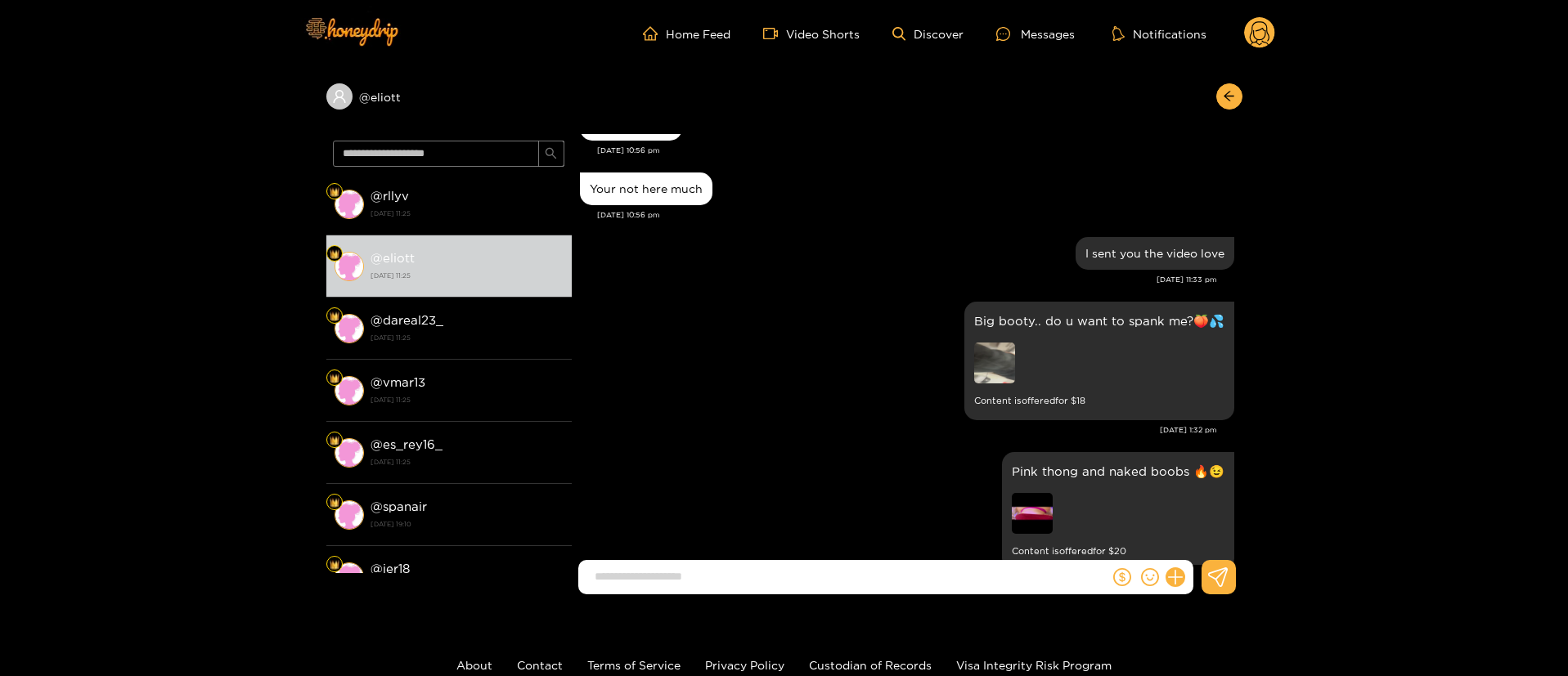
scroll to position [981, 0]
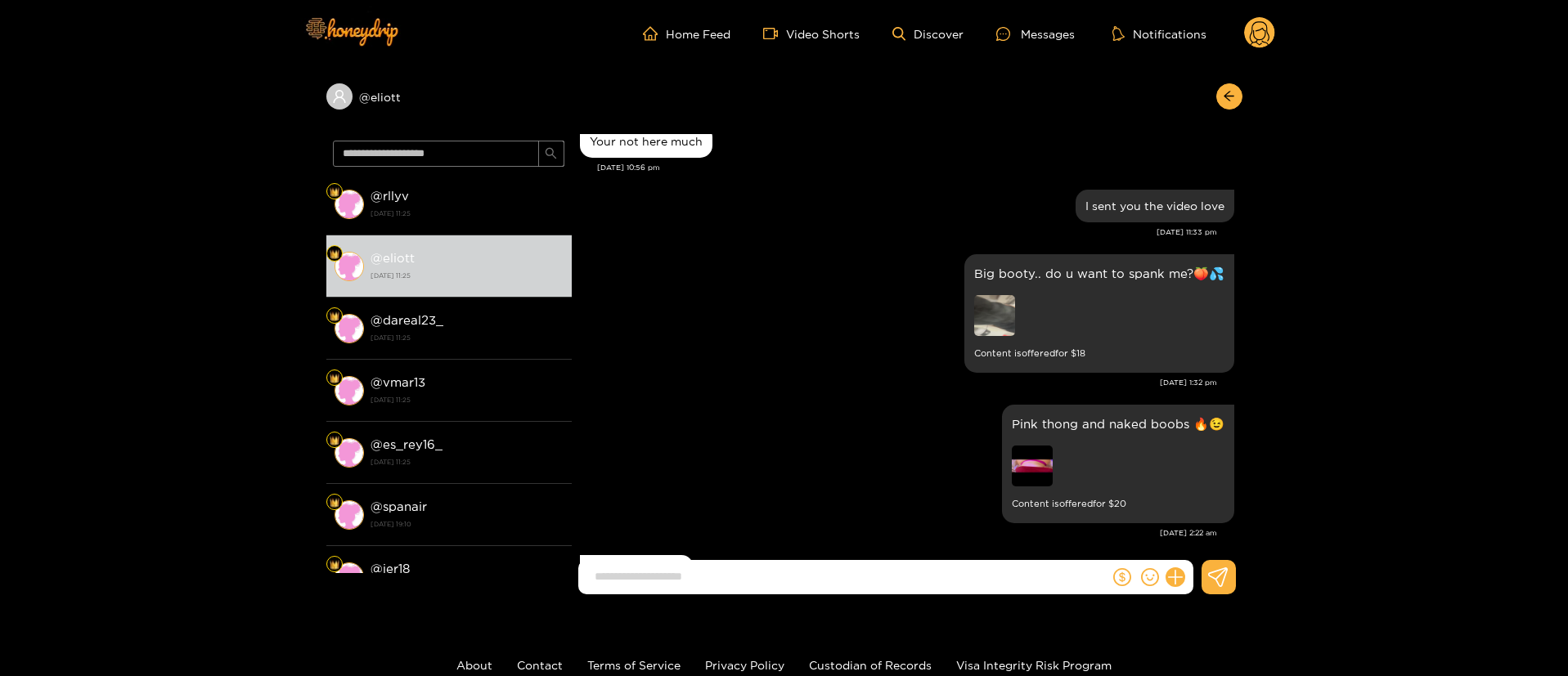
click at [924, 388] on div "[DATE] 1:32 pm" at bounding box center [899, 382] width 637 height 11
click at [923, 388] on div "[DATE] 1:32 pm" at bounding box center [899, 382] width 637 height 11
click at [1071, 431] on p "Pink thong and naked boobs 🔥😉" at bounding box center [1118, 423] width 213 height 19
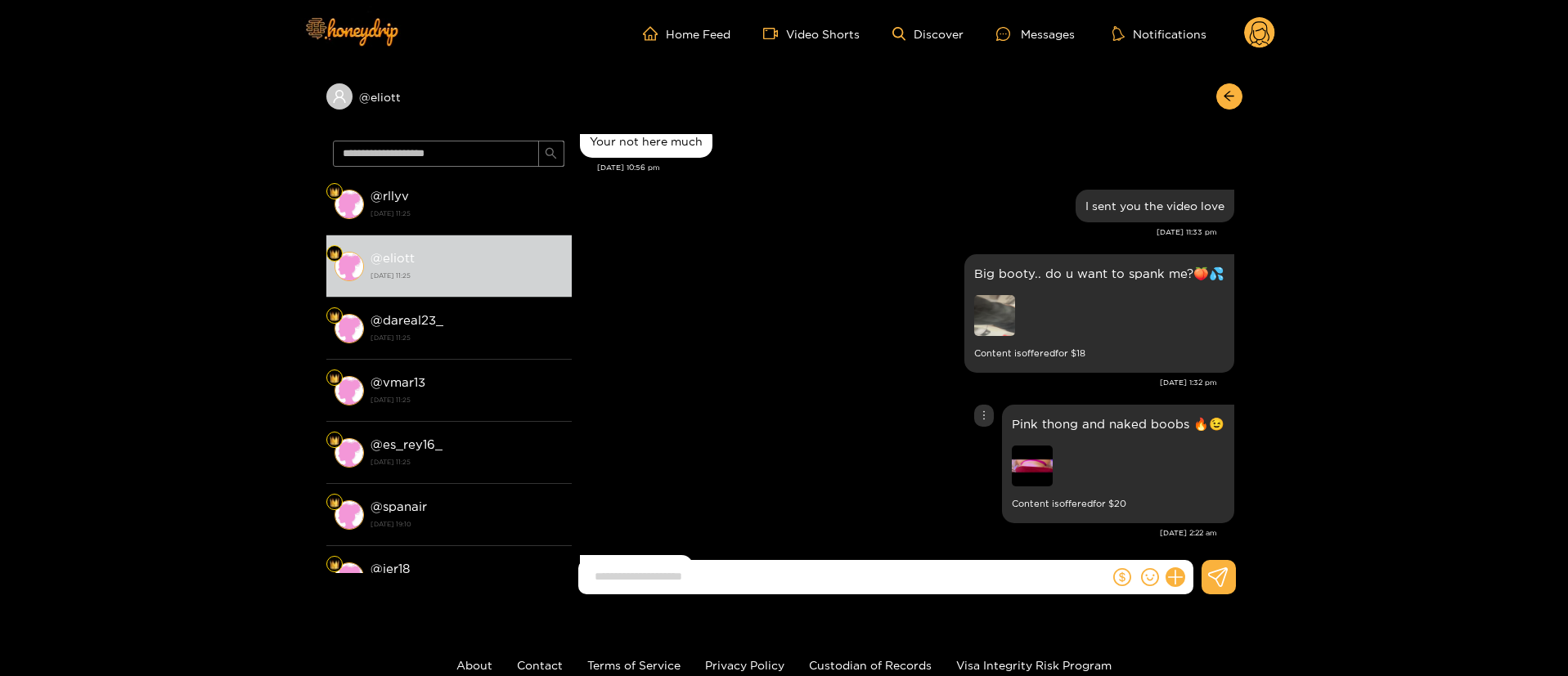
click at [879, 433] on div "Pink thong and naked boobs 🔥😉 Content is offered for $ 20" at bounding box center [907, 464] width 654 height 126
click at [1030, 433] on p "Pink thong and naked boobs 🔥😉" at bounding box center [1118, 423] width 213 height 19
copy p "Pink thong and naked boobs 🔥😉"
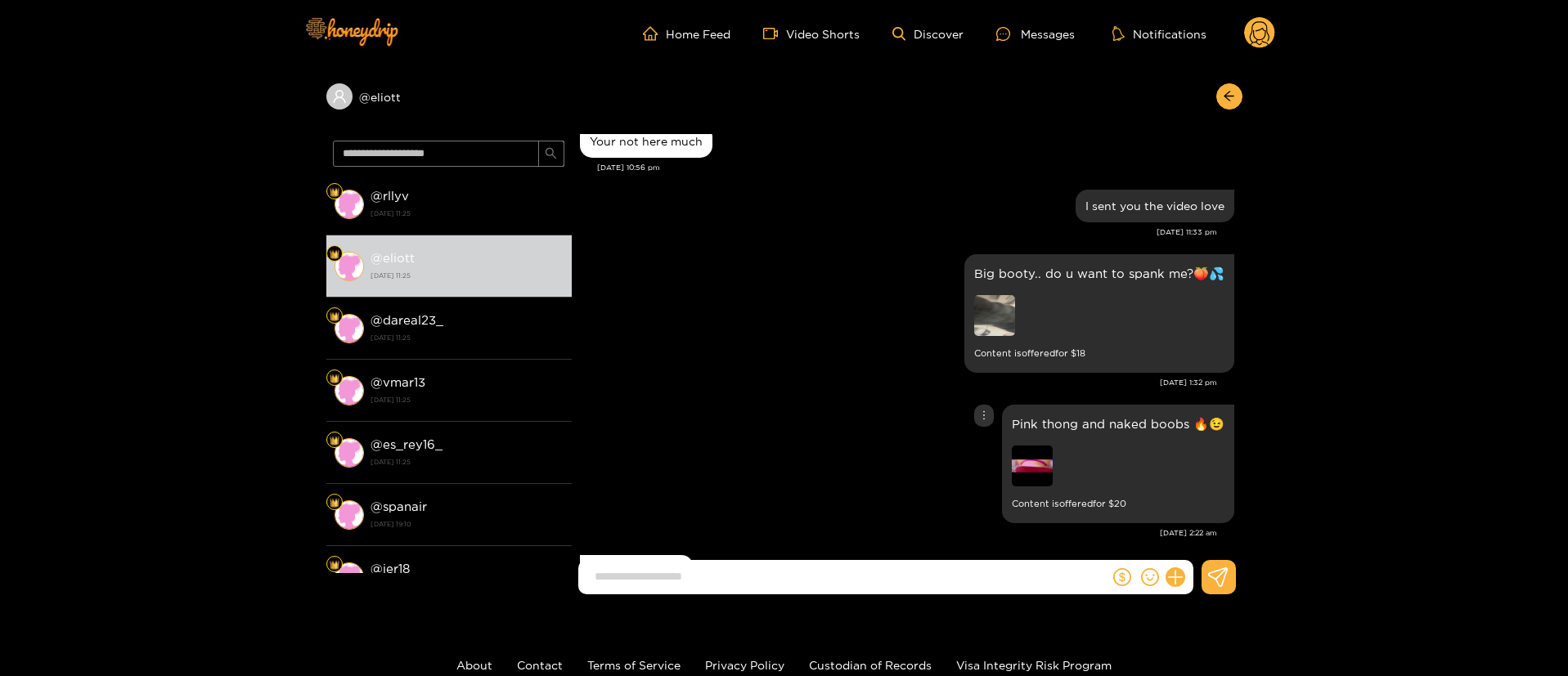
click at [910, 419] on div "Pink thong and naked boobs 🔥😉 Content is offered for $ 20" at bounding box center [907, 464] width 654 height 126
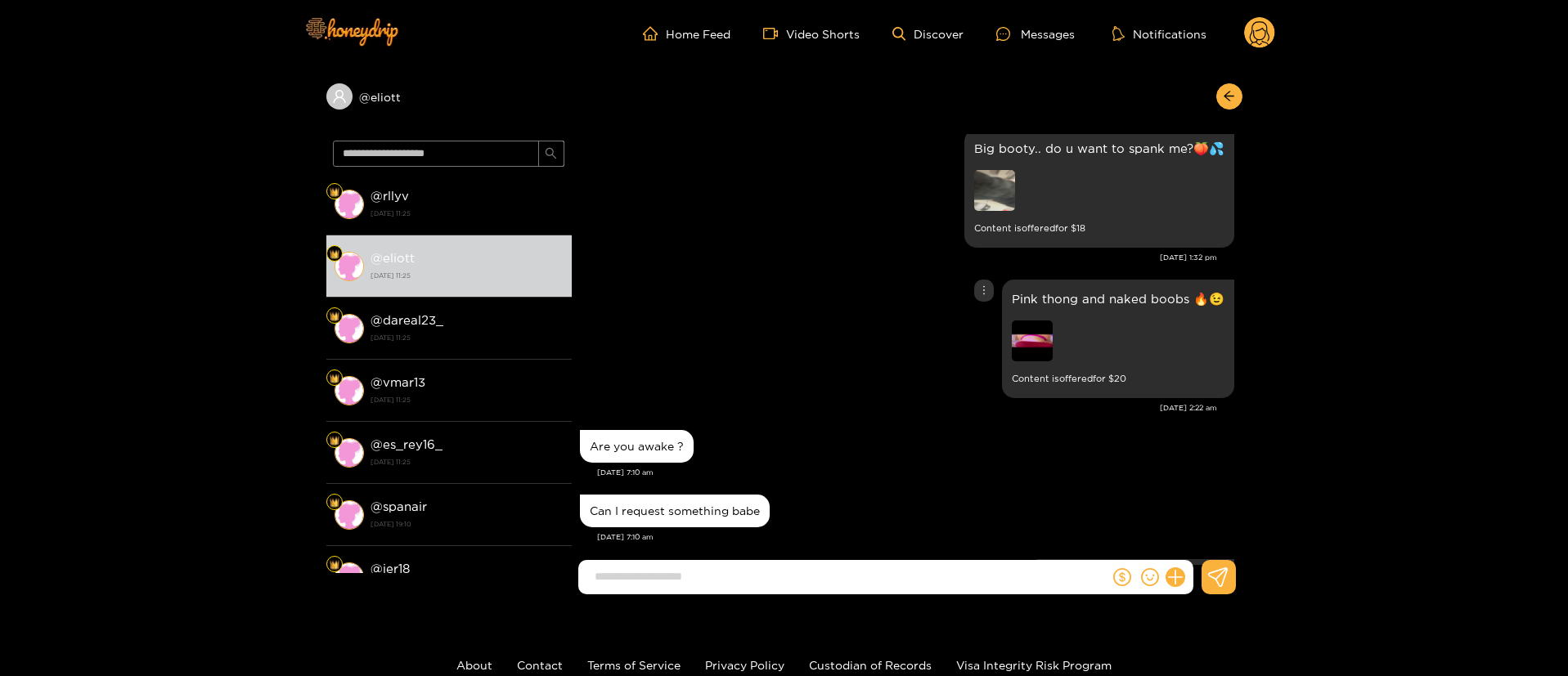
scroll to position [1226, 0]
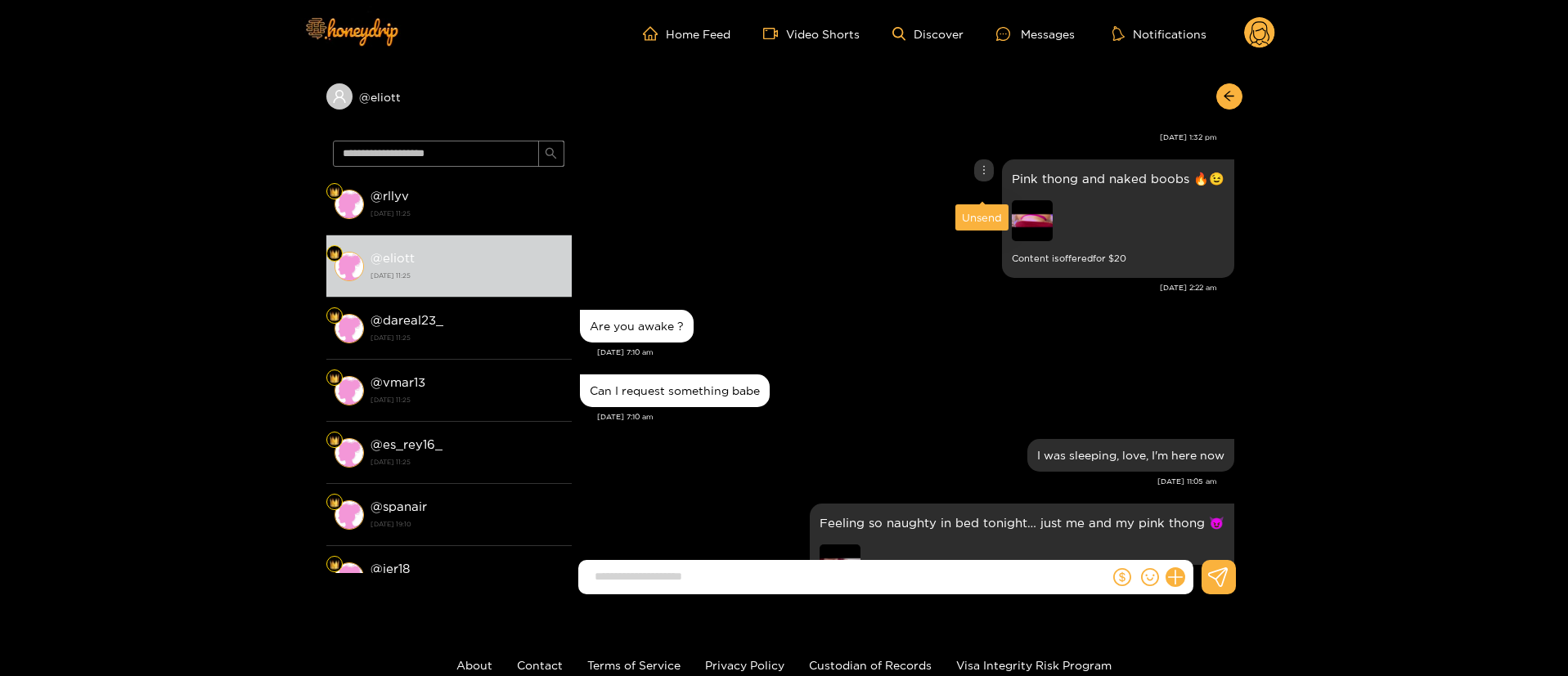
click at [990, 181] on div at bounding box center [984, 170] width 20 height 22
click at [981, 214] on div "Unsend" at bounding box center [982, 217] width 40 height 16
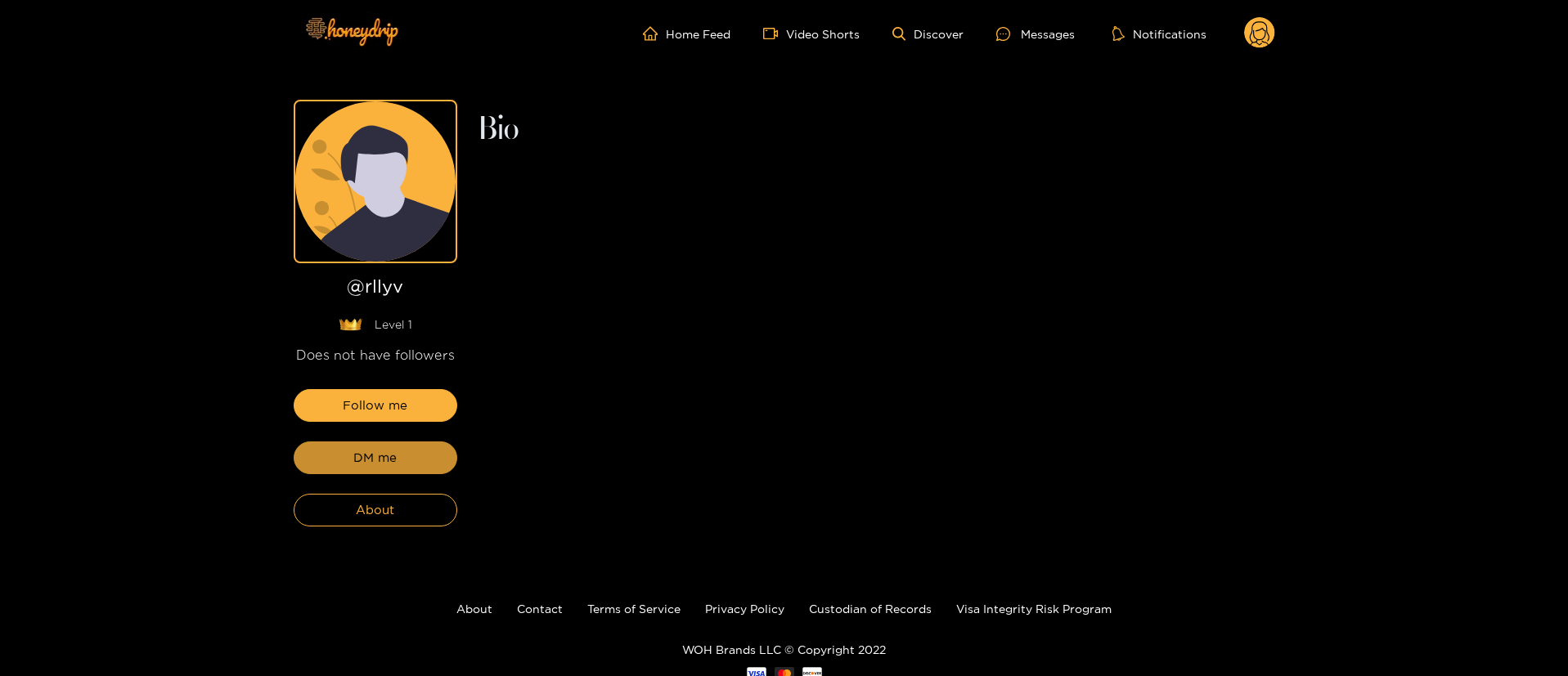
click at [413, 458] on button "DM me" at bounding box center [375, 458] width 163 height 33
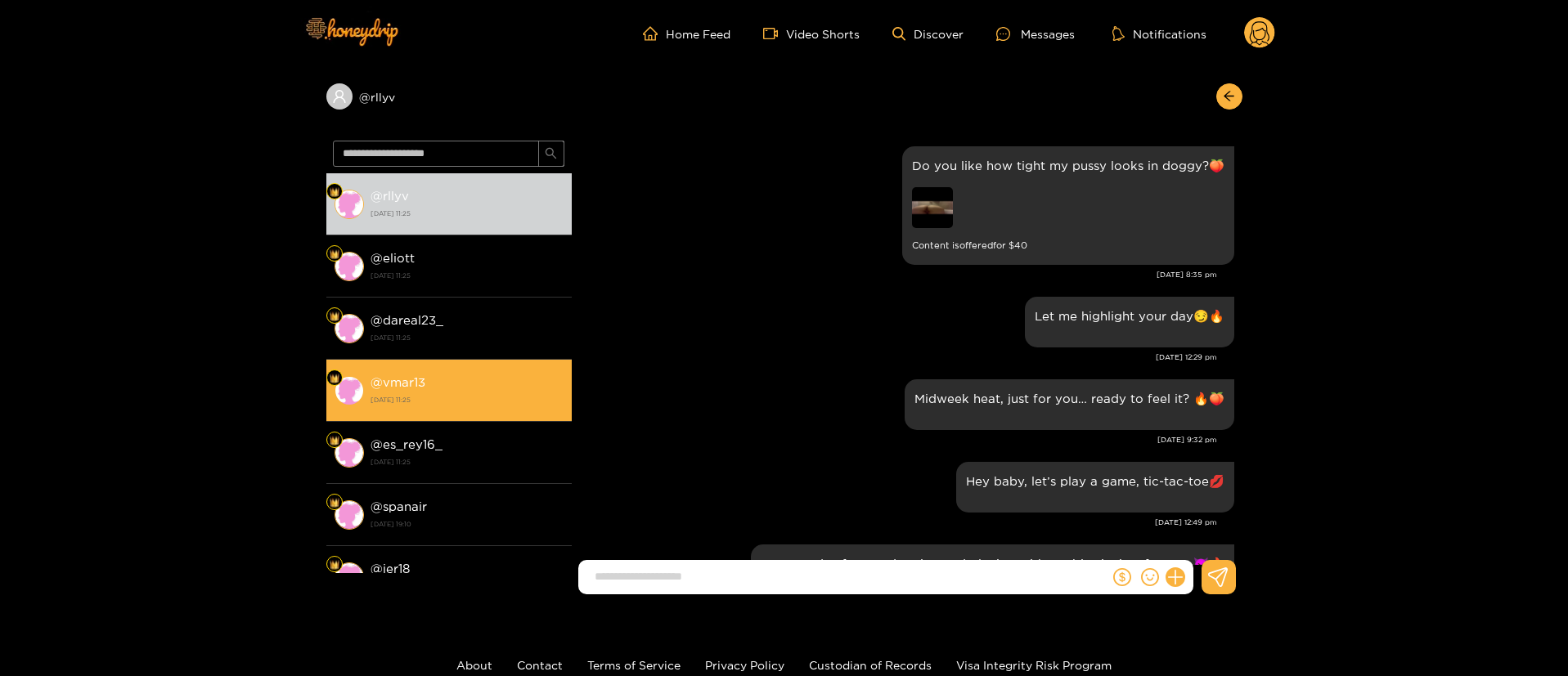
scroll to position [2703, 0]
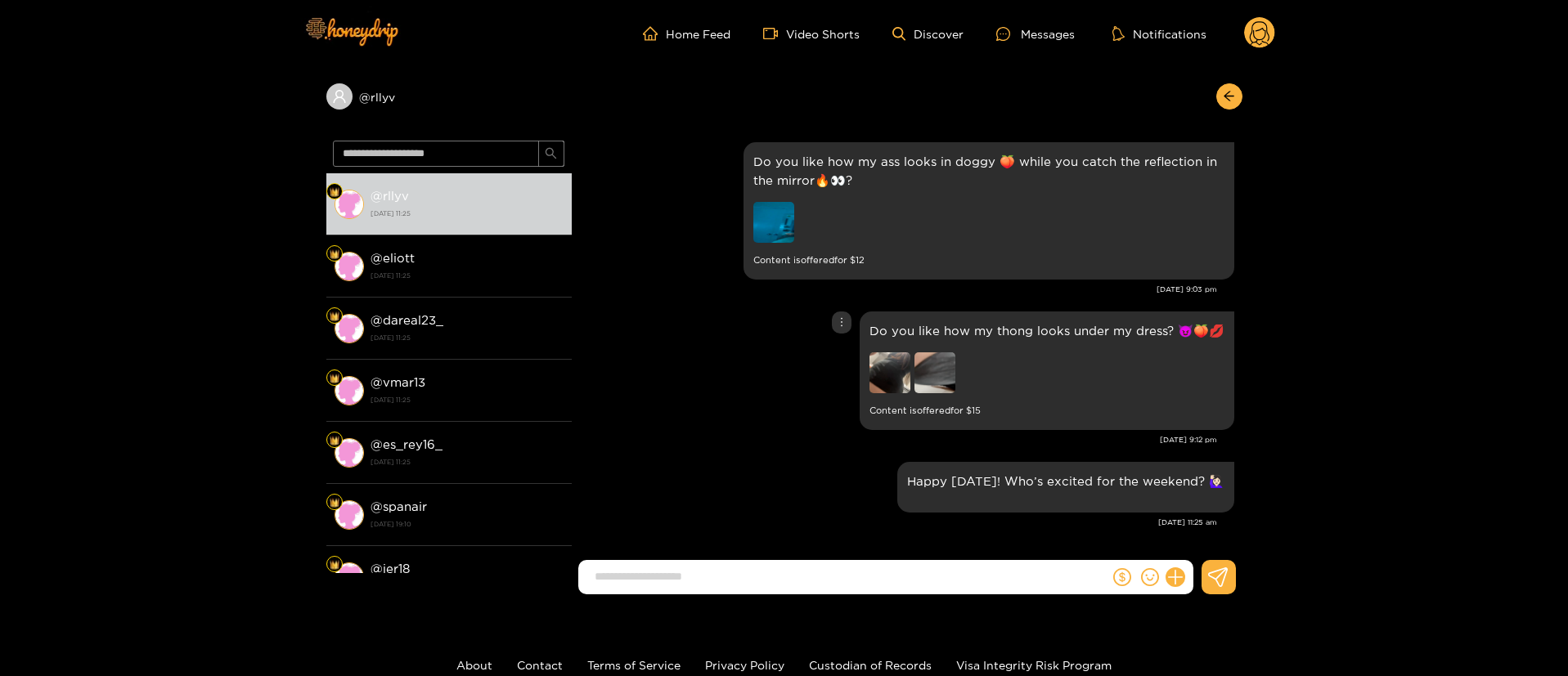
click at [687, 423] on div "Do you like how my thong looks under my dress? 😈🍑💋 Content is offered for $ 15" at bounding box center [907, 371] width 654 height 126
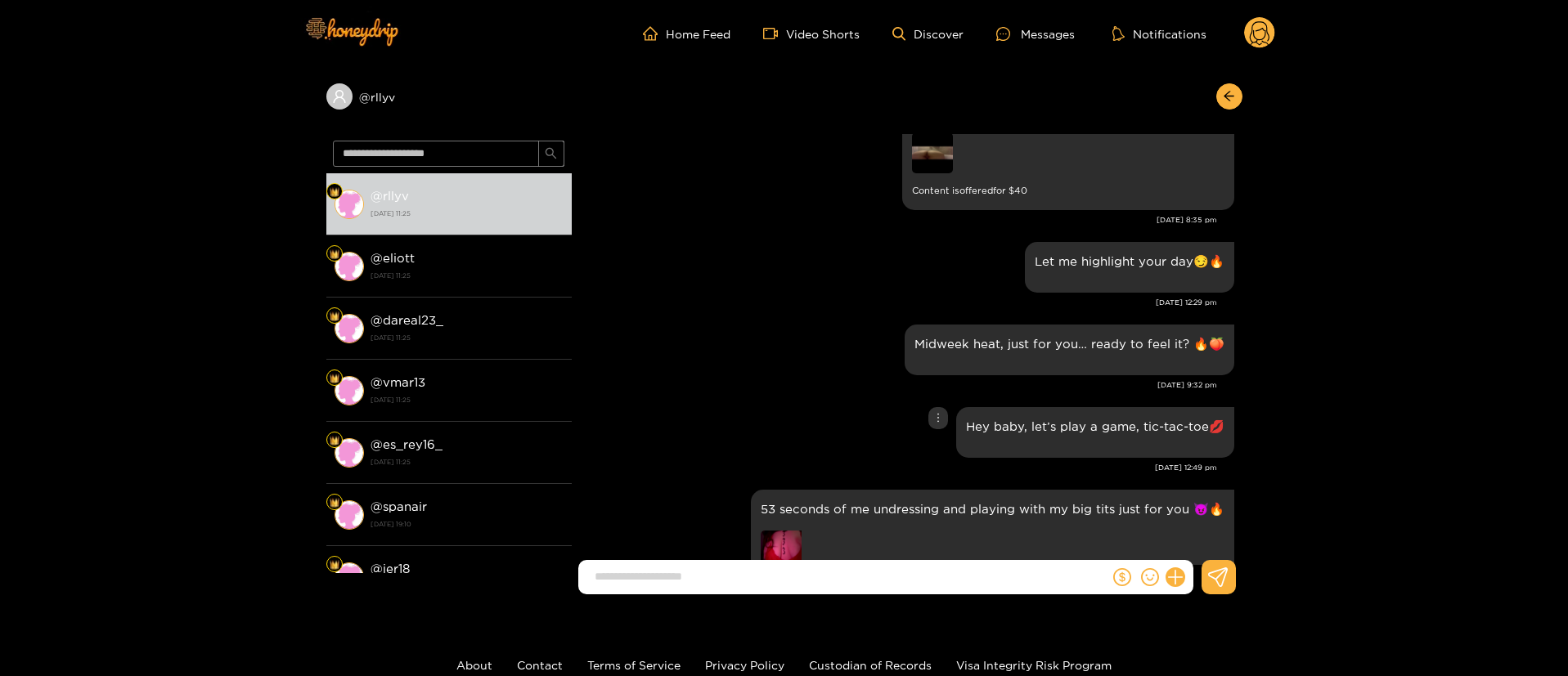
scroll to position [0, 0]
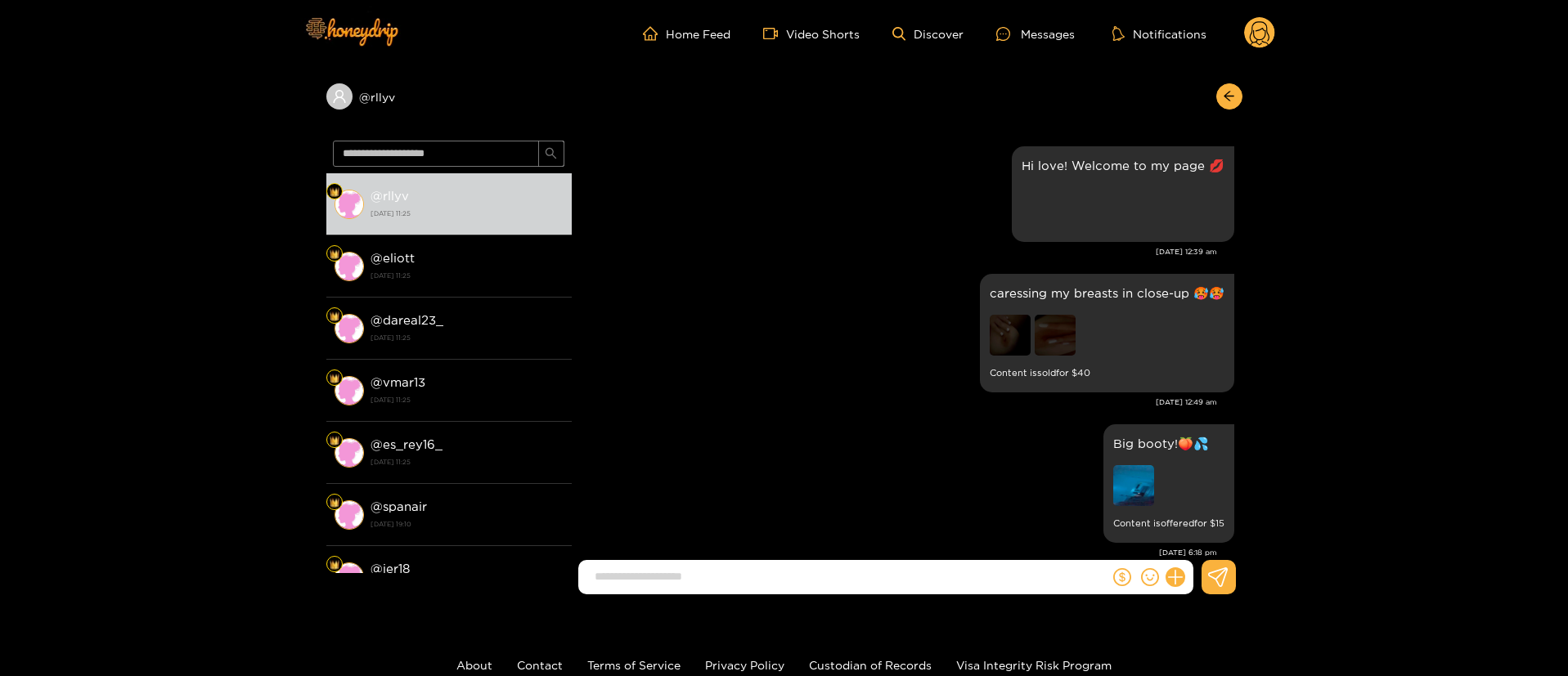
click at [713, 320] on div "caressing my breasts in close-up 🥵🥵 Content is sold for $ 40" at bounding box center [907, 333] width 654 height 126
click at [791, 259] on div "Hi love! Welcome to my page 💋 Preview [DATE] 12:39 am" at bounding box center [907, 205] width 654 height 127
click at [832, 296] on div "caressing my breasts in close-up 🥵🥵 Content is sold for $ 40" at bounding box center [907, 333] width 654 height 126
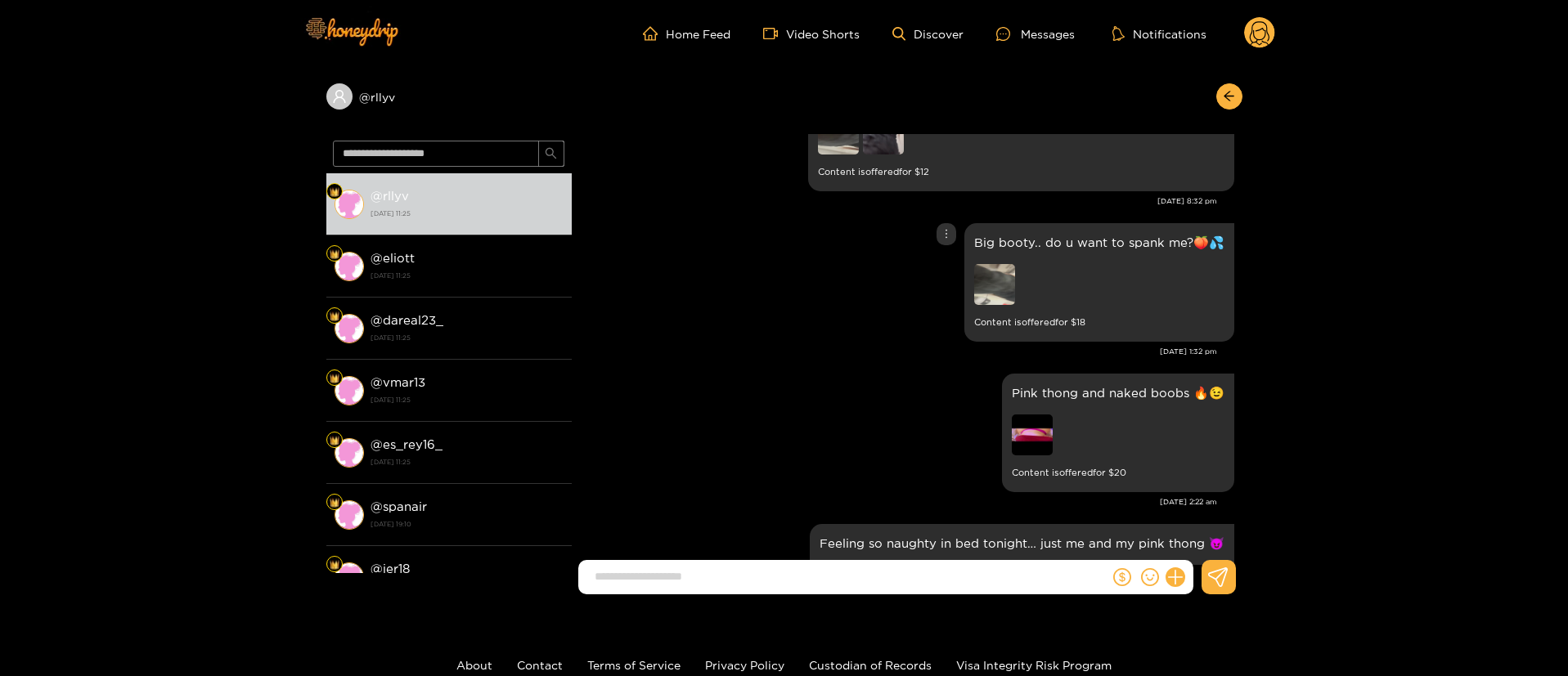
scroll to position [1226, 0]
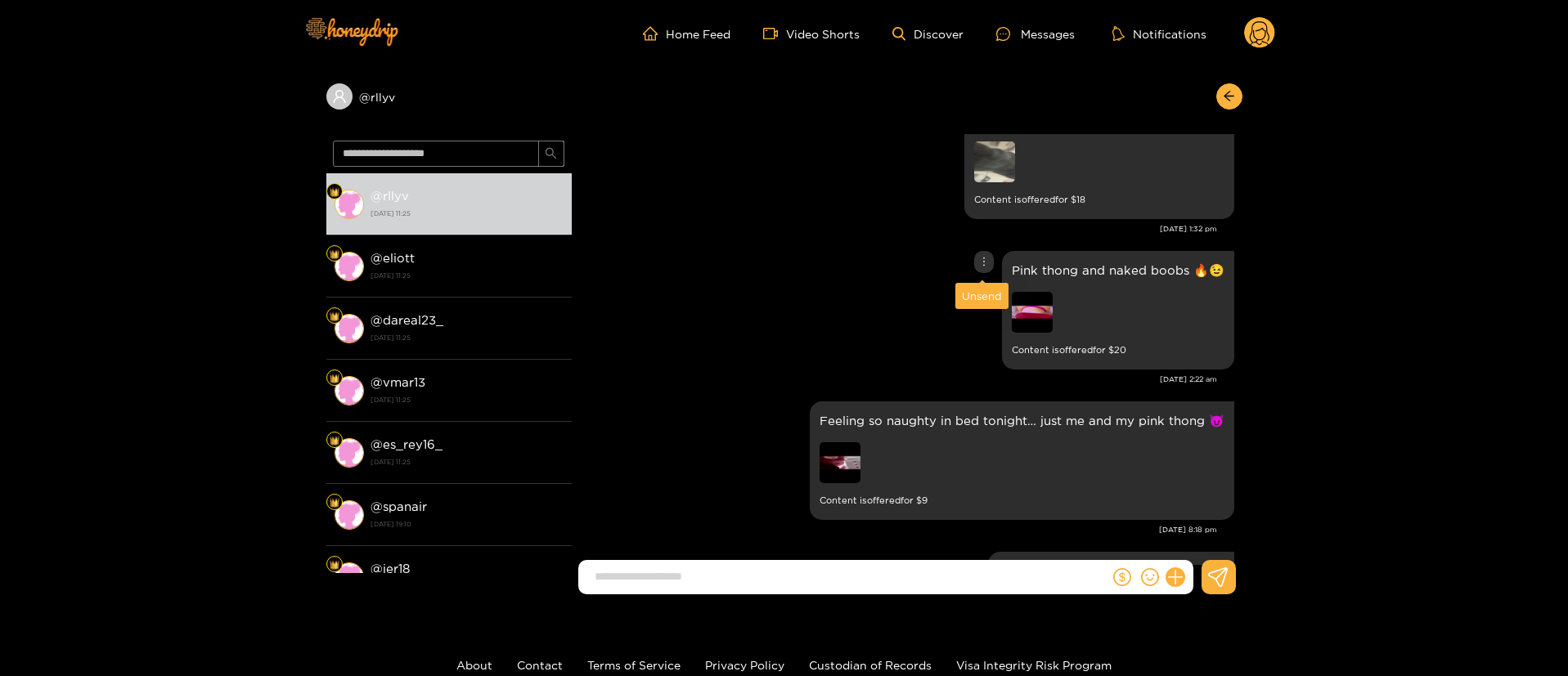
click at [988, 263] on icon "more" at bounding box center [984, 262] width 11 height 11
click at [967, 300] on div "Unsend" at bounding box center [982, 296] width 40 height 16
